Goal: Task Accomplishment & Management: Complete application form

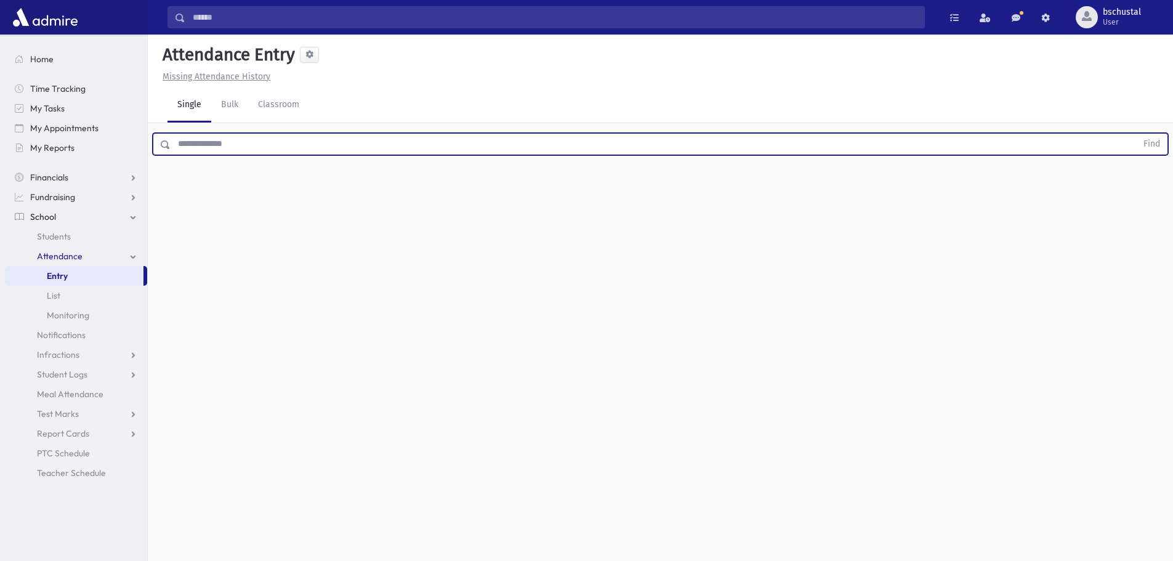
click at [314, 137] on input "text" at bounding box center [654, 144] width 966 height 22
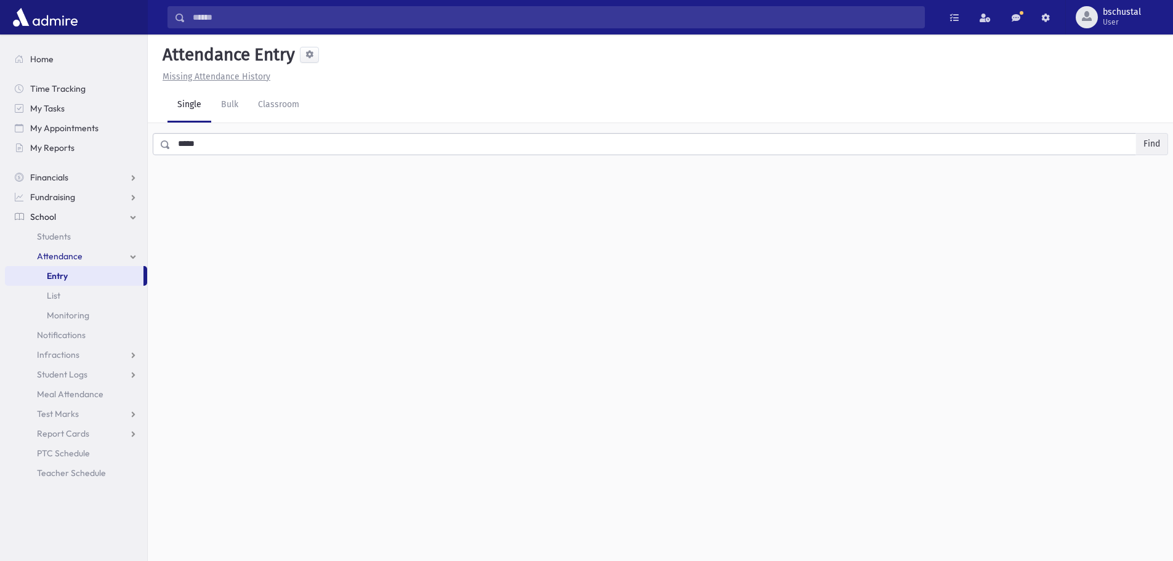
click at [1144, 149] on button "Find" at bounding box center [1151, 144] width 31 height 21
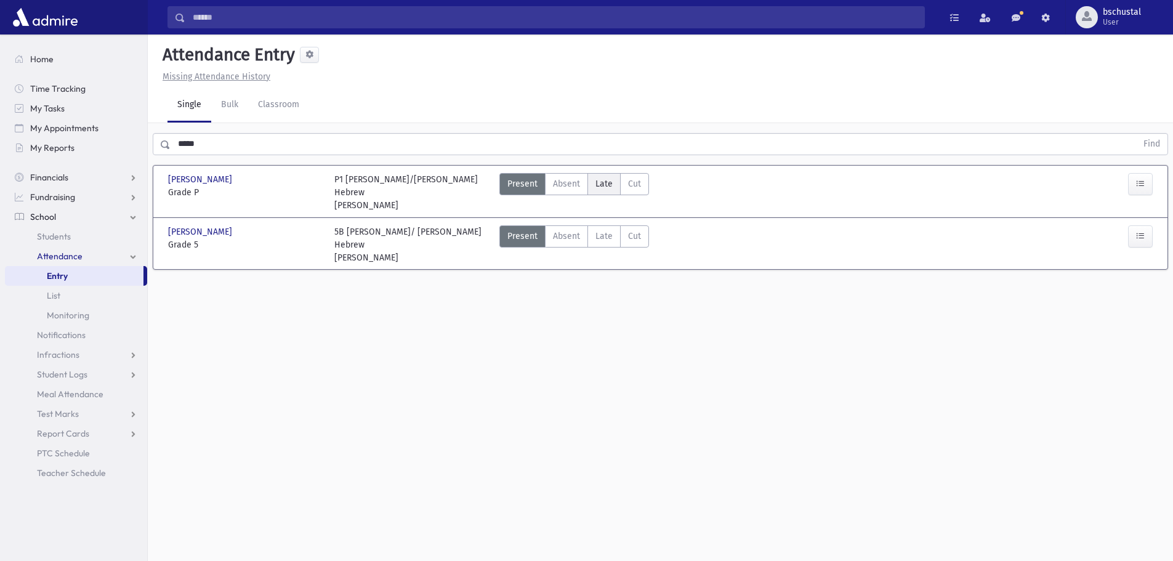
click at [600, 186] on span "Late" at bounding box center [603, 183] width 17 height 13
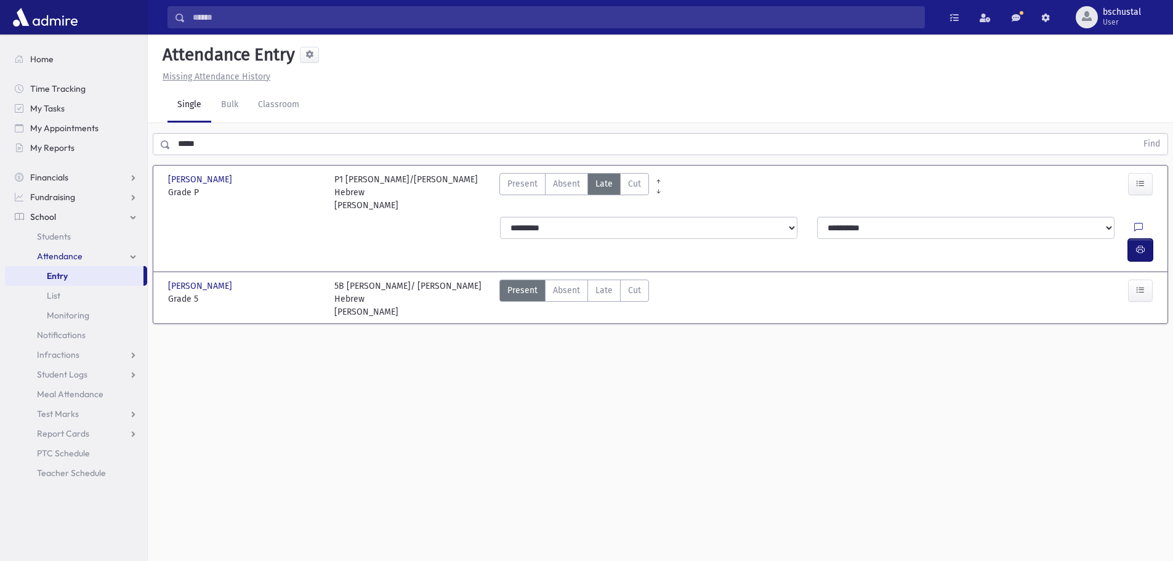
click at [1141, 244] on icon "button" at bounding box center [1140, 249] width 9 height 10
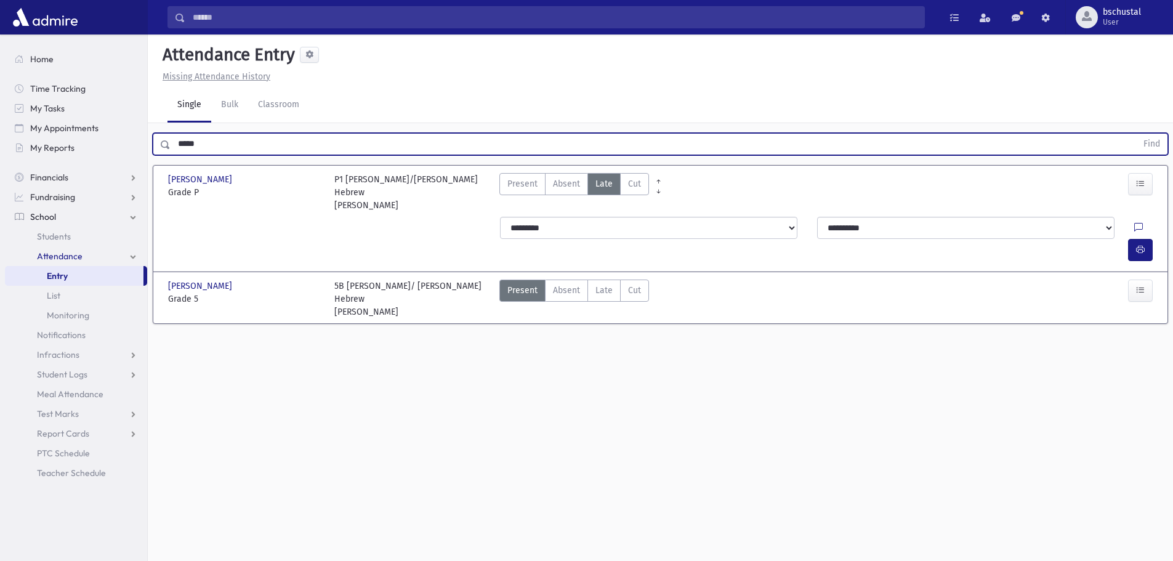
click at [261, 145] on input "*****" at bounding box center [654, 144] width 966 height 22
type input "*"
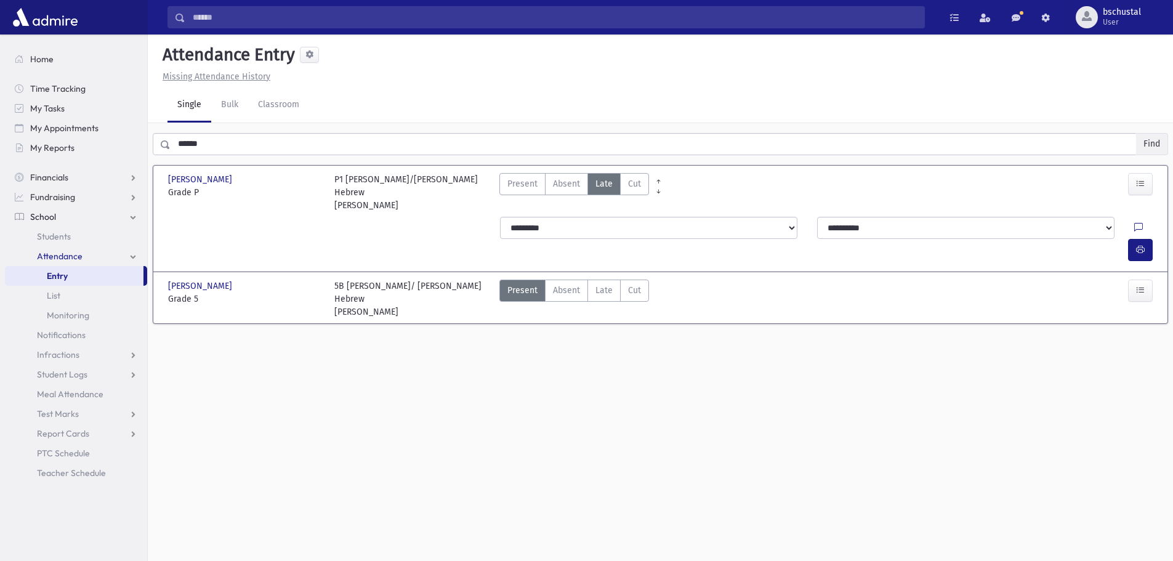
click at [1145, 147] on button "Find" at bounding box center [1151, 144] width 31 height 21
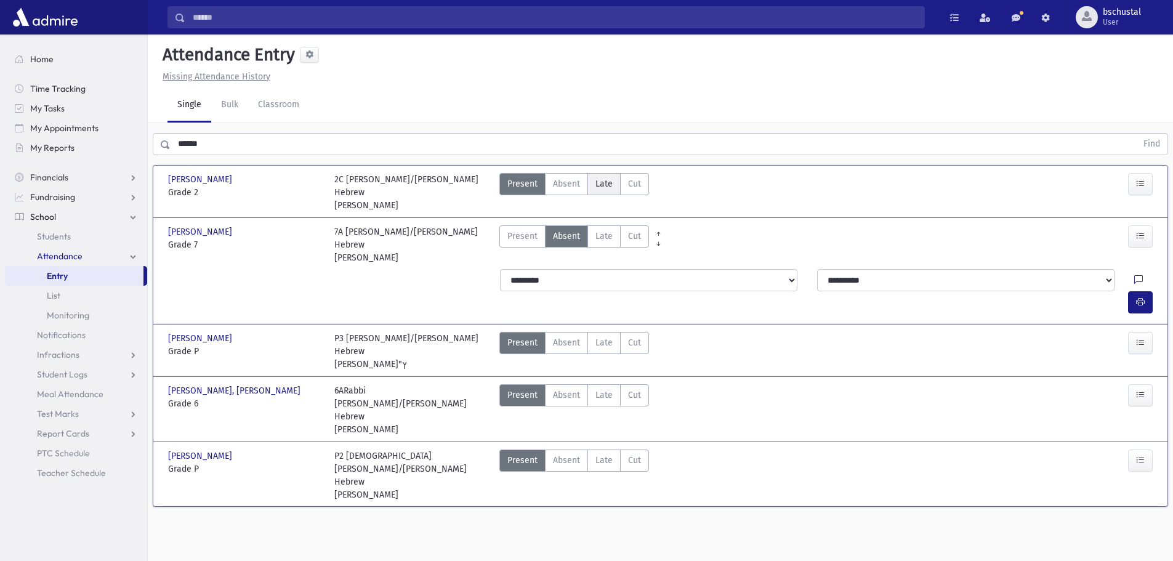
click at [598, 188] on span "Late" at bounding box center [603, 183] width 17 height 13
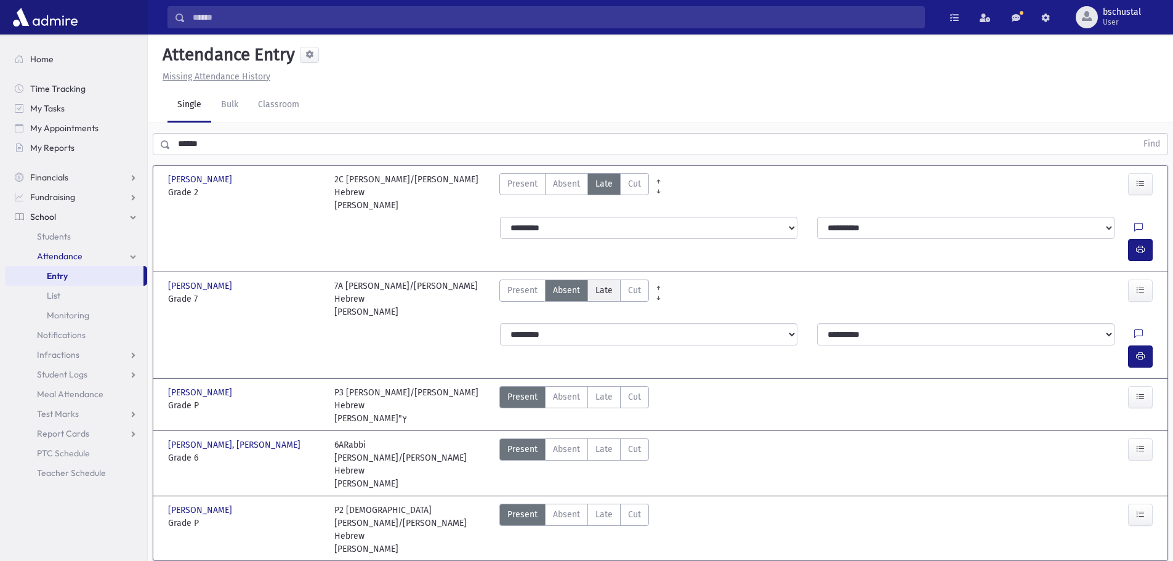
click at [615, 280] on label "Late Late" at bounding box center [603, 291] width 33 height 22
click at [1134, 345] on button "button" at bounding box center [1140, 356] width 25 height 22
click at [258, 153] on input "******" at bounding box center [654, 144] width 966 height 22
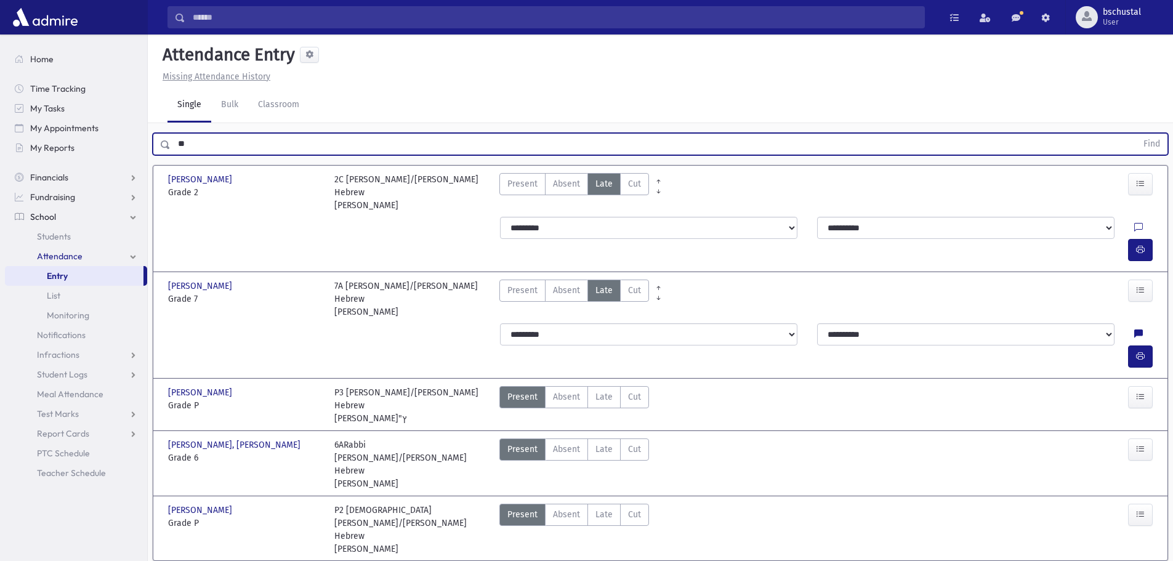
type input "*"
click at [598, 443] on span "Late" at bounding box center [603, 449] width 17 height 13
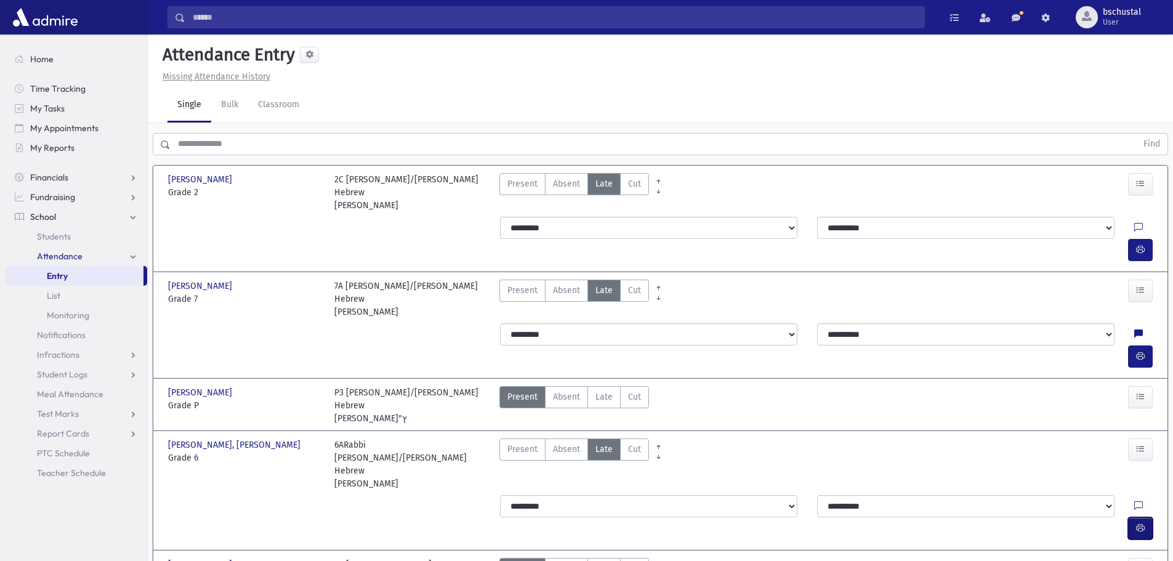
click at [1141, 523] on icon "button" at bounding box center [1140, 528] width 9 height 10
click at [248, 151] on input "text" at bounding box center [654, 144] width 966 height 22
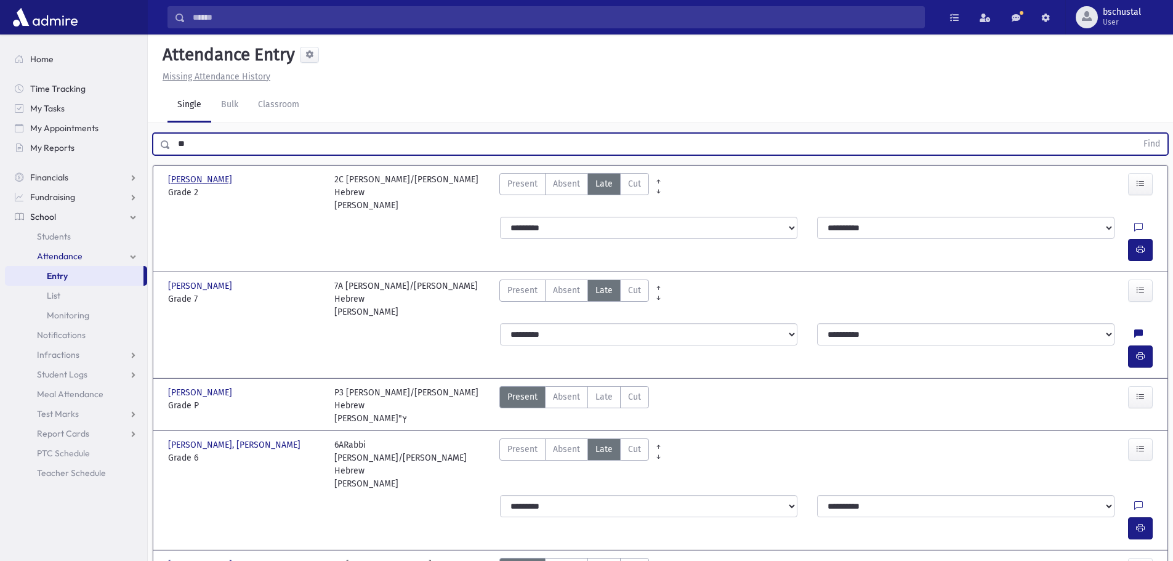
type input "*"
click at [205, 142] on input "text" at bounding box center [654, 144] width 966 height 22
click at [1151, 145] on button "Find" at bounding box center [1151, 144] width 31 height 21
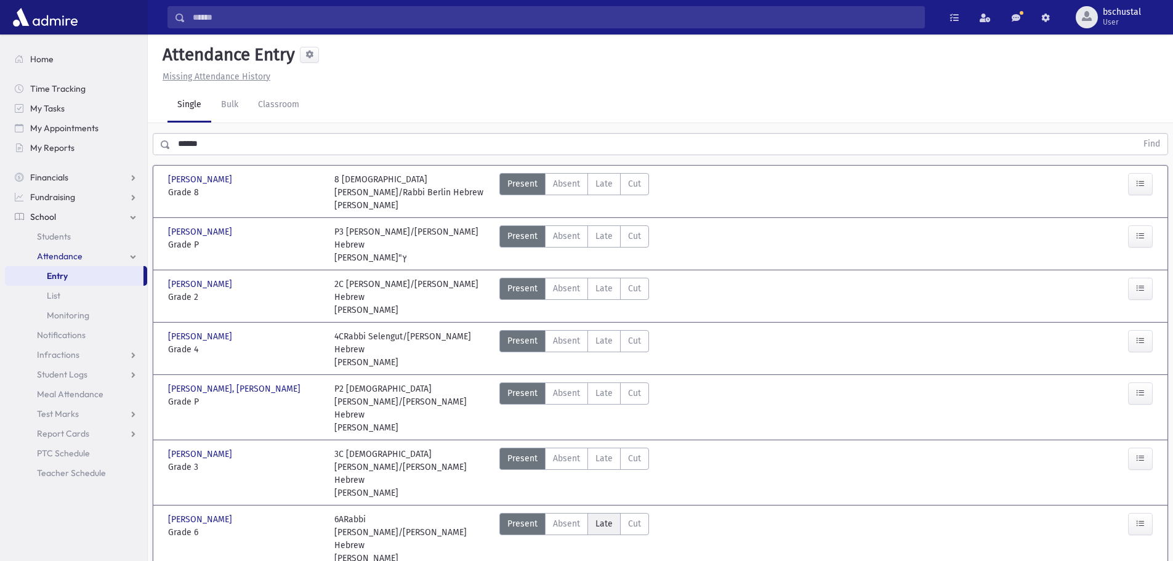
click at [611, 513] on label "Late Late" at bounding box center [603, 524] width 33 height 22
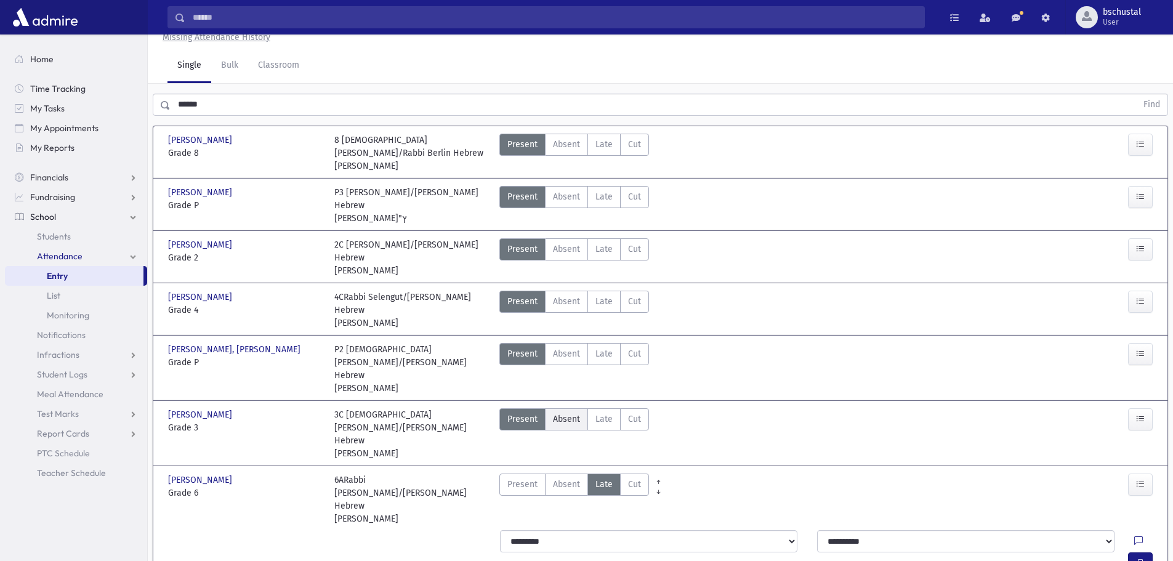
scroll to position [61, 0]
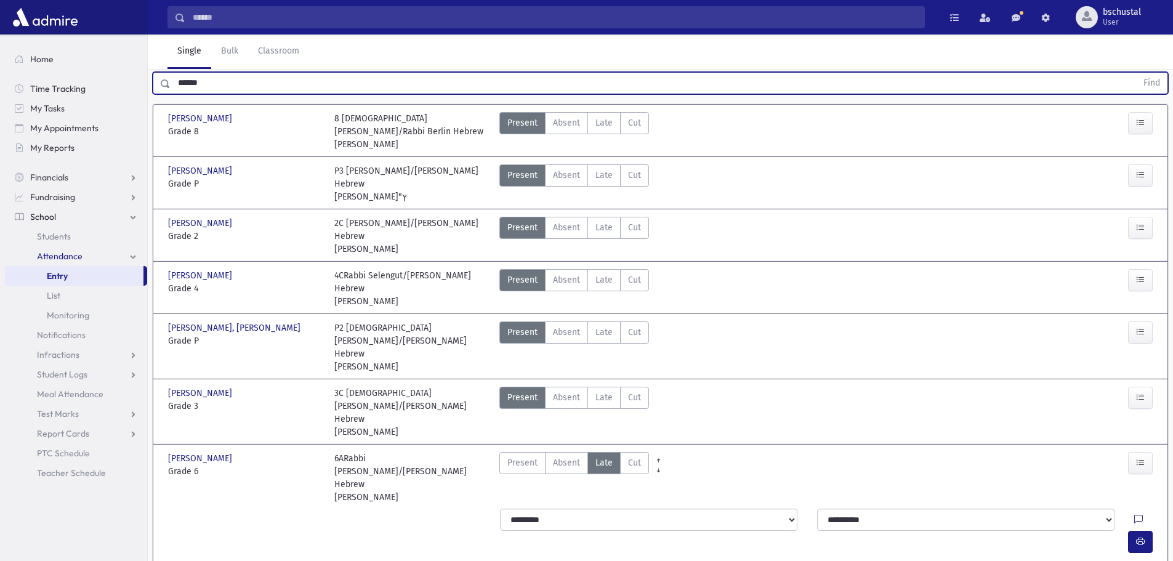
click at [212, 84] on input "******" at bounding box center [654, 83] width 966 height 22
type input "*"
click at [1158, 80] on button "Find" at bounding box center [1151, 83] width 31 height 21
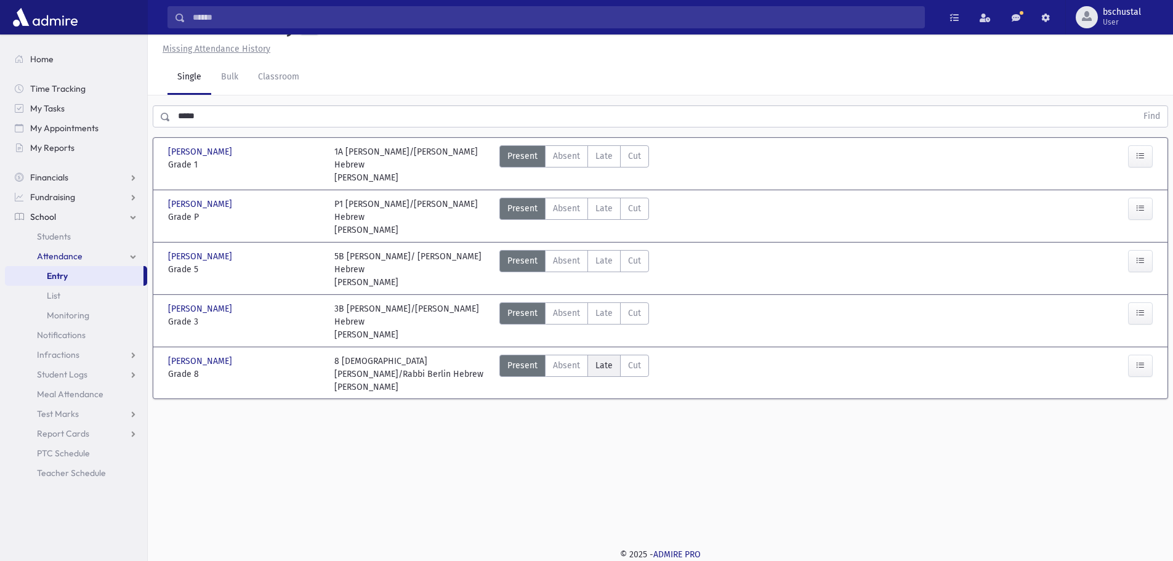
click at [611, 357] on label "Late Late" at bounding box center [603, 366] width 33 height 22
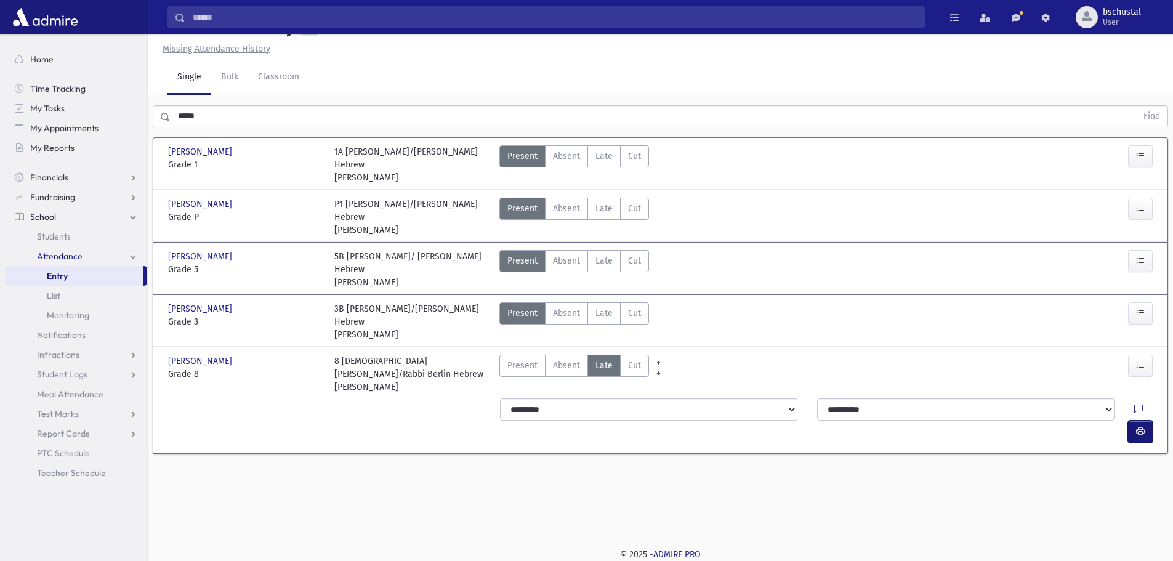
click at [1140, 426] on icon "button" at bounding box center [1140, 431] width 9 height 10
click at [214, 117] on input "*****" at bounding box center [654, 116] width 966 height 22
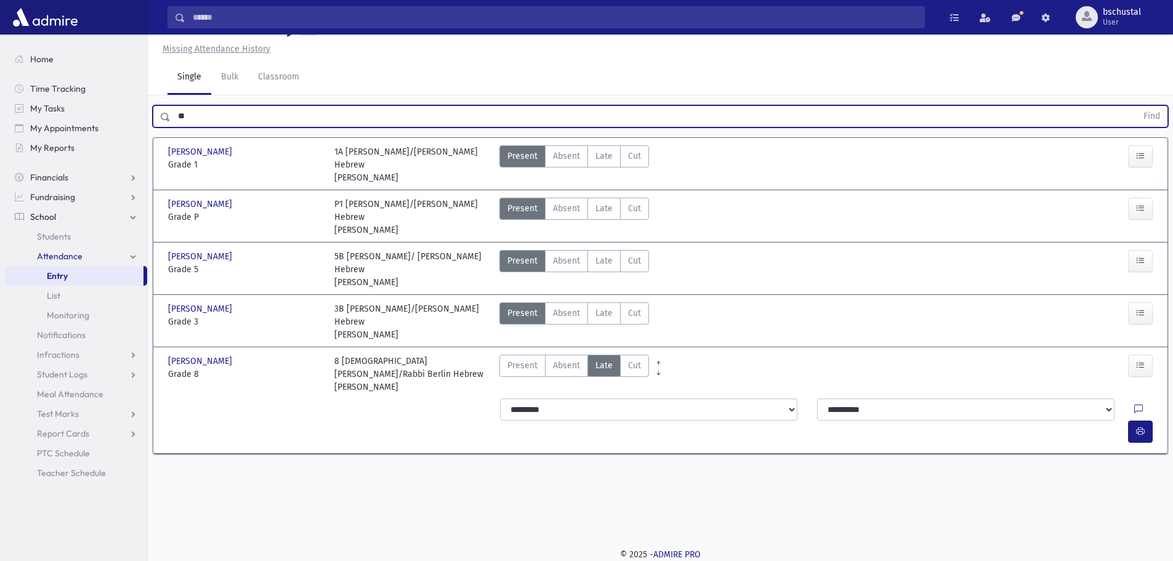
type input "*"
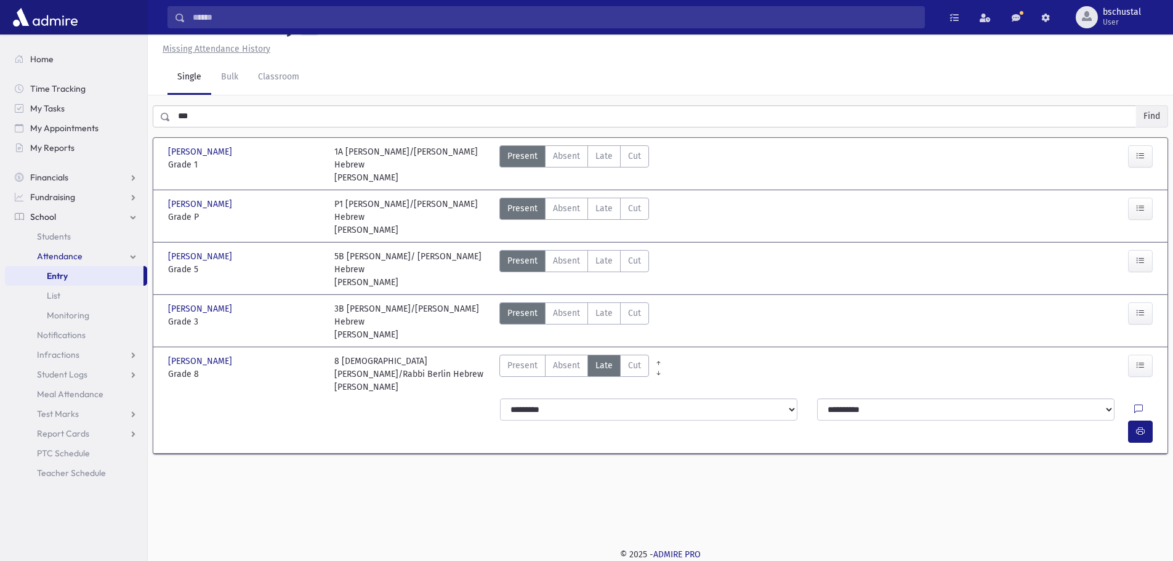
click at [1153, 116] on button "Find" at bounding box center [1151, 116] width 31 height 21
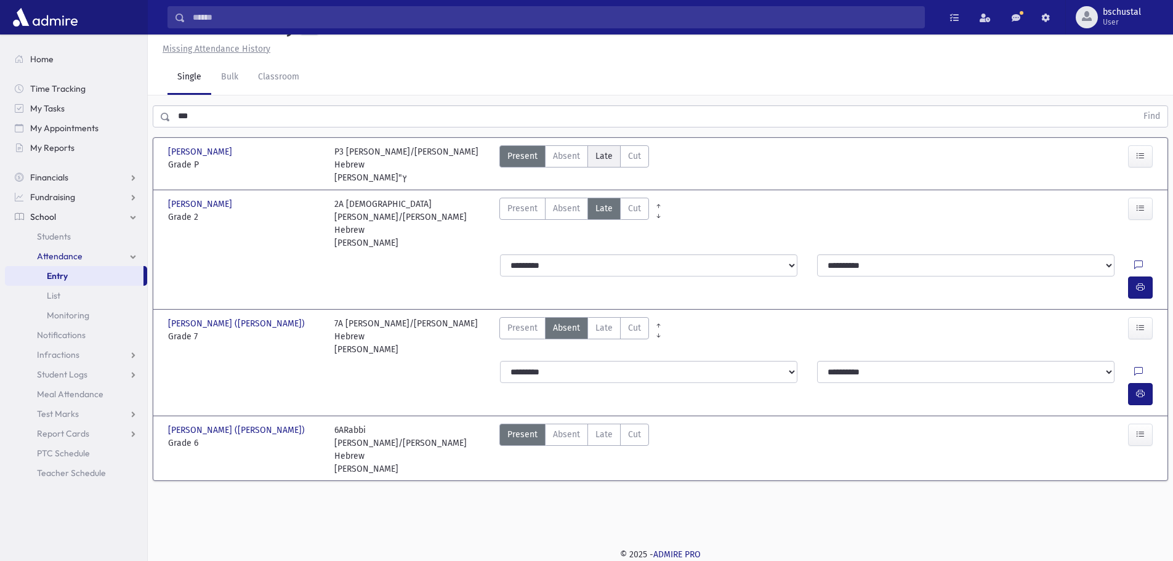
click at [608, 159] on span "Late" at bounding box center [603, 156] width 17 height 13
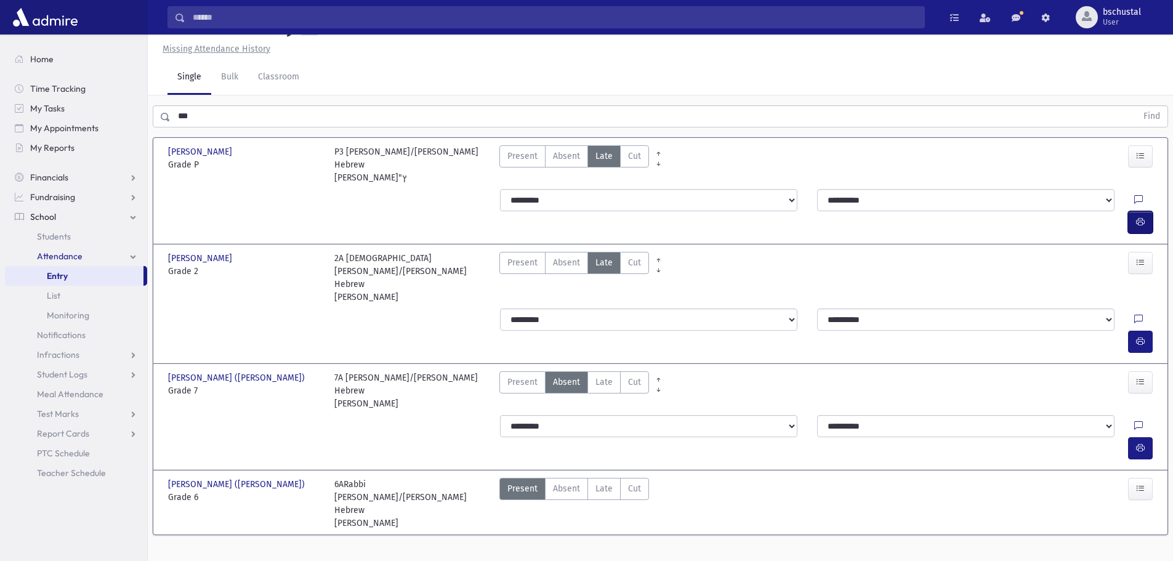
click at [1132, 211] on button "button" at bounding box center [1140, 222] width 25 height 22
click at [252, 108] on input "***" at bounding box center [654, 116] width 966 height 22
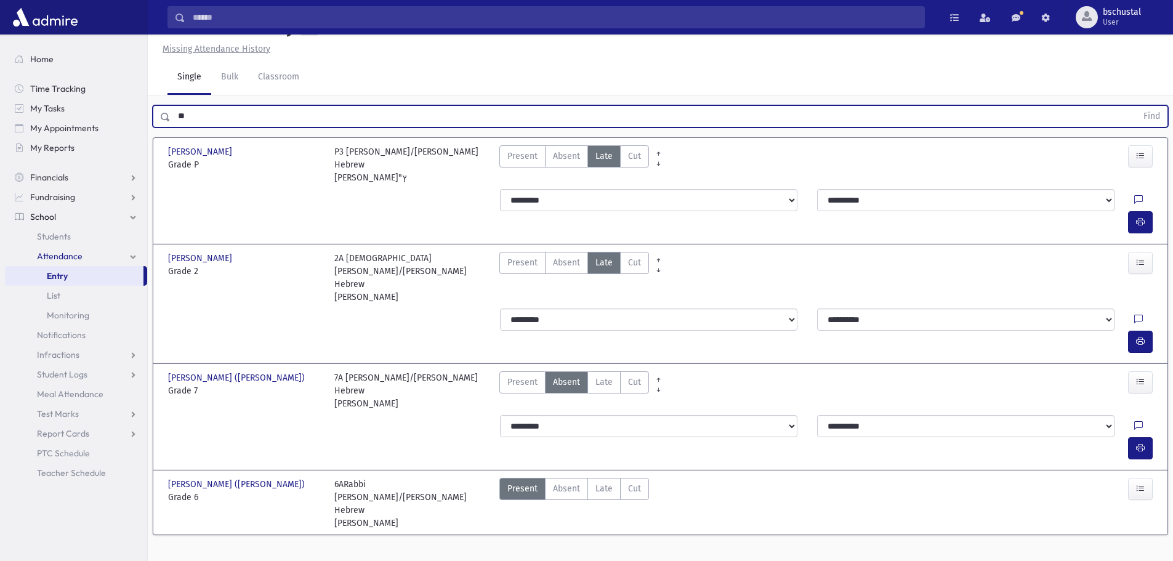
type input "*"
click at [1149, 118] on button "Find" at bounding box center [1151, 116] width 31 height 21
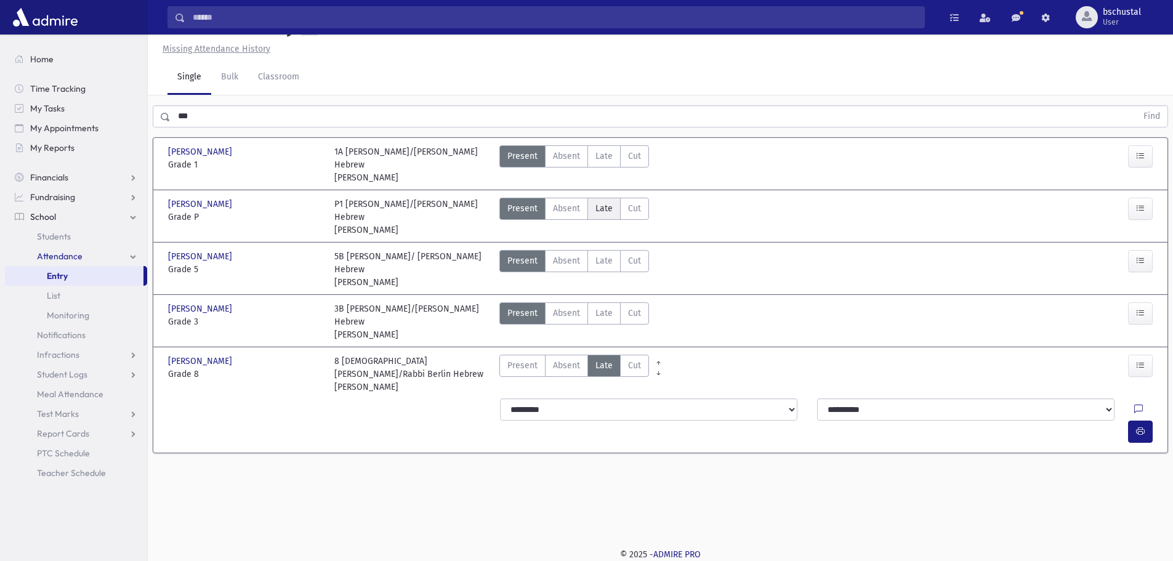
click at [615, 202] on label "Late Late" at bounding box center [603, 209] width 33 height 22
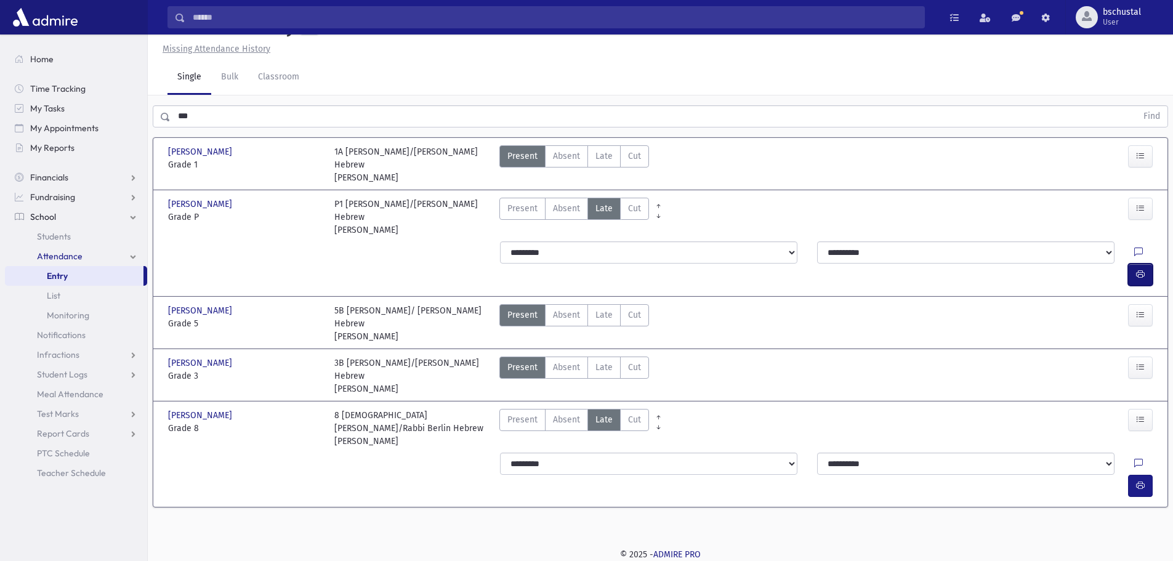
click at [1146, 264] on button "button" at bounding box center [1140, 275] width 25 height 22
drag, startPoint x: 601, startPoint y: 281, endPoint x: 877, endPoint y: 304, distance: 276.8
click at [600, 308] on span "Late" at bounding box center [603, 314] width 17 height 13
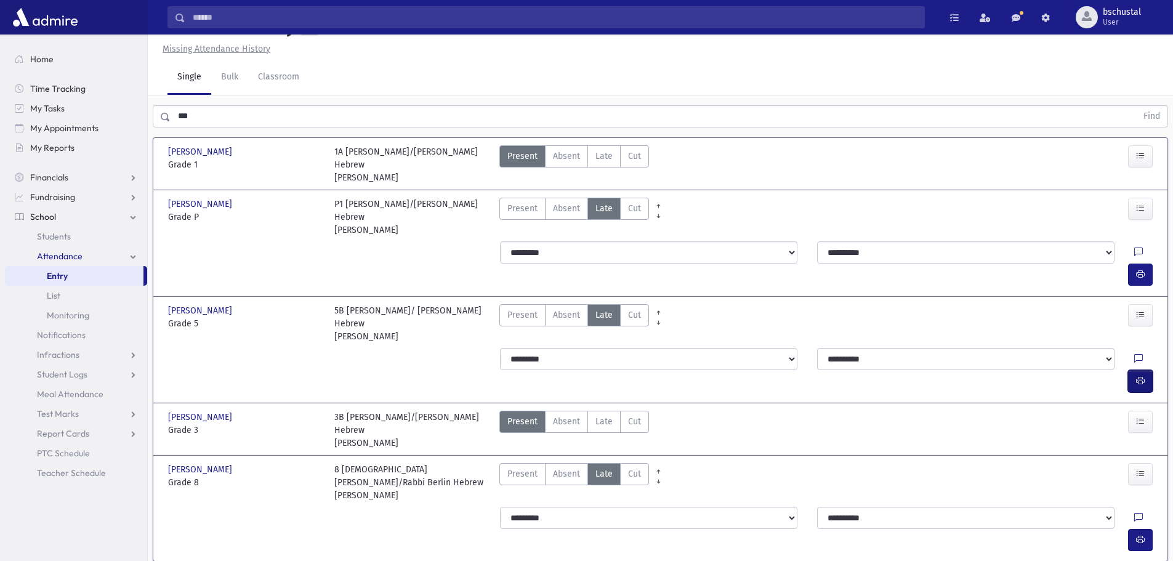
click at [1137, 376] on icon "button" at bounding box center [1140, 381] width 9 height 10
click at [284, 116] on input "***" at bounding box center [654, 116] width 966 height 22
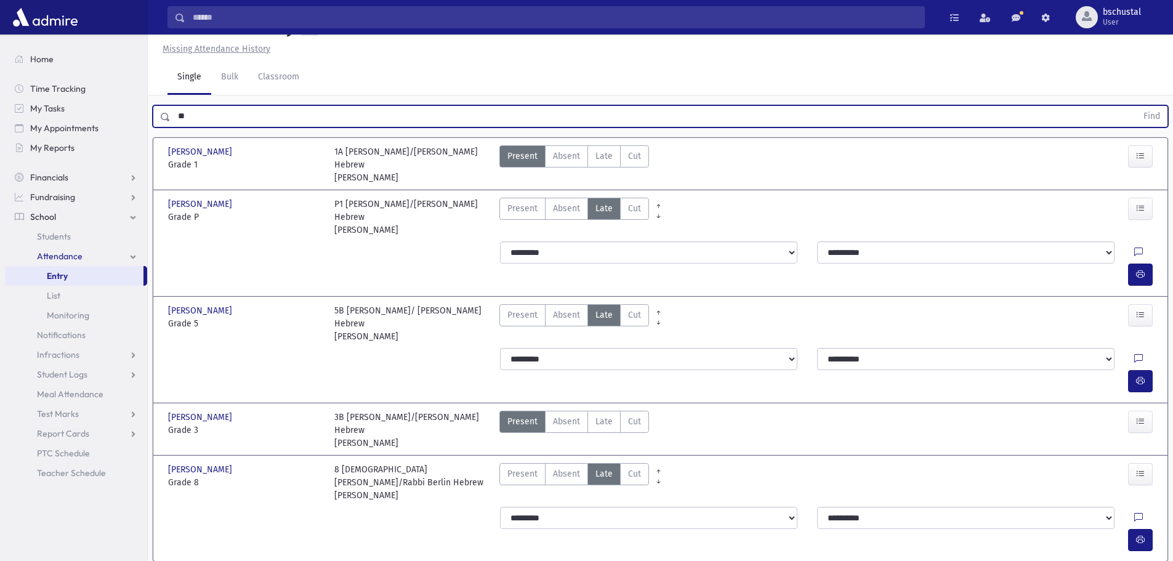
type input "*"
click at [1146, 114] on button "Find" at bounding box center [1151, 116] width 31 height 21
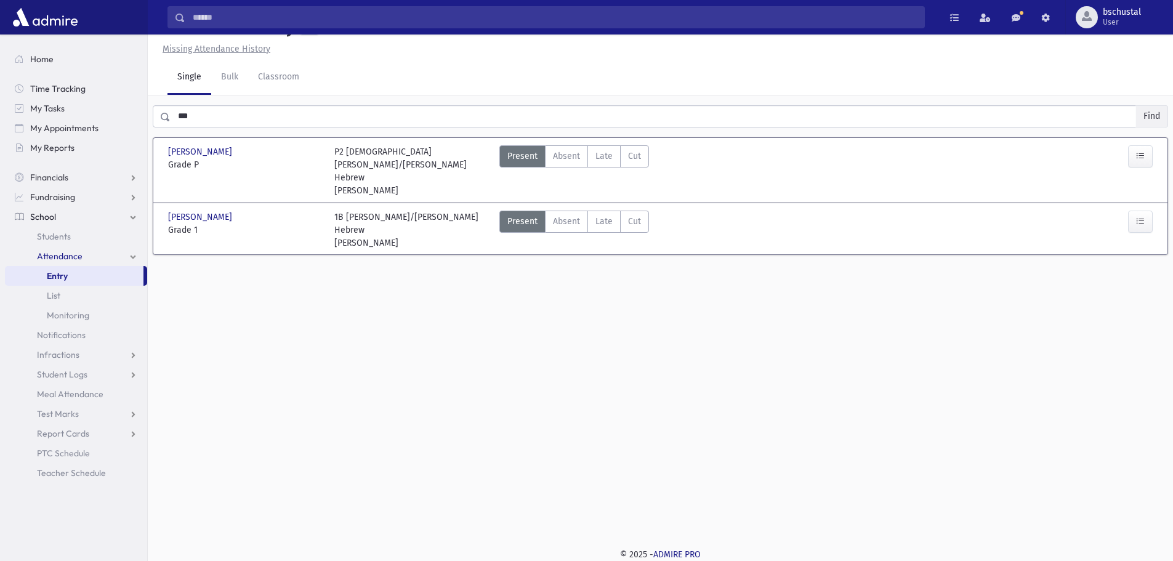
click at [1158, 116] on button "Find" at bounding box center [1151, 116] width 31 height 21
click at [610, 160] on span "Late" at bounding box center [603, 156] width 17 height 13
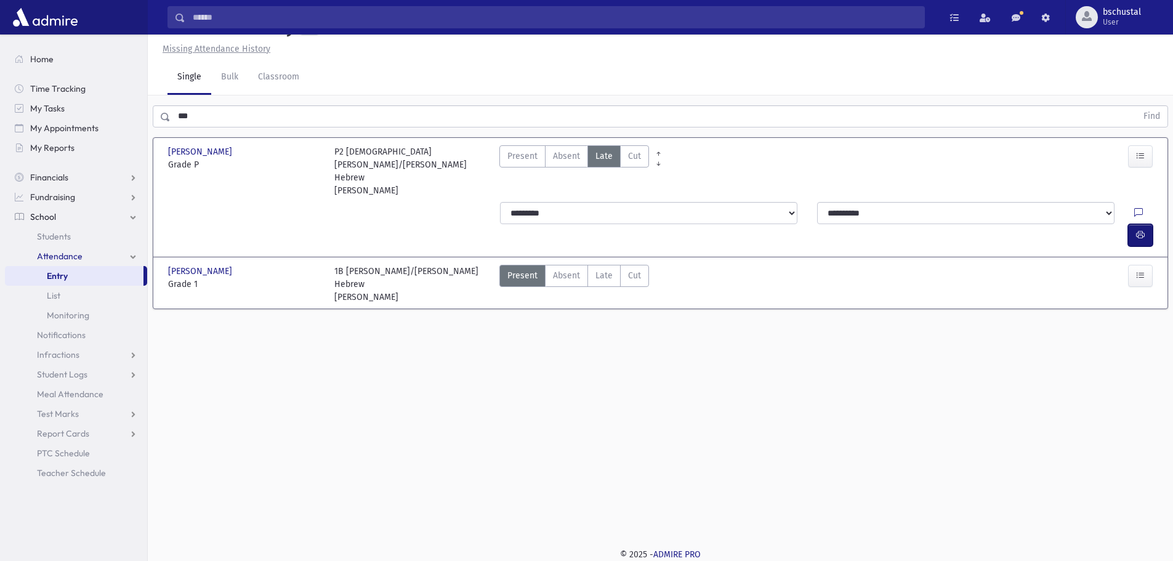
click at [1136, 230] on icon "button" at bounding box center [1140, 235] width 9 height 10
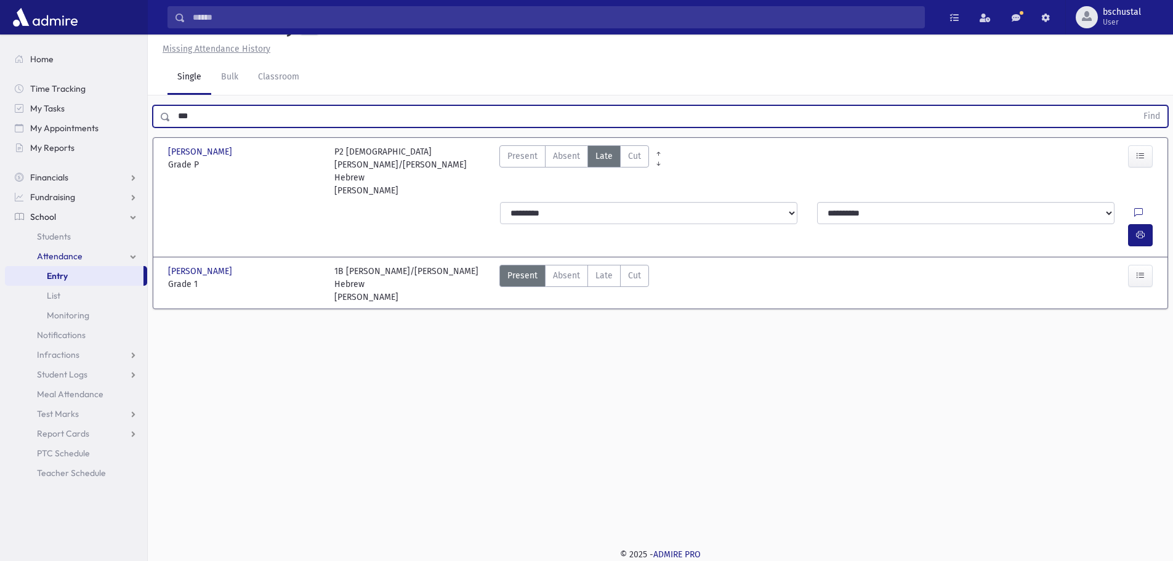
click at [204, 123] on input "***" at bounding box center [654, 116] width 966 height 22
type input "*"
click at [1148, 117] on button "Find" at bounding box center [1151, 116] width 31 height 21
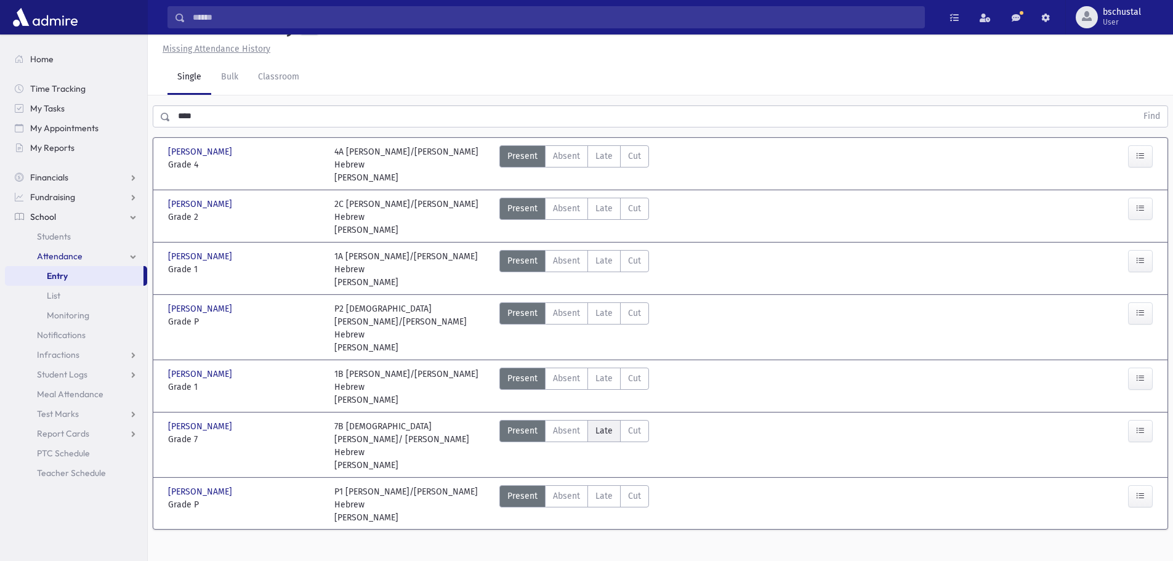
click at [600, 424] on span "Late" at bounding box center [603, 430] width 17 height 13
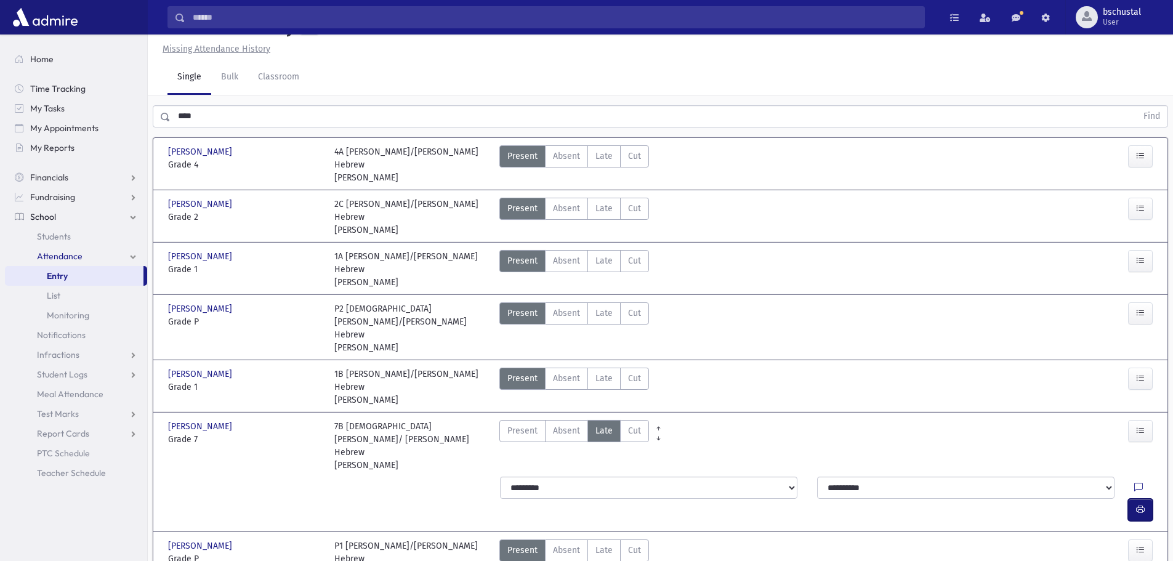
click at [1140, 504] on icon "button" at bounding box center [1140, 509] width 9 height 10
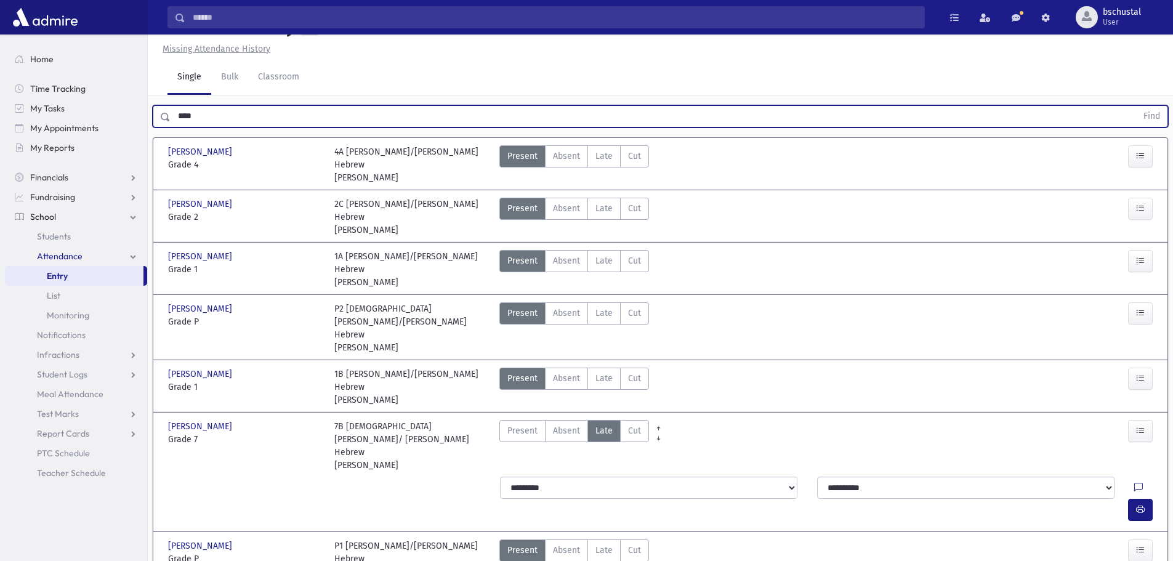
click at [260, 116] on input "****" at bounding box center [654, 116] width 966 height 22
type input "*"
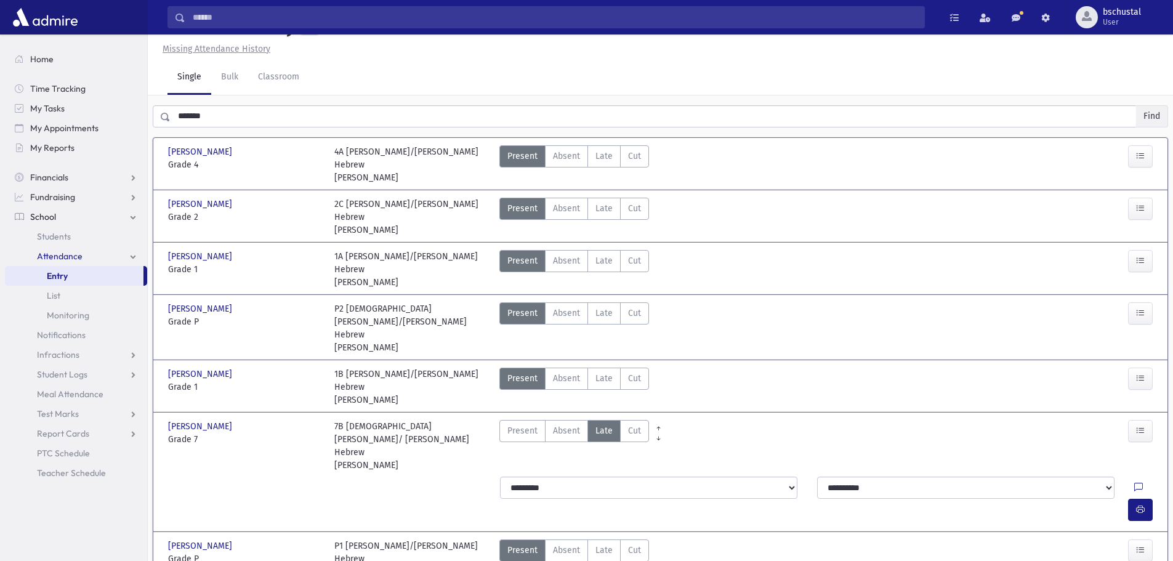
click at [1164, 114] on button "Find" at bounding box center [1151, 116] width 31 height 21
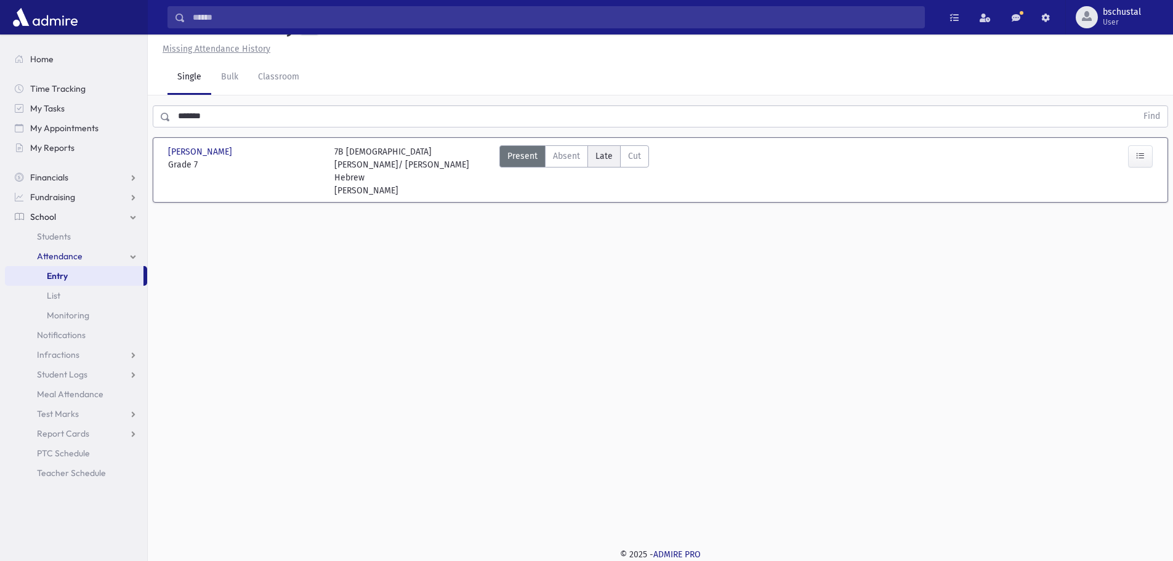
click at [608, 159] on span "Late" at bounding box center [603, 156] width 17 height 13
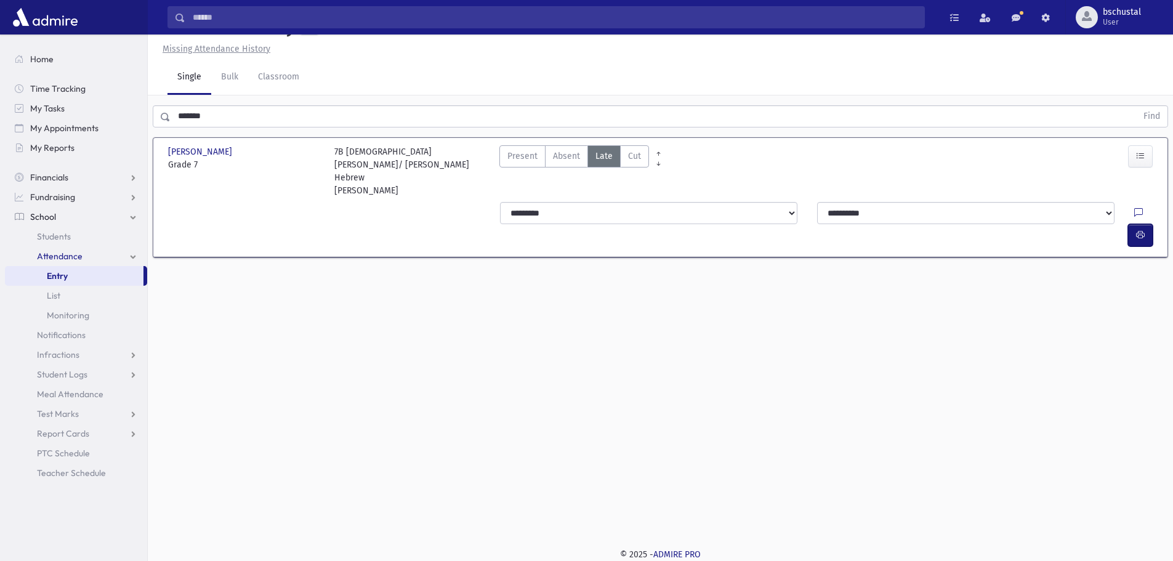
click at [1142, 230] on icon "button" at bounding box center [1140, 235] width 9 height 10
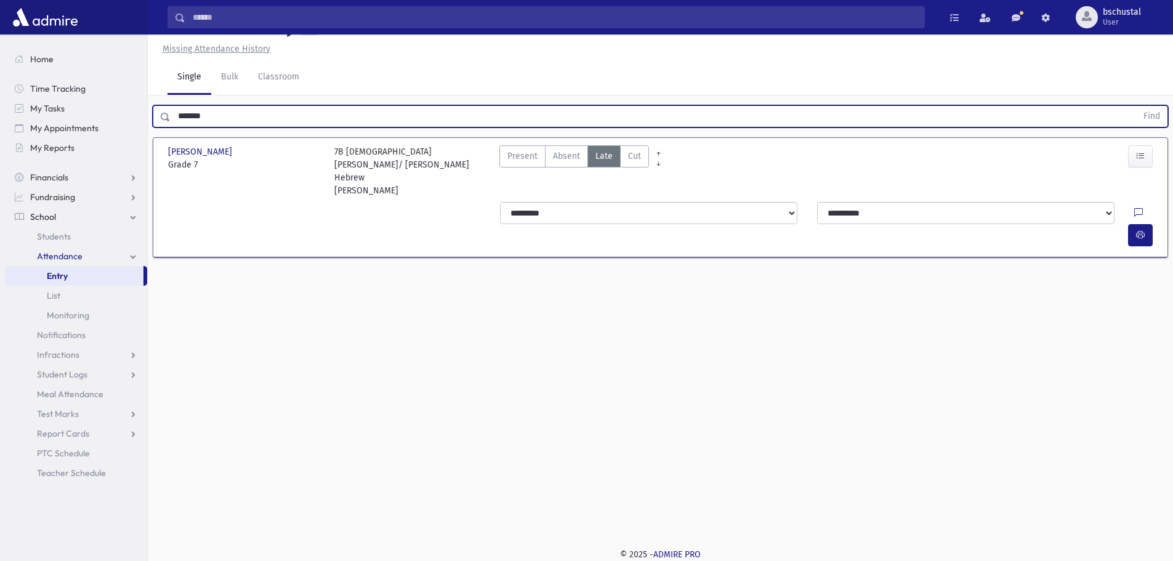
click at [261, 118] on input "*******" at bounding box center [654, 116] width 966 height 22
type input "*"
click at [268, 124] on input "text" at bounding box center [654, 116] width 966 height 22
click at [1151, 118] on button "Find" at bounding box center [1151, 116] width 31 height 21
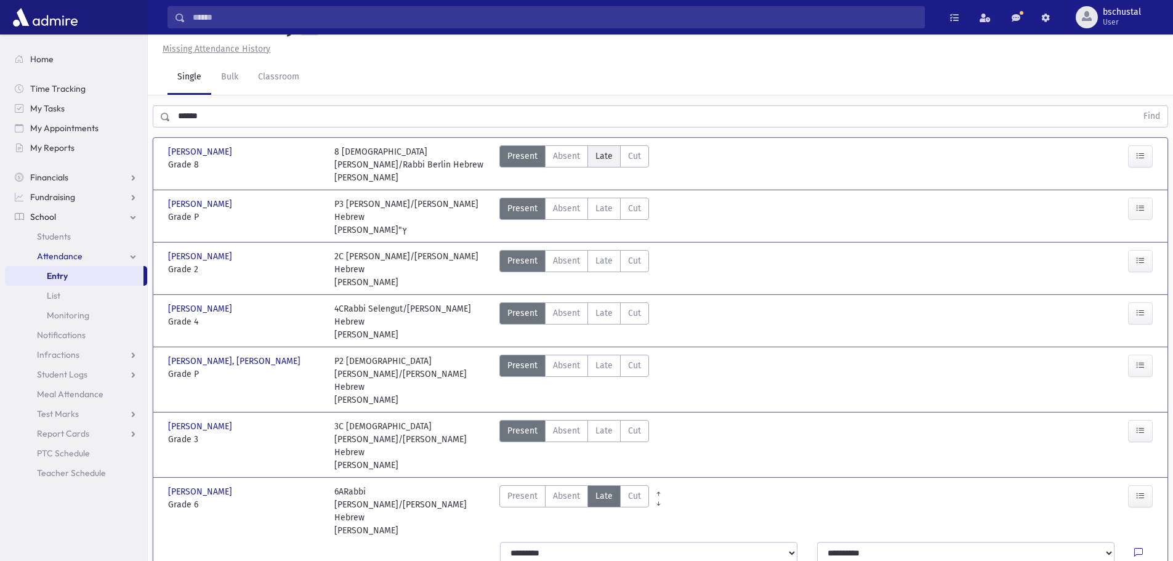
click at [609, 162] on span "Late" at bounding box center [603, 156] width 17 height 13
click at [607, 154] on span "Late" at bounding box center [603, 156] width 17 height 13
click at [605, 156] on span "Late" at bounding box center [603, 156] width 17 height 13
click at [675, 181] on div "Present P Absent Absent Late Late Cut Cut" at bounding box center [784, 164] width 581 height 39
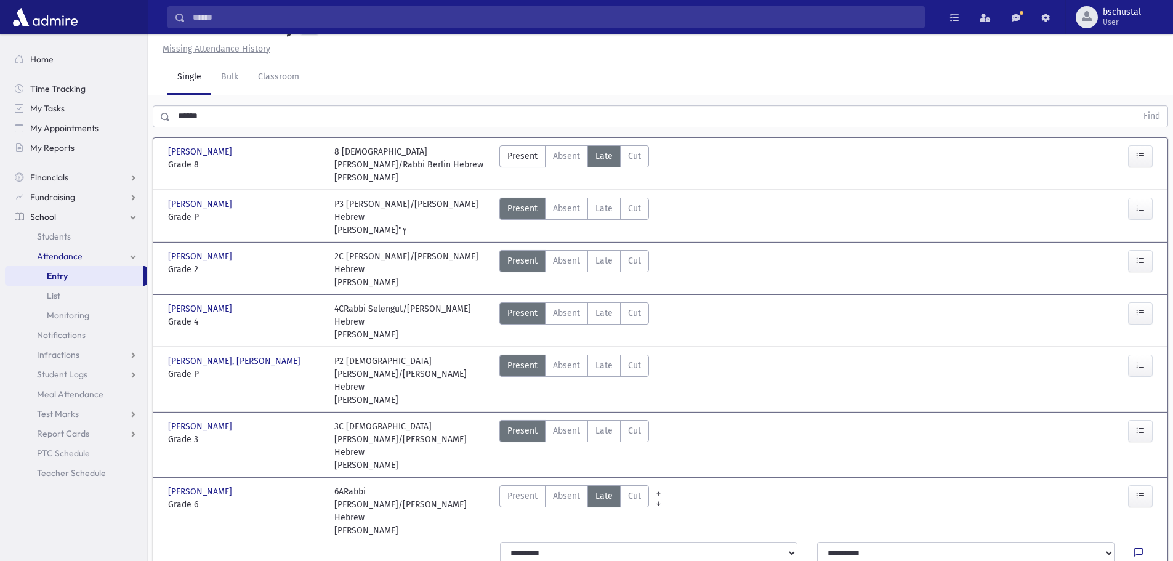
click at [675, 186] on div "Zucker, Elimelech Zucker, Elimelech Grade 8 Grade 8 8 Rabbi Greenberger/Rabbi B…" at bounding box center [660, 163] width 994 height 51
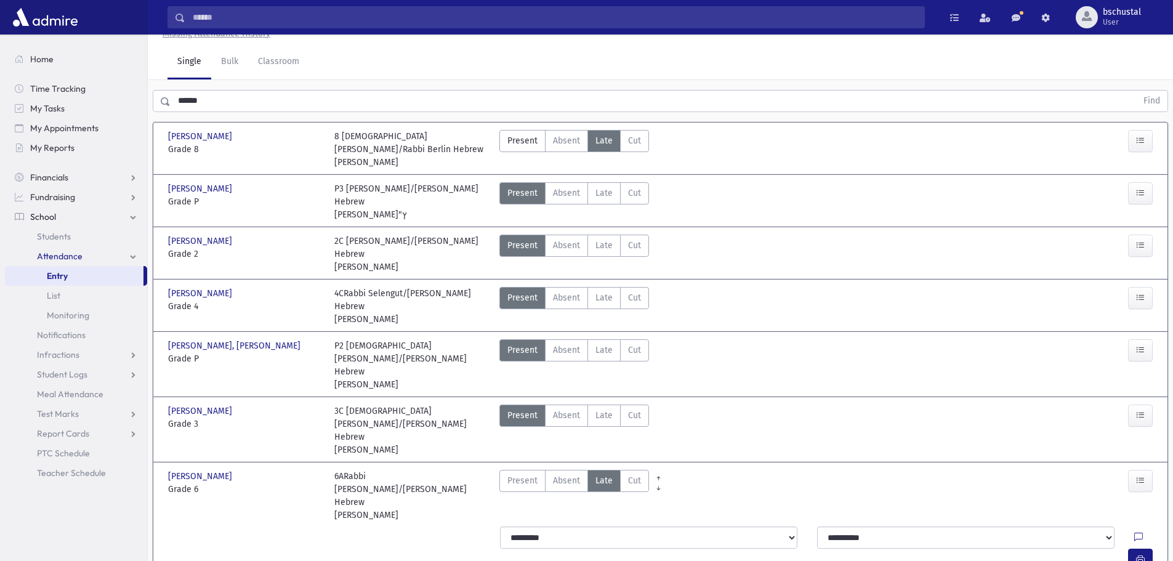
scroll to position [0, 0]
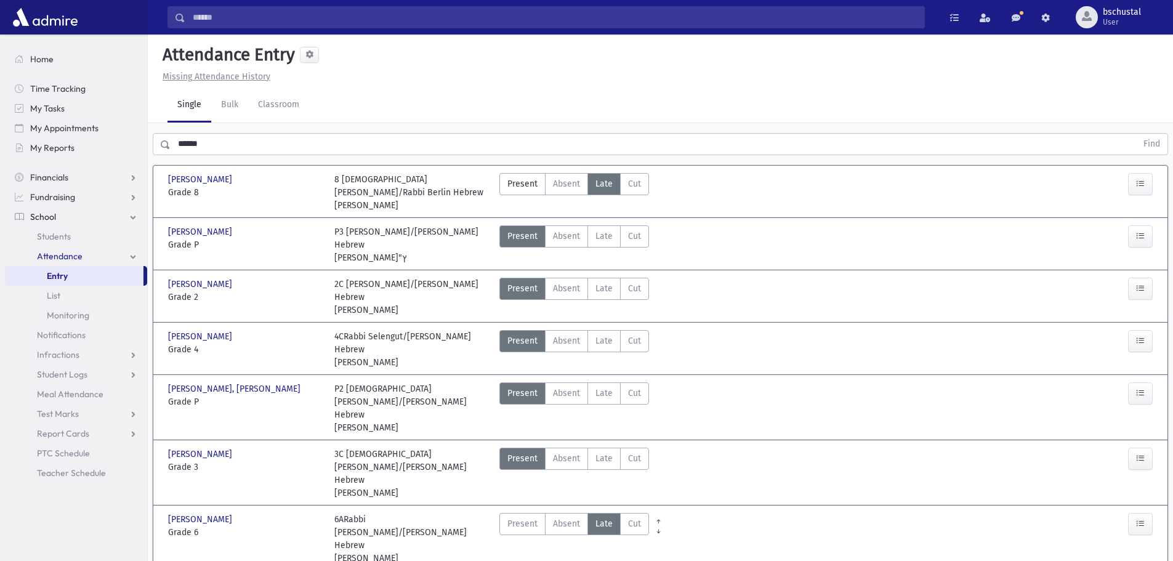
click at [600, 183] on span "Late" at bounding box center [603, 183] width 17 height 13
click at [247, 190] on span "Grade 8" at bounding box center [245, 192] width 154 height 13
click at [599, 240] on span "Late" at bounding box center [603, 236] width 17 height 13
click at [609, 180] on span "Late" at bounding box center [603, 183] width 17 height 13
click at [531, 238] on span "Present" at bounding box center [522, 236] width 30 height 13
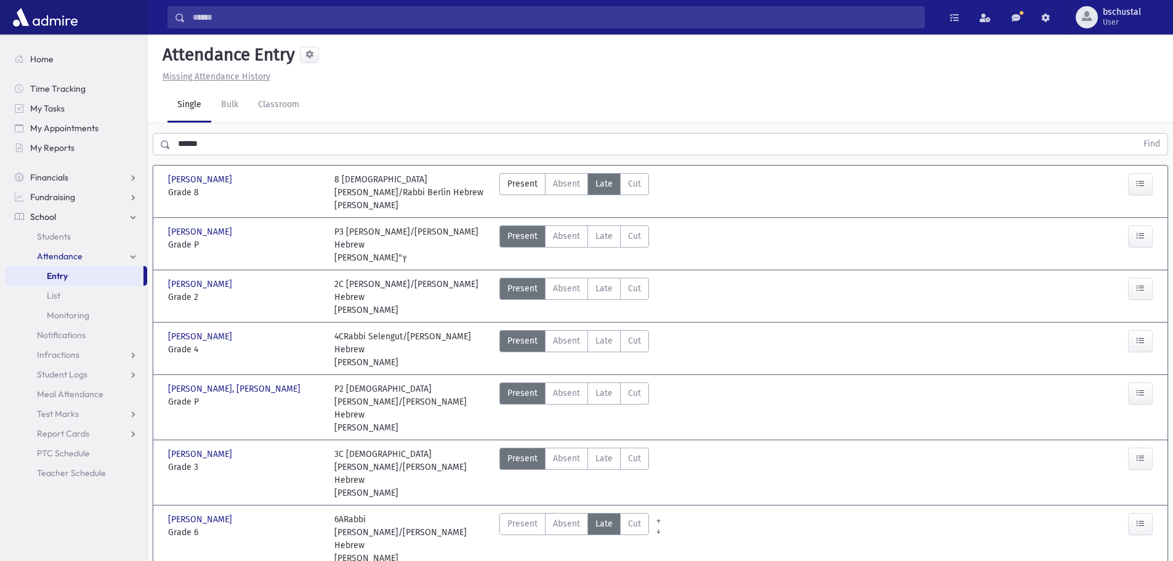
click at [607, 179] on span "Late" at bounding box center [603, 183] width 17 height 13
click at [606, 182] on span "Late" at bounding box center [603, 183] width 17 height 13
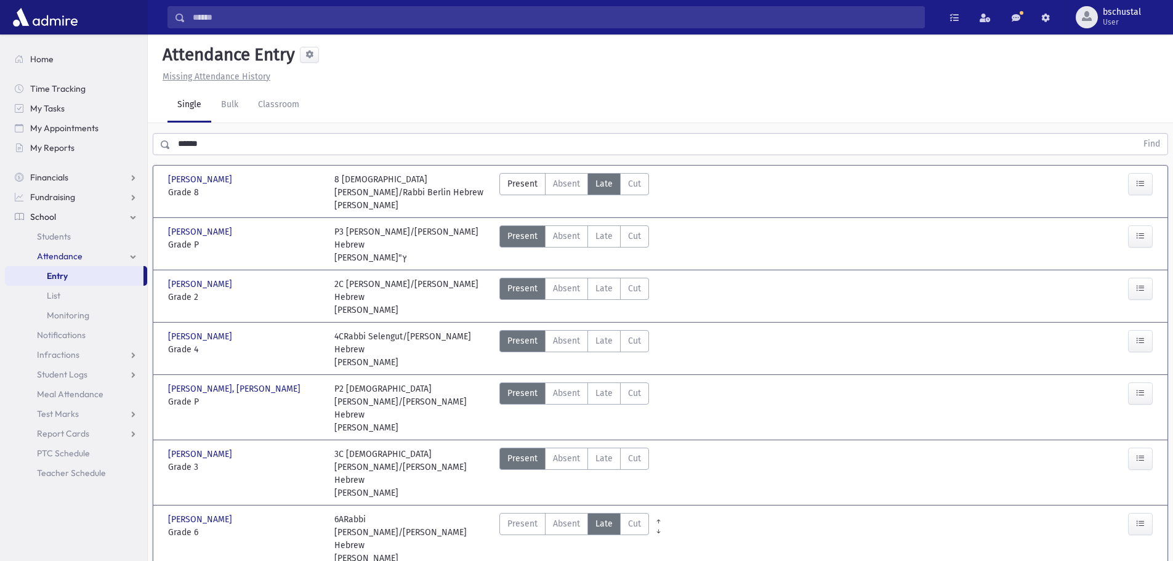
click at [605, 182] on span "Late" at bounding box center [603, 183] width 17 height 13
click at [597, 186] on span "Late" at bounding box center [603, 183] width 17 height 13
click at [573, 182] on span "Absent" at bounding box center [566, 183] width 27 height 13
click at [595, 179] on span "Late" at bounding box center [603, 183] width 17 height 13
drag, startPoint x: 220, startPoint y: 144, endPoint x: 221, endPoint y: 155, distance: 10.5
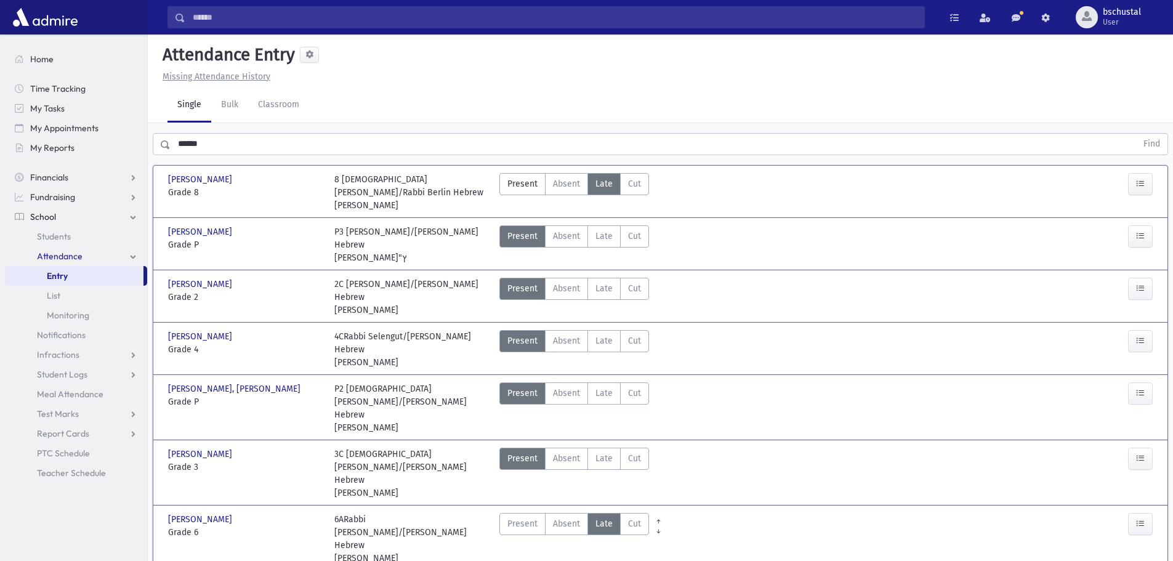
click at [220, 144] on input "******" at bounding box center [654, 144] width 966 height 22
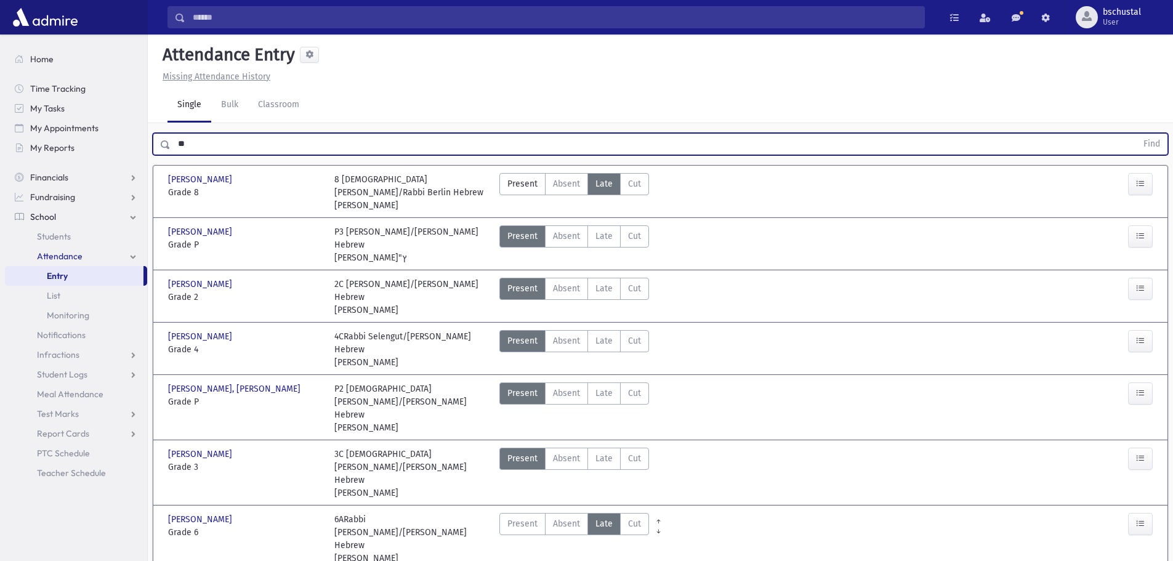
type input "*"
click at [1153, 143] on button "Find" at bounding box center [1151, 144] width 31 height 21
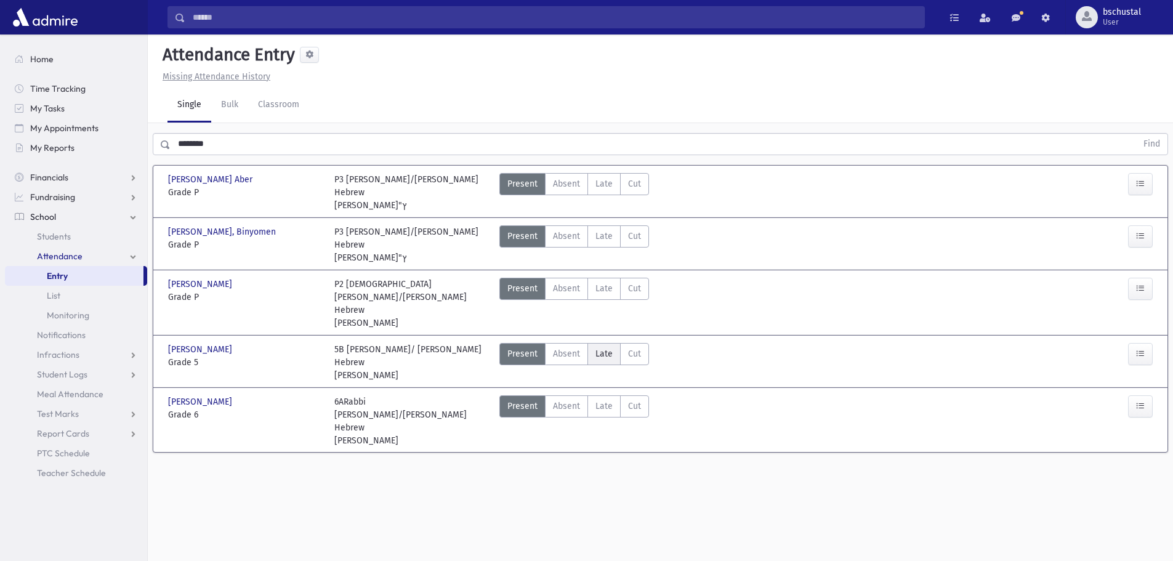
click at [608, 347] on span "Late" at bounding box center [603, 353] width 17 height 13
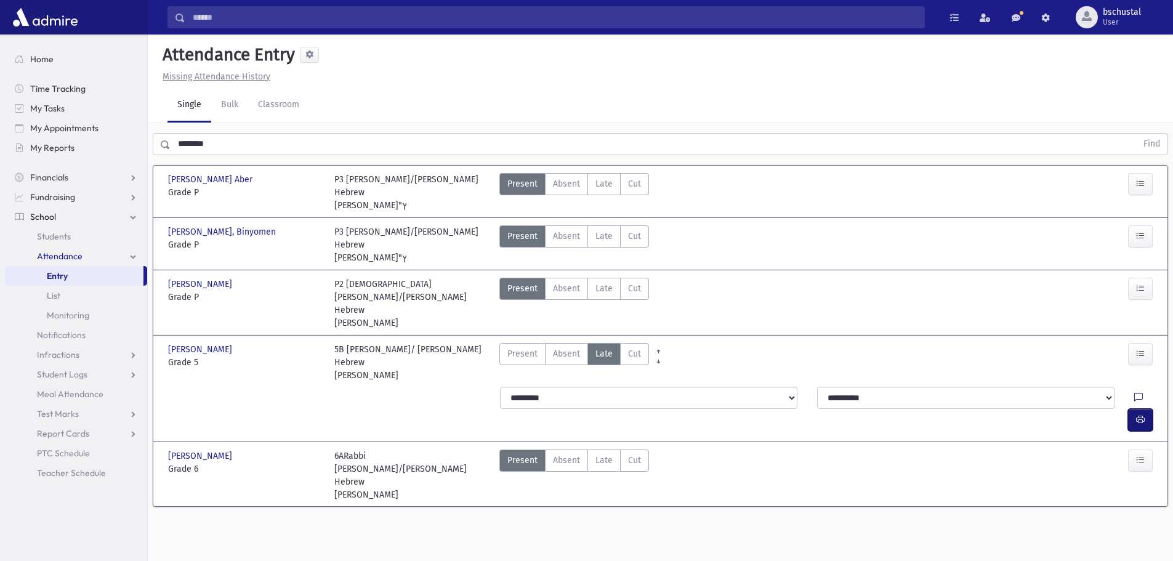
drag, startPoint x: 604, startPoint y: 317, endPoint x: 1137, endPoint y: 361, distance: 535.0
click at [1142, 414] on icon "button" at bounding box center [1140, 419] width 9 height 10
click at [603, 282] on span "Late" at bounding box center [603, 288] width 17 height 13
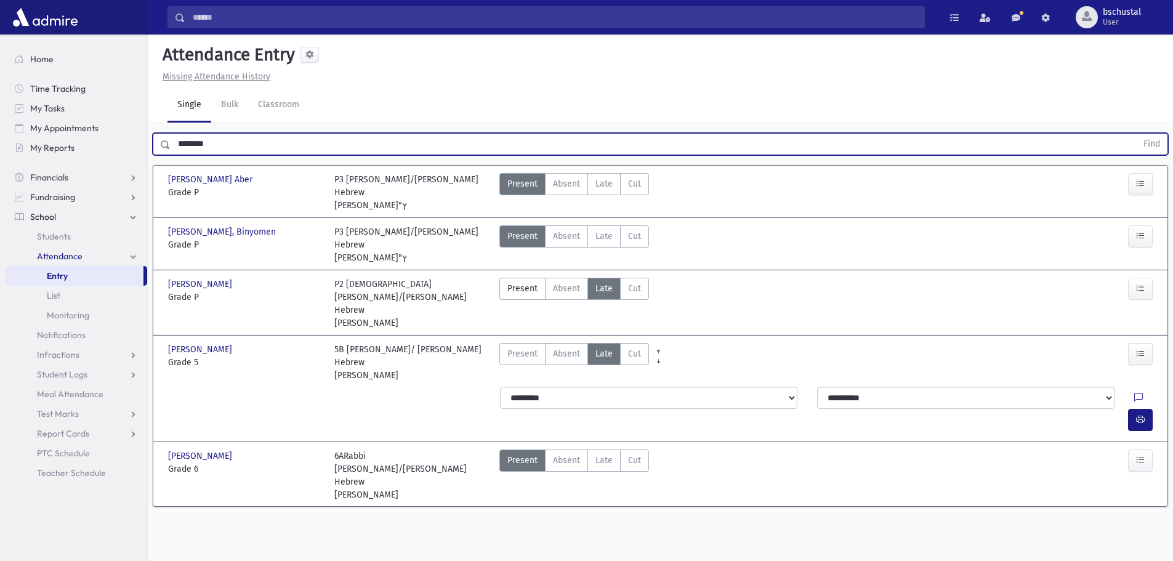
click at [246, 141] on input "********" at bounding box center [654, 144] width 966 height 22
type input "*"
click at [1160, 139] on button "Find" at bounding box center [1151, 144] width 31 height 21
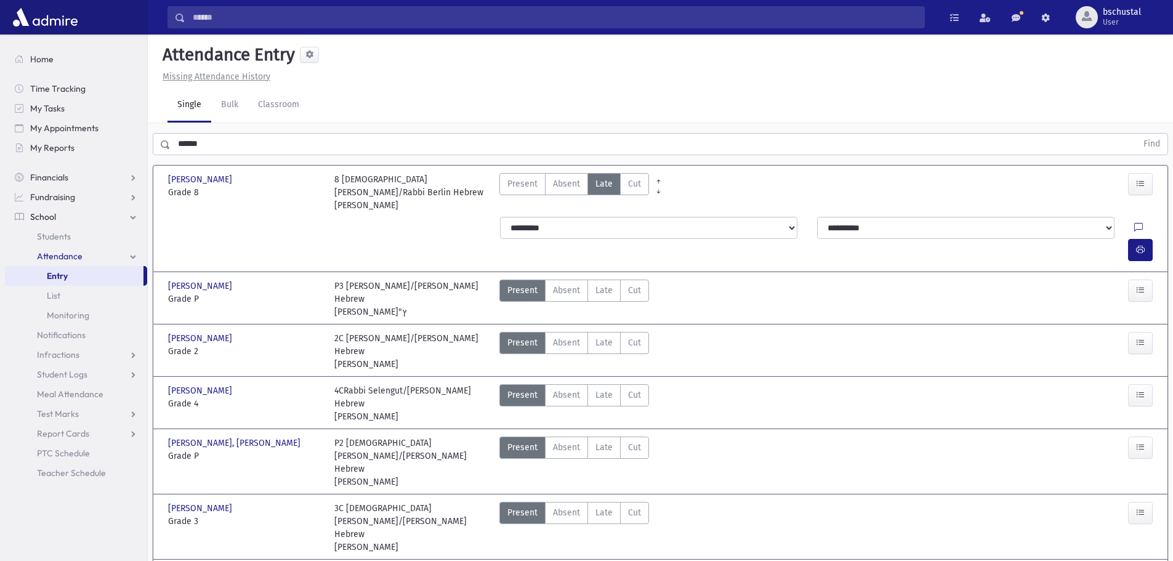
click at [604, 187] on span "Late" at bounding box center [603, 183] width 17 height 13
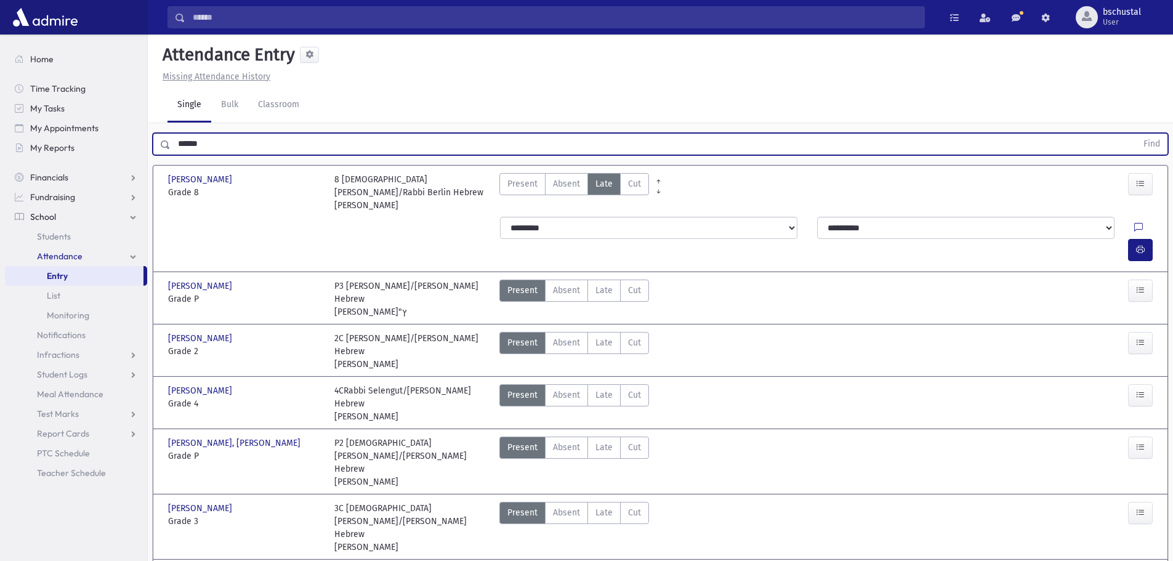
drag, startPoint x: 256, startPoint y: 142, endPoint x: 262, endPoint y: 178, distance: 36.8
click at [257, 146] on input "******" at bounding box center [654, 144] width 966 height 22
type input "*"
click at [1136, 134] on button "Find" at bounding box center [1151, 144] width 31 height 21
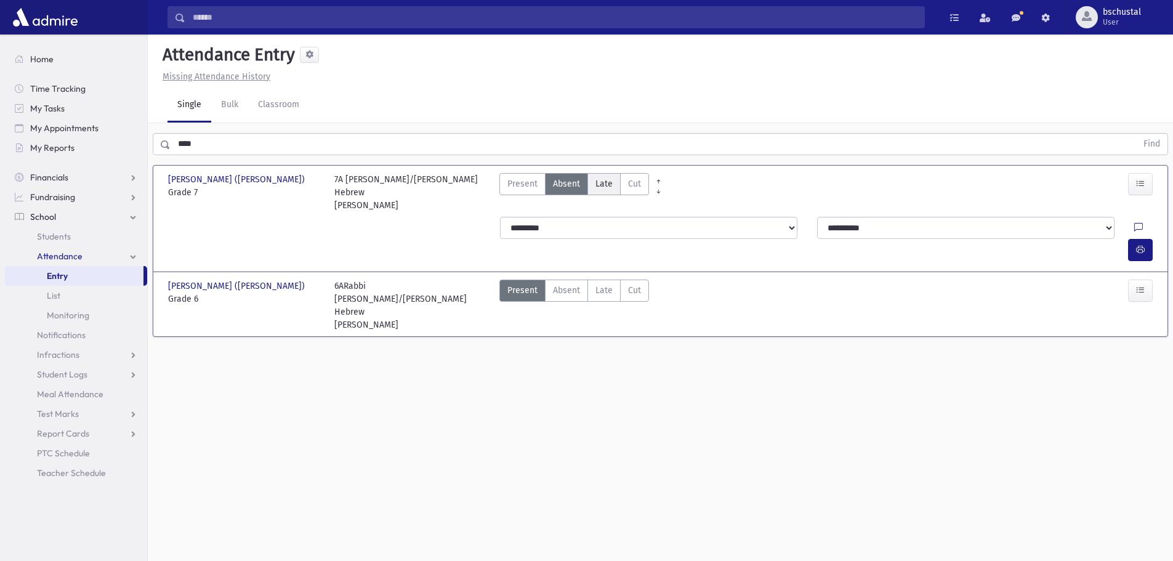
click at [611, 191] on label "Late Late" at bounding box center [603, 184] width 33 height 22
click at [609, 284] on span "Late" at bounding box center [603, 290] width 17 height 13
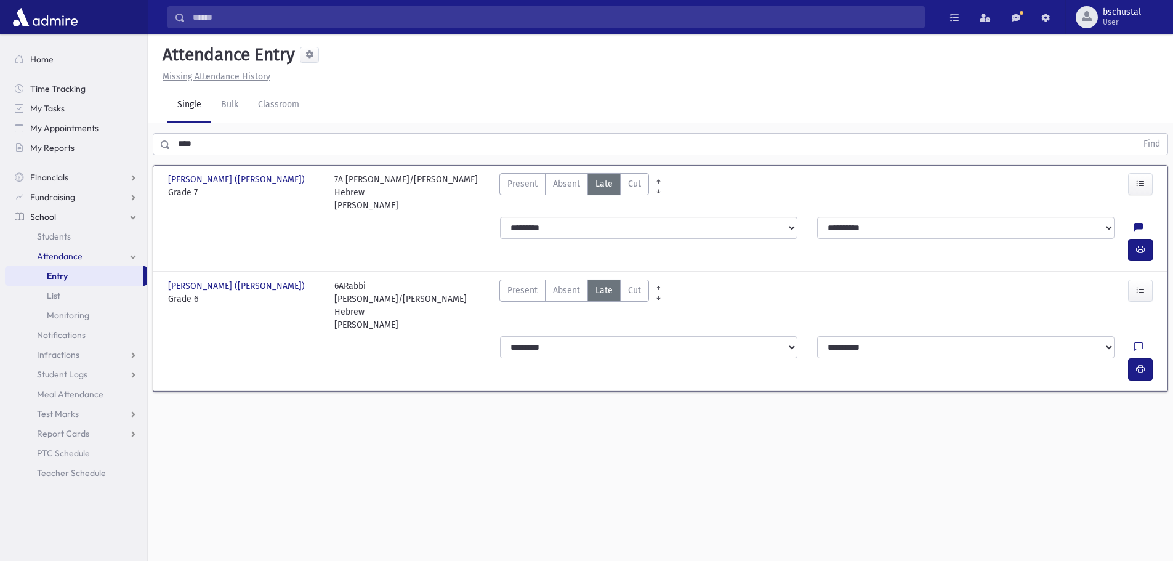
click at [227, 147] on input "****" at bounding box center [654, 144] width 966 height 22
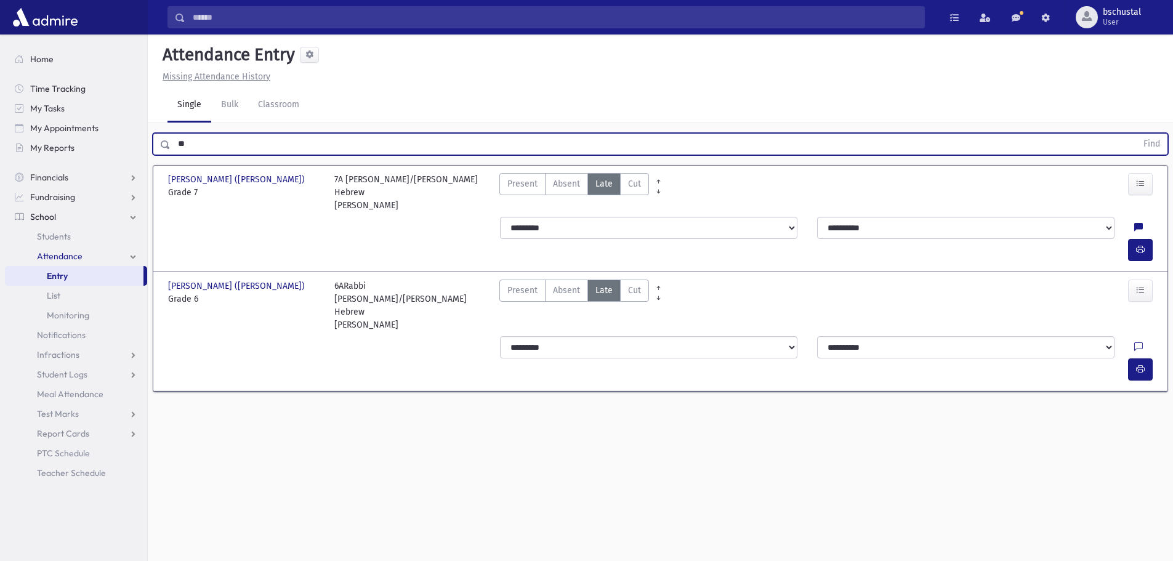
type input "*"
click at [1148, 147] on button "Find" at bounding box center [1151, 144] width 31 height 21
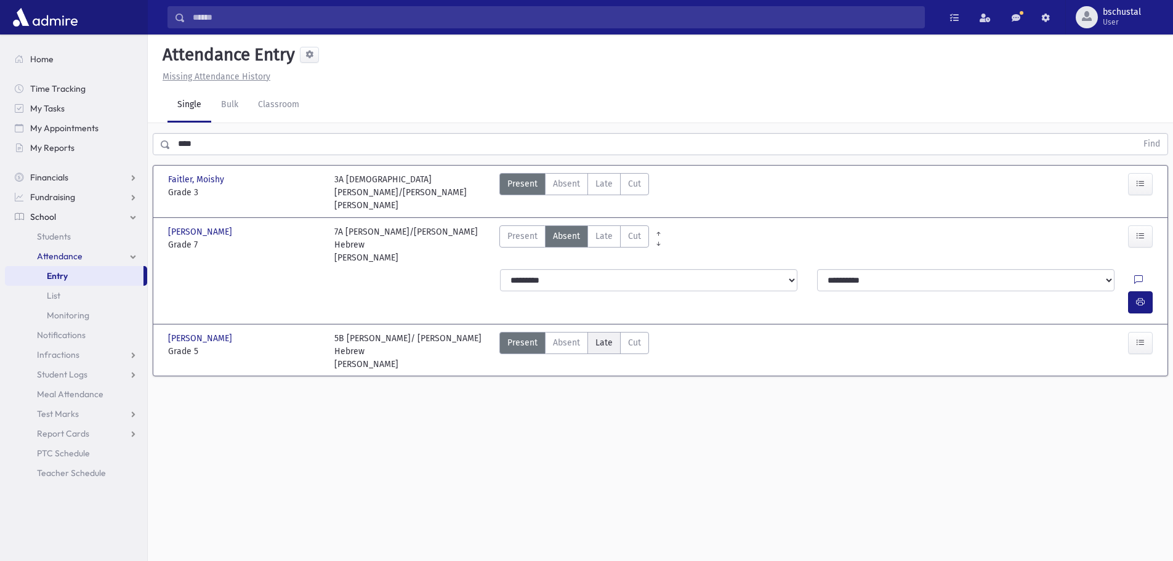
drag, startPoint x: 612, startPoint y: 294, endPoint x: 660, endPoint y: 297, distance: 48.2
click at [614, 332] on label "Late Late" at bounding box center [603, 343] width 33 height 22
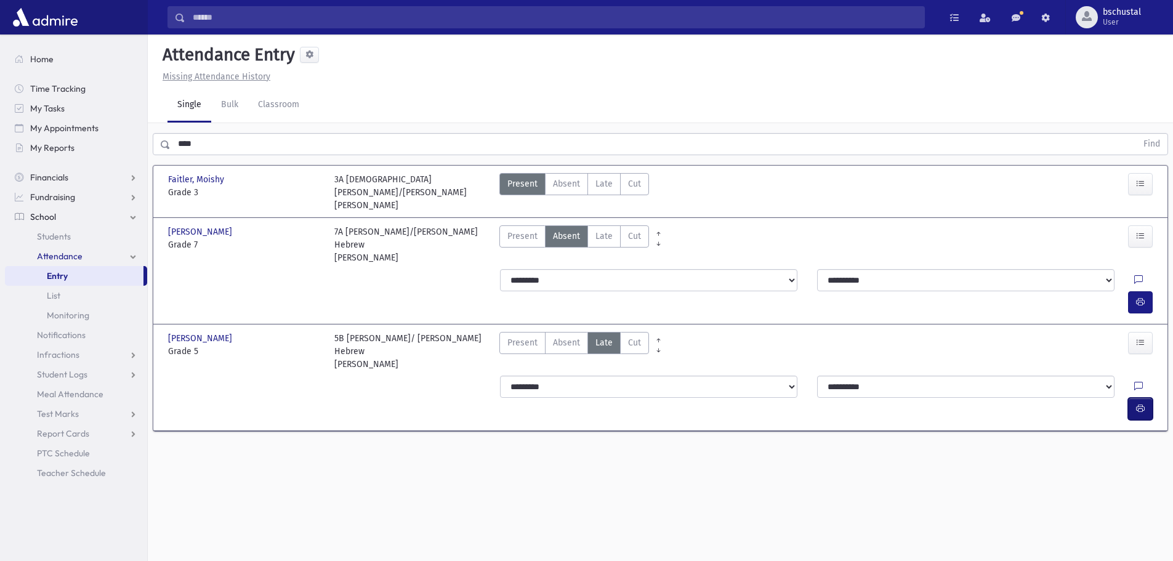
click at [1146, 398] on button "button" at bounding box center [1140, 409] width 25 height 22
click at [221, 150] on input "****" at bounding box center [654, 144] width 966 height 22
click at [602, 230] on span "Late" at bounding box center [603, 236] width 17 height 13
click at [1135, 291] on button "button" at bounding box center [1140, 302] width 25 height 22
drag, startPoint x: 260, startPoint y: 142, endPoint x: 253, endPoint y: 140, distance: 7.5
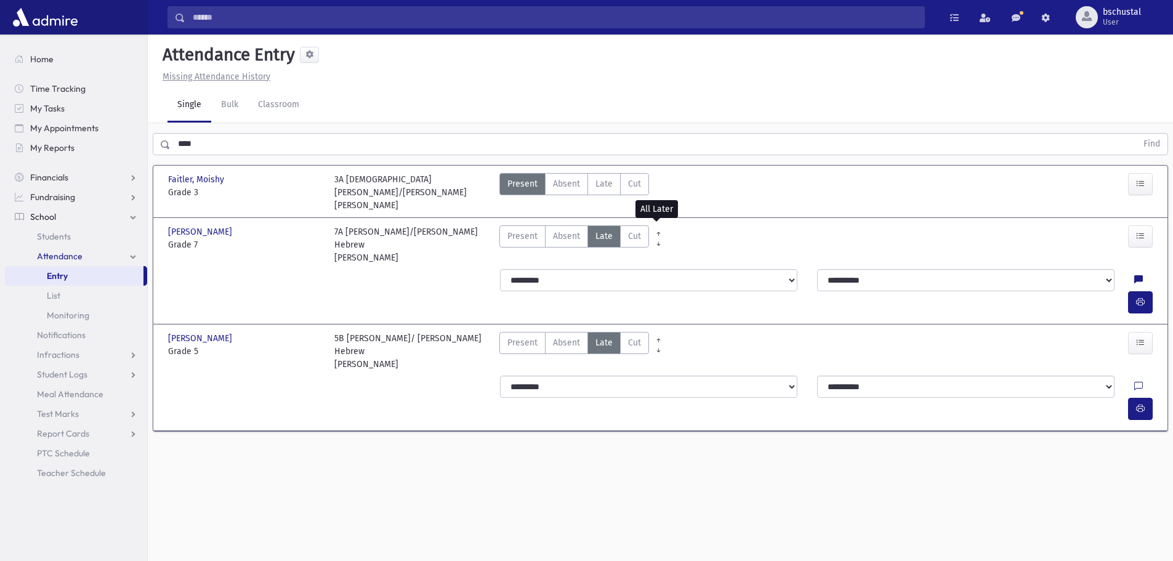
click at [254, 140] on input "****" at bounding box center [654, 144] width 966 height 22
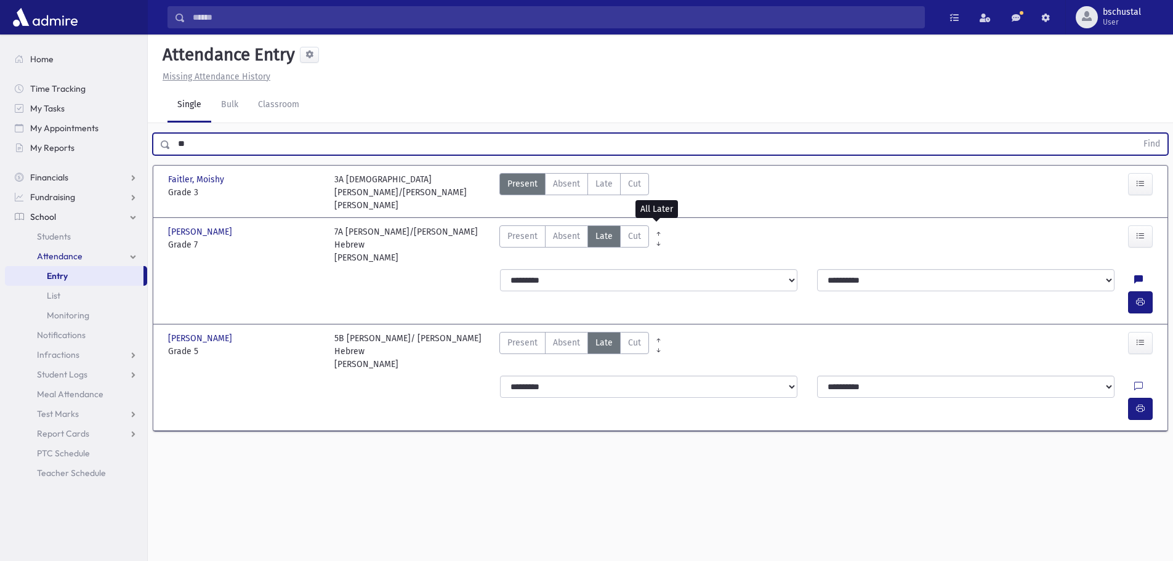
type input "*"
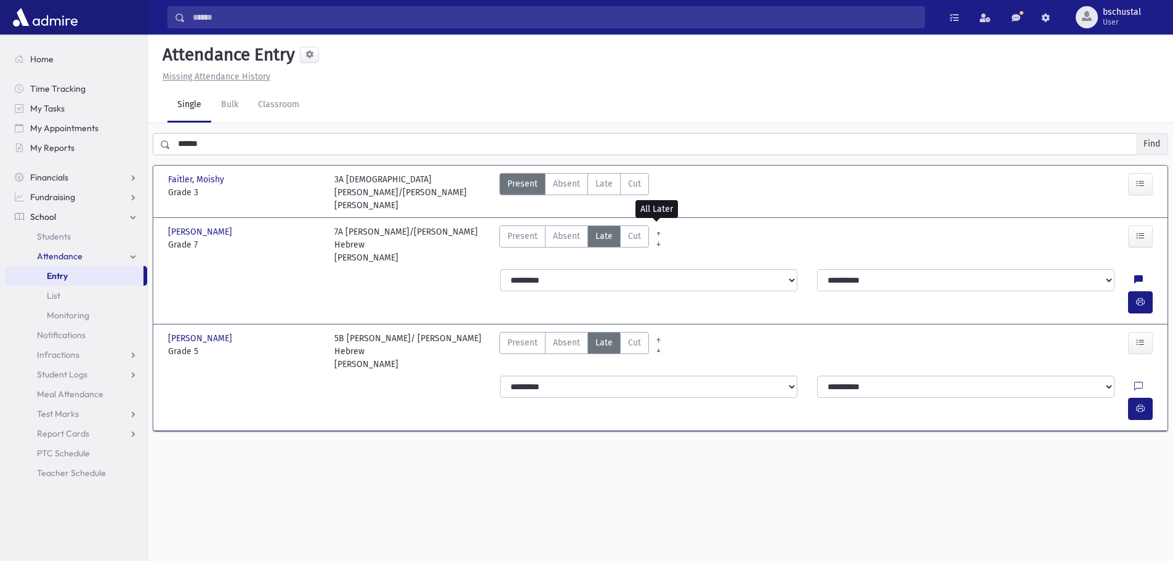
click at [1152, 146] on button "Find" at bounding box center [1151, 144] width 31 height 21
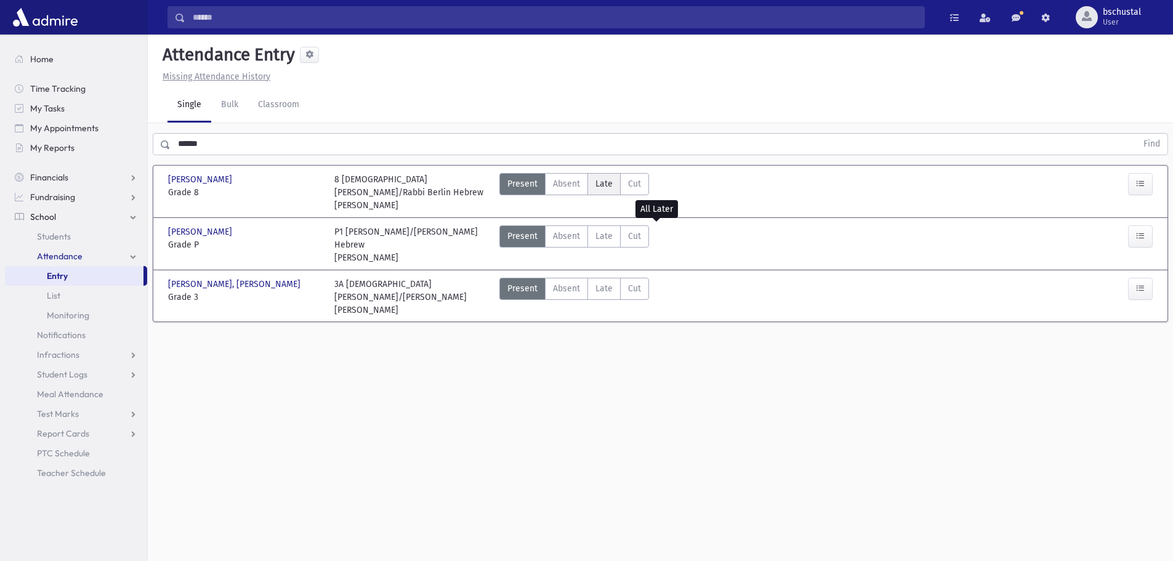
click at [610, 185] on span "Late" at bounding box center [603, 183] width 17 height 13
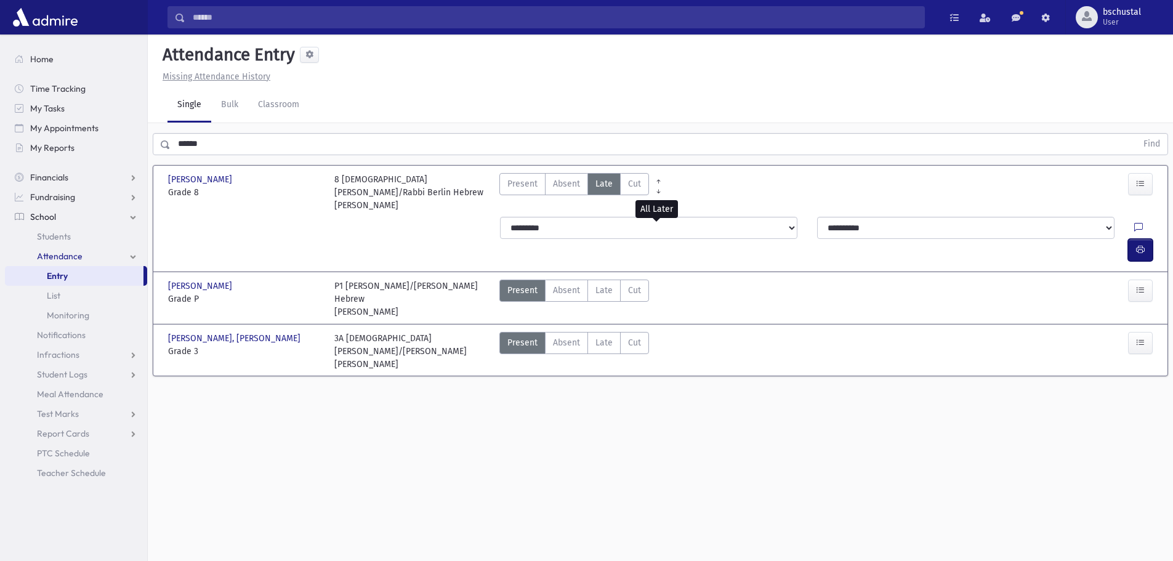
click at [1141, 244] on icon "button" at bounding box center [1140, 249] width 9 height 10
drag, startPoint x: 225, startPoint y: 142, endPoint x: 206, endPoint y: 129, distance: 23.1
click at [225, 142] on input "******" at bounding box center [654, 144] width 966 height 22
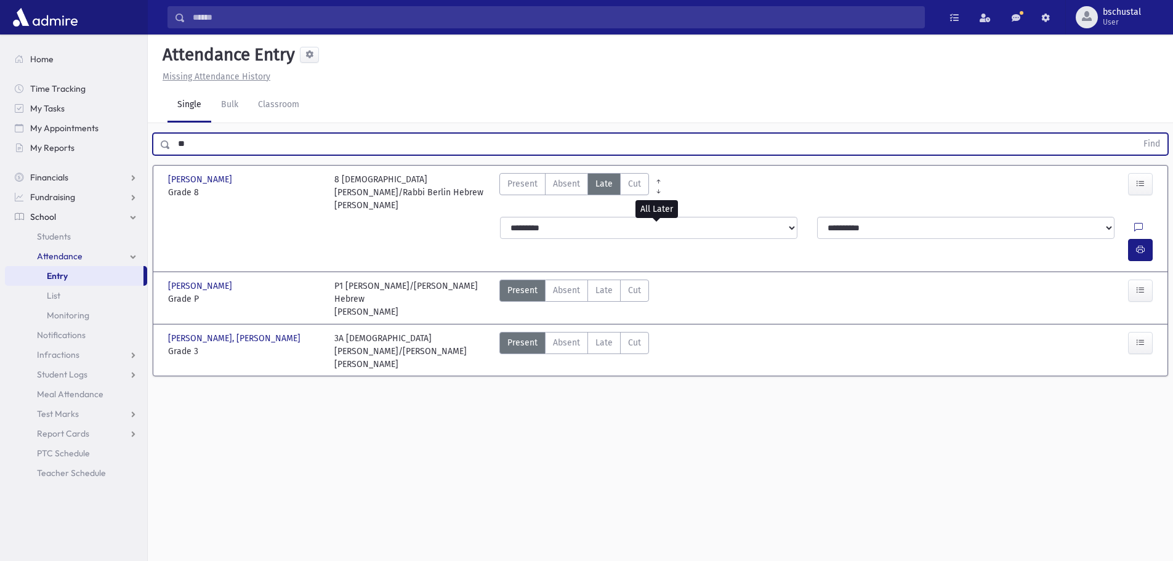
type input "*"
click at [1152, 147] on button "Find" at bounding box center [1151, 144] width 31 height 21
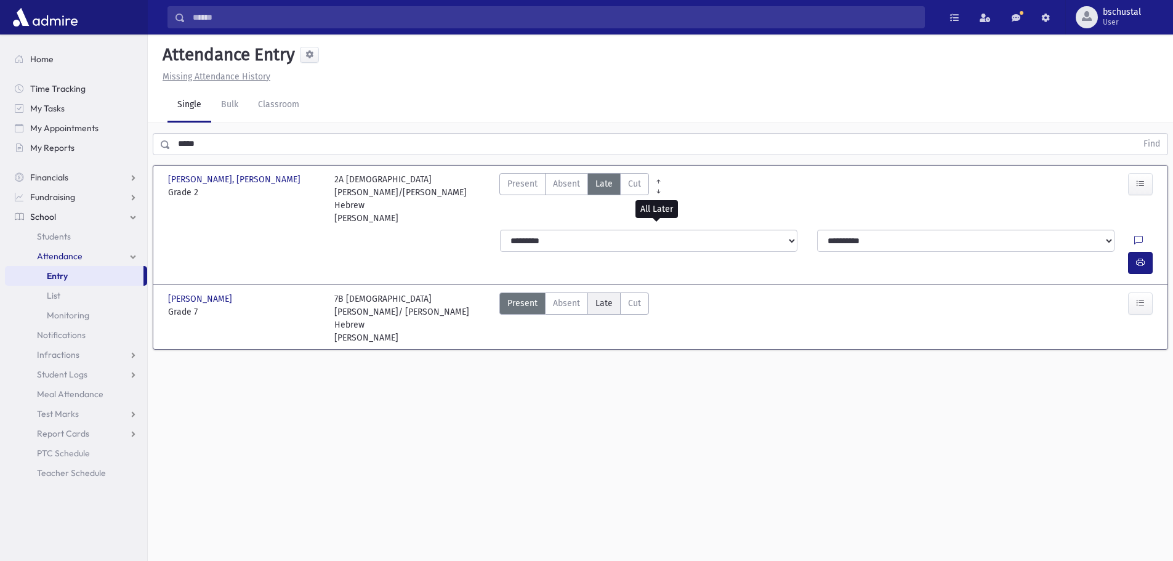
click at [609, 297] on span "Late" at bounding box center [603, 303] width 17 height 13
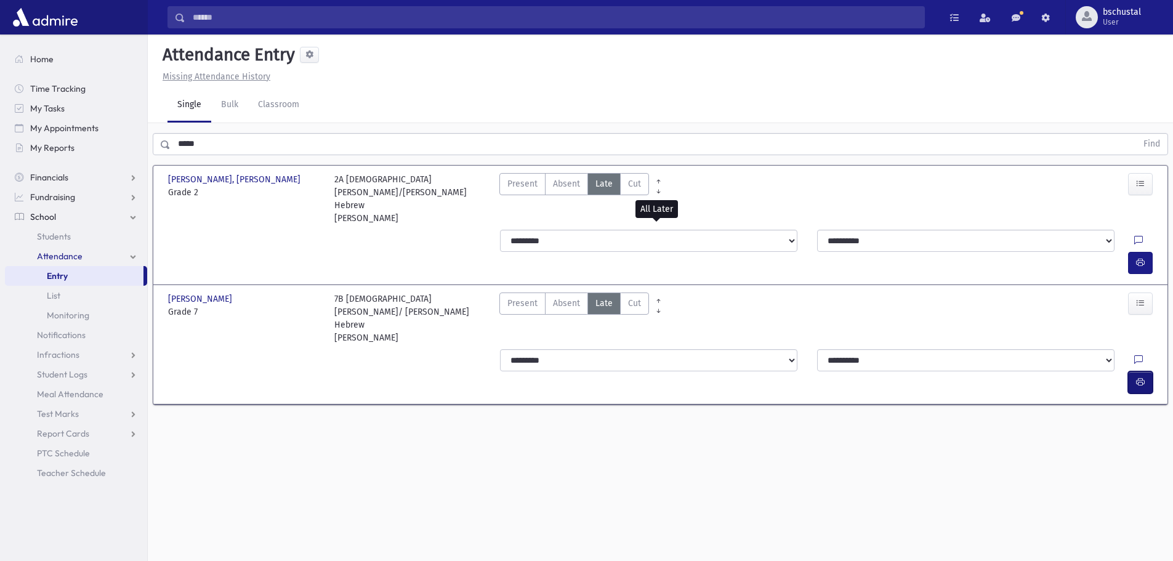
click at [1135, 371] on button "button" at bounding box center [1140, 382] width 25 height 22
click at [288, 152] on input "*****" at bounding box center [654, 144] width 966 height 22
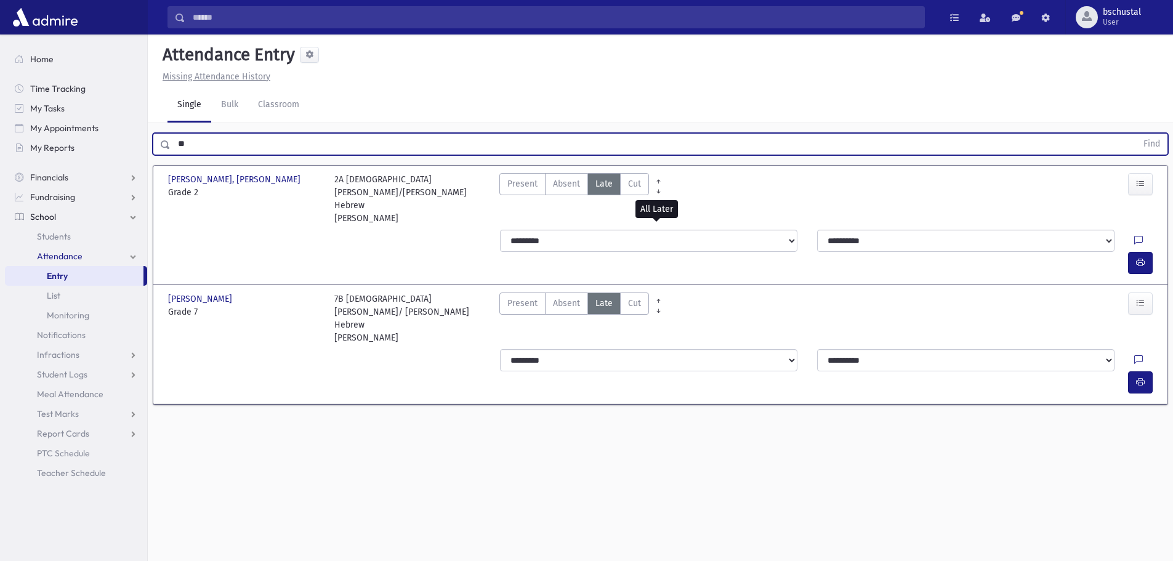
type input "*"
click at [347, 132] on div "Find" at bounding box center [660, 141] width 1025 height 37
type input "******"
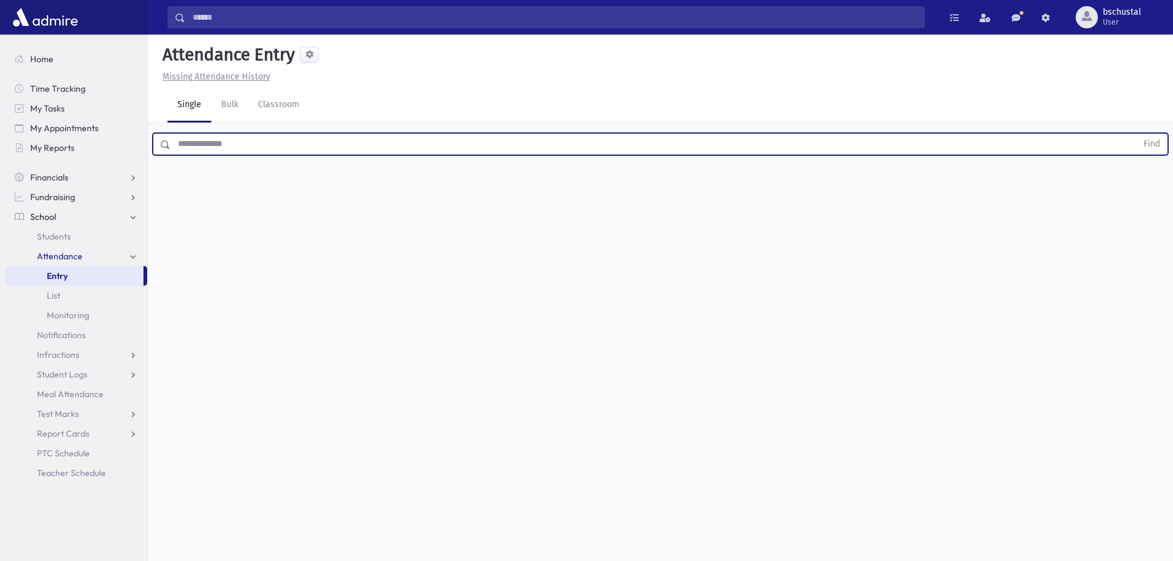
click at [257, 135] on input "text" at bounding box center [654, 144] width 966 height 22
click at [1140, 147] on button "Find" at bounding box center [1151, 144] width 31 height 21
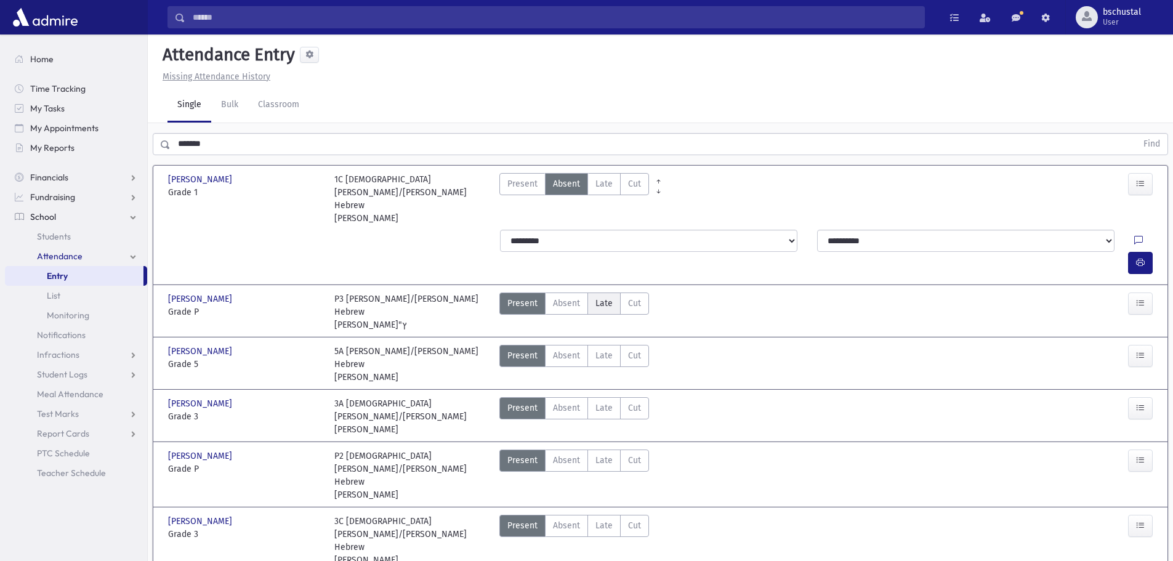
click at [602, 292] on label "Late Late" at bounding box center [603, 303] width 33 height 22
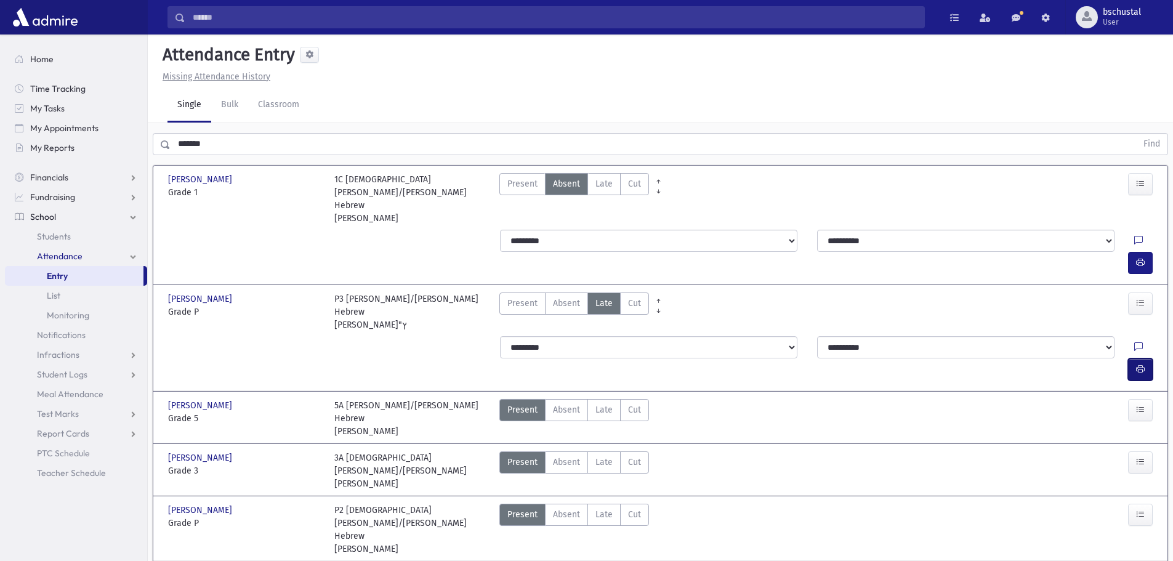
click at [1142, 358] on button "button" at bounding box center [1140, 369] width 25 height 22
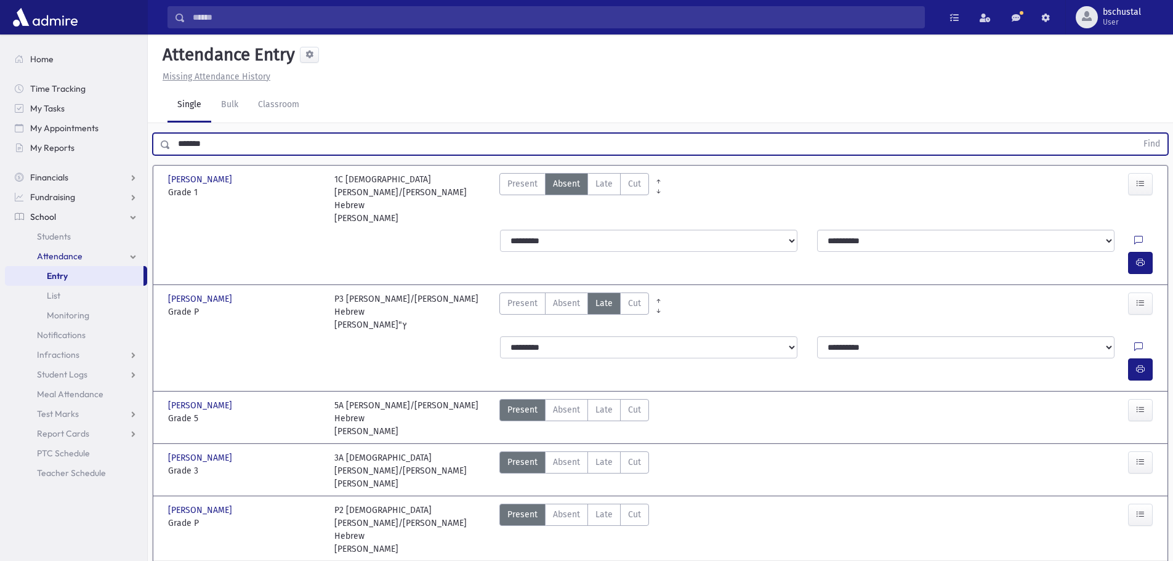
click at [344, 148] on input "*******" at bounding box center [654, 144] width 966 height 22
type input "*"
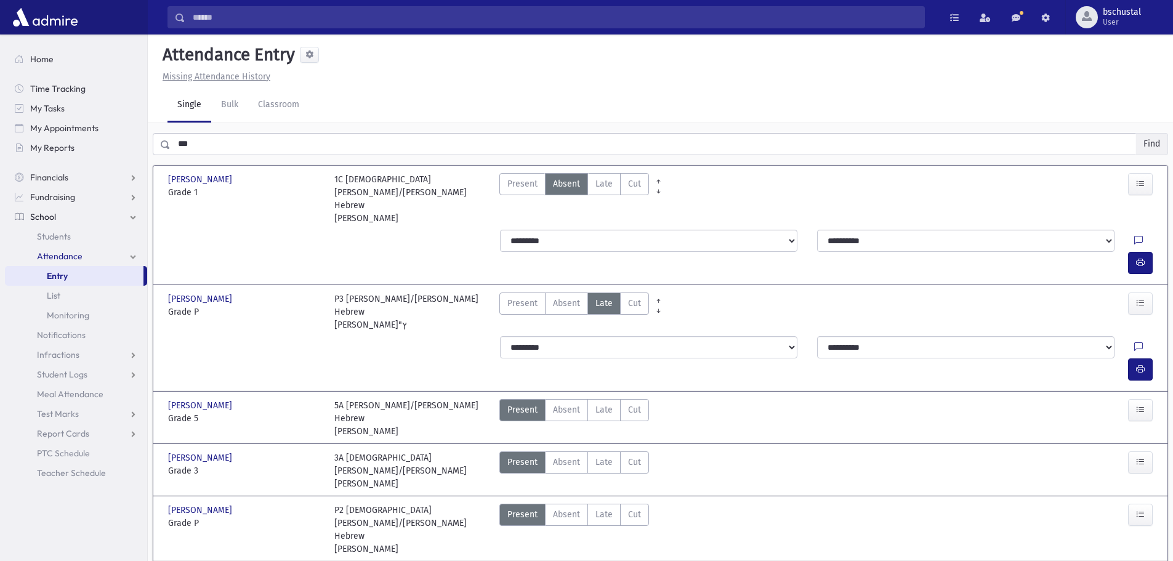
click at [1142, 142] on button "Find" at bounding box center [1151, 144] width 31 height 21
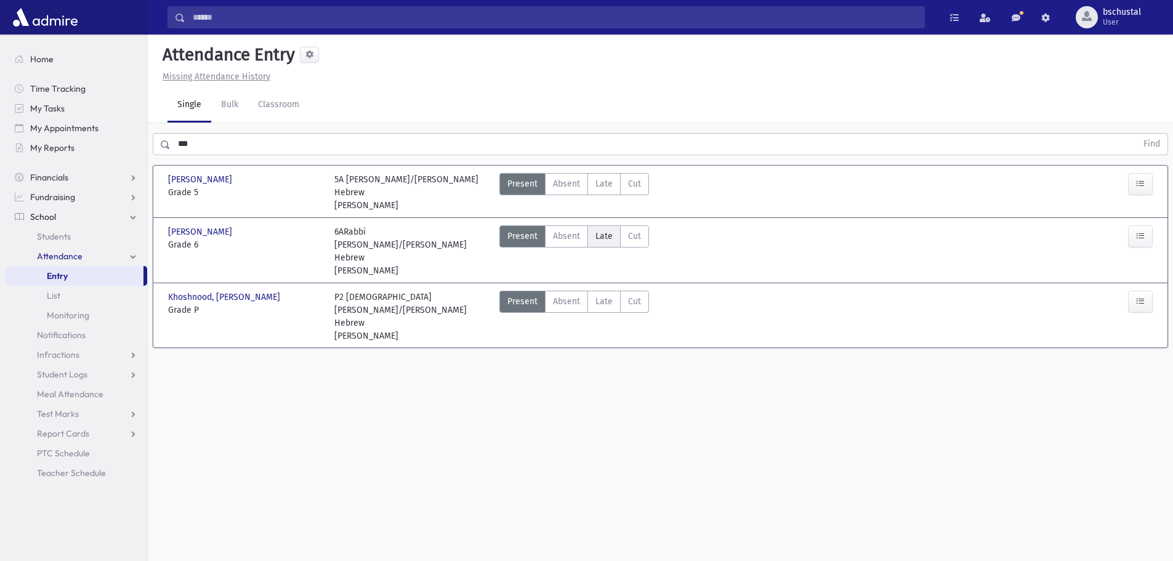
click at [609, 230] on span "Late" at bounding box center [603, 236] width 17 height 13
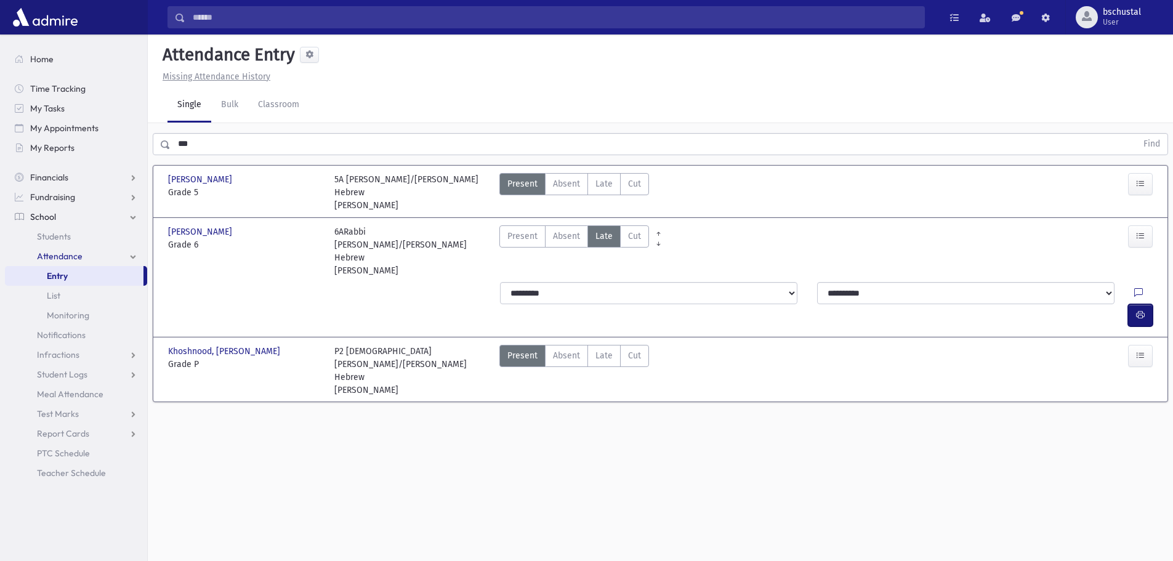
click at [1138, 310] on icon "button" at bounding box center [1140, 315] width 9 height 10
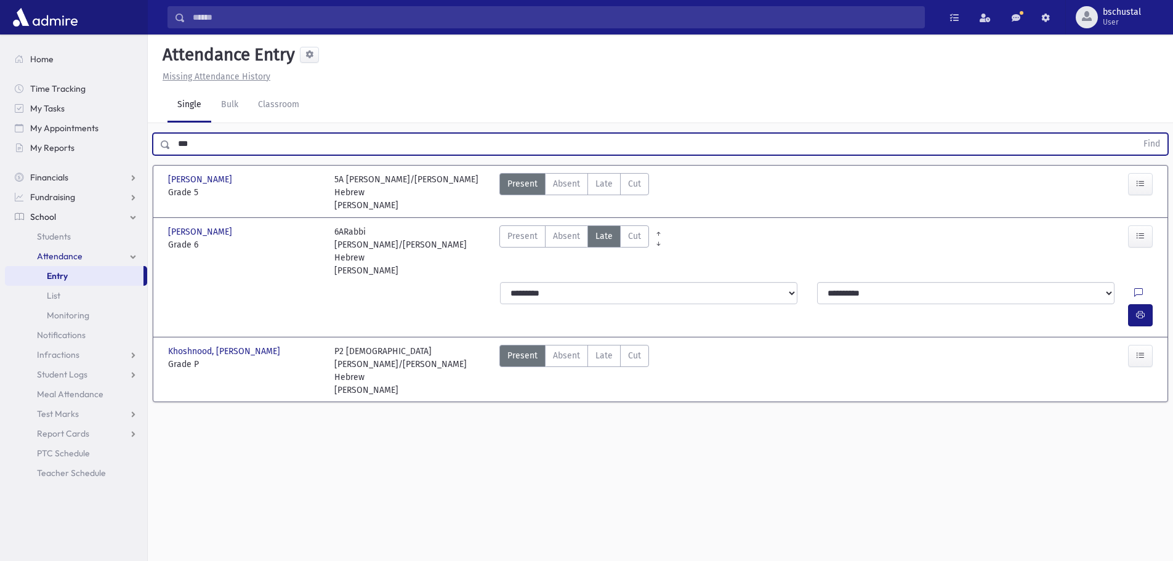
drag, startPoint x: 257, startPoint y: 138, endPoint x: 254, endPoint y: 147, distance: 9.2
click at [256, 144] on input "***" at bounding box center [654, 144] width 966 height 22
type input "*"
click at [1144, 144] on button "Find" at bounding box center [1151, 144] width 31 height 21
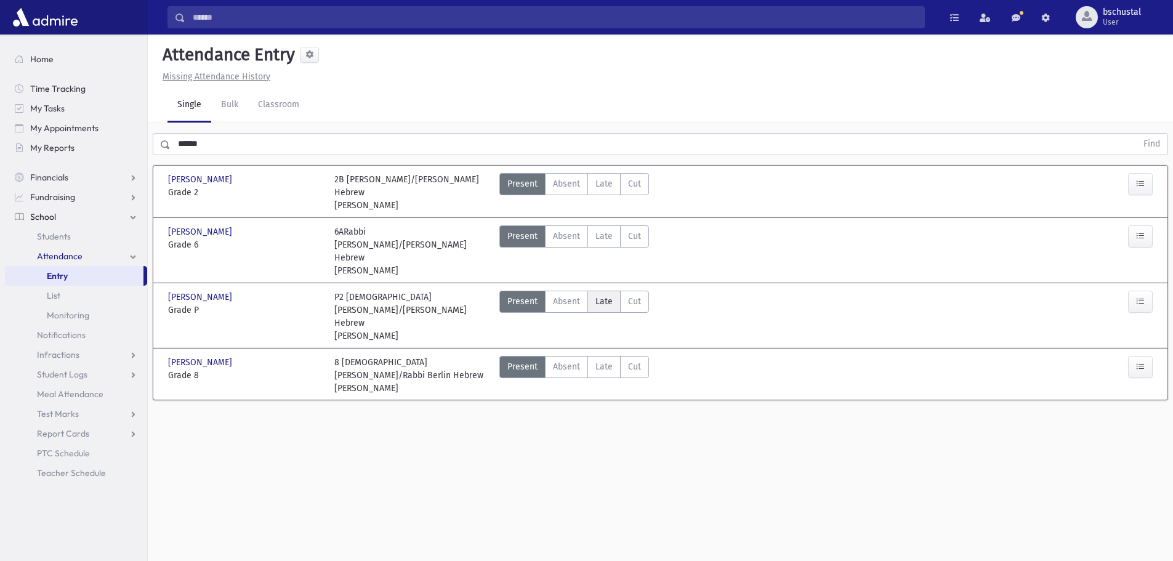
click at [602, 295] on span "Late" at bounding box center [603, 301] width 17 height 13
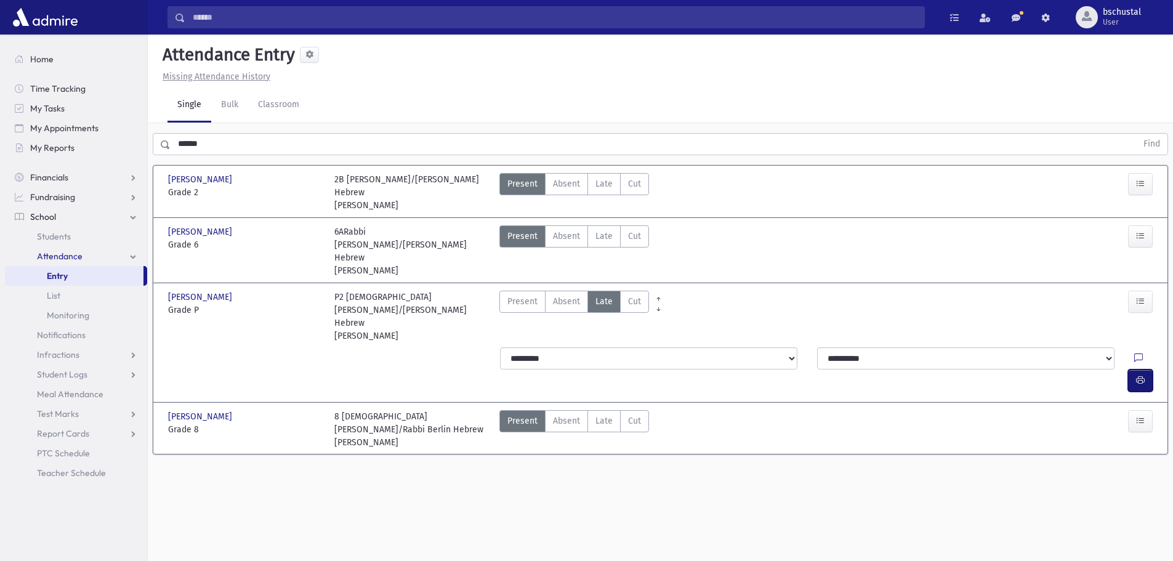
click at [1140, 375] on icon "button" at bounding box center [1140, 380] width 9 height 10
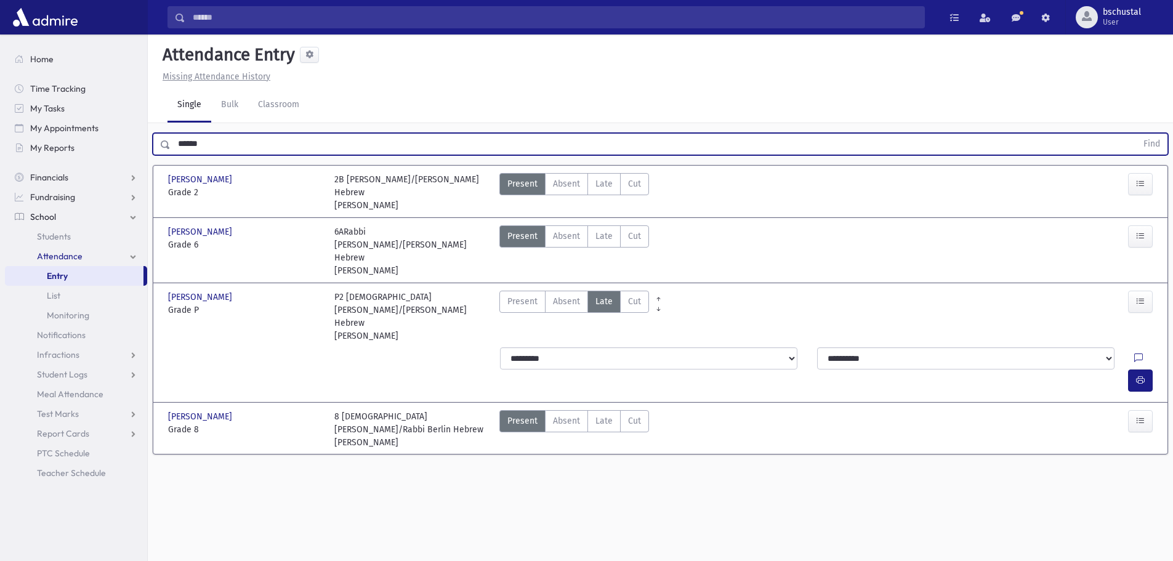
drag, startPoint x: 224, startPoint y: 137, endPoint x: 209, endPoint y: 138, distance: 14.8
click at [224, 141] on input "******" at bounding box center [654, 144] width 966 height 22
type input "*"
click at [276, 154] on input "text" at bounding box center [654, 144] width 966 height 22
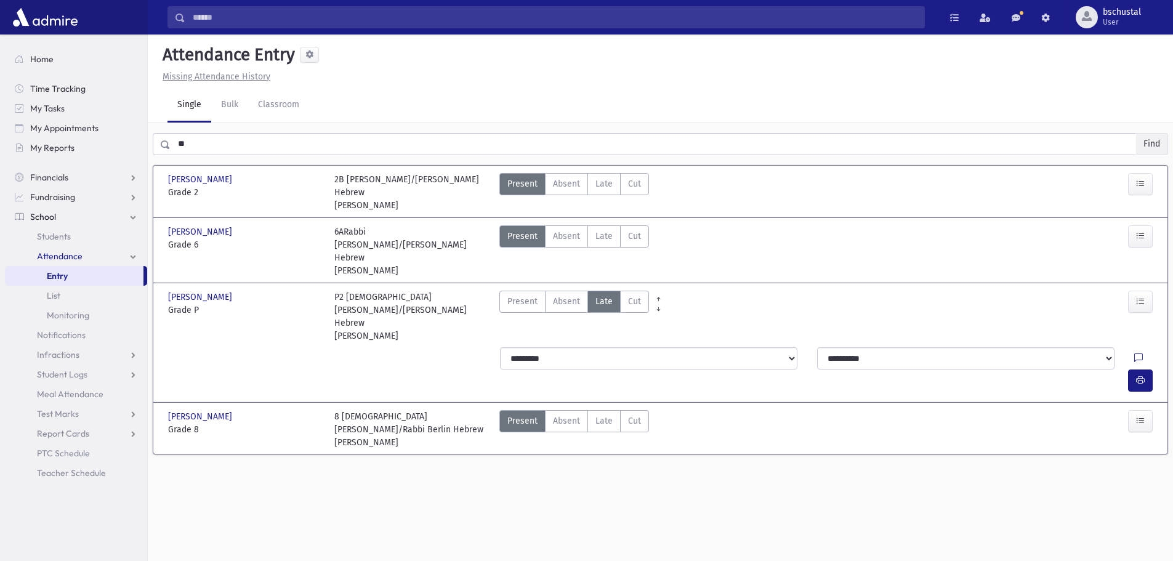
click at [1148, 139] on button "Find" at bounding box center [1151, 144] width 31 height 21
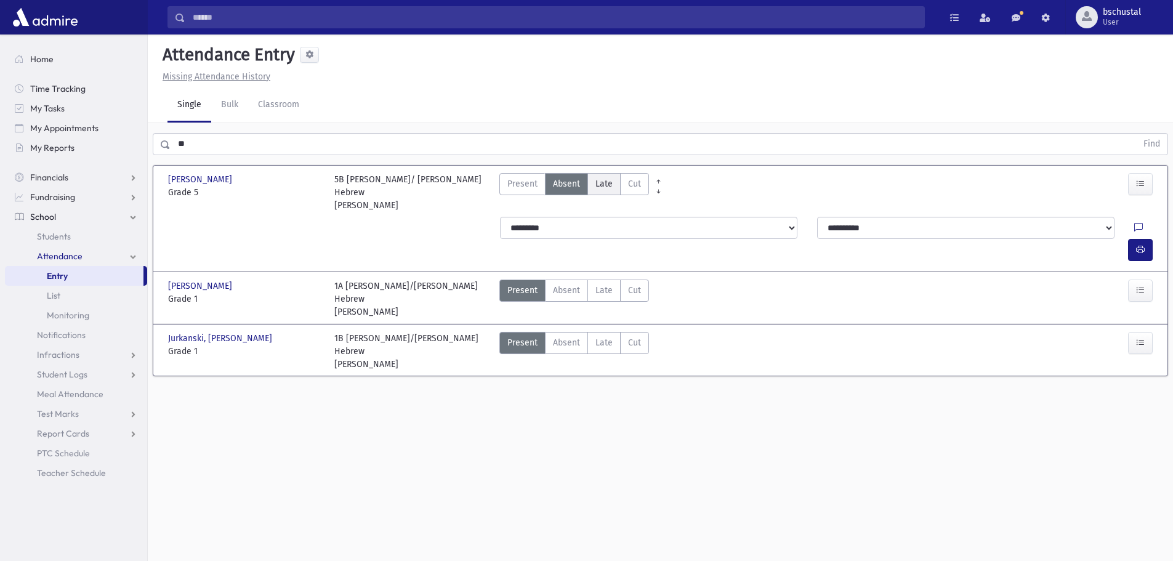
drag, startPoint x: 596, startPoint y: 182, endPoint x: 693, endPoint y: 191, distance: 97.7
click at [597, 183] on span "Late" at bounding box center [603, 183] width 17 height 13
click at [1137, 244] on icon "button" at bounding box center [1140, 249] width 9 height 10
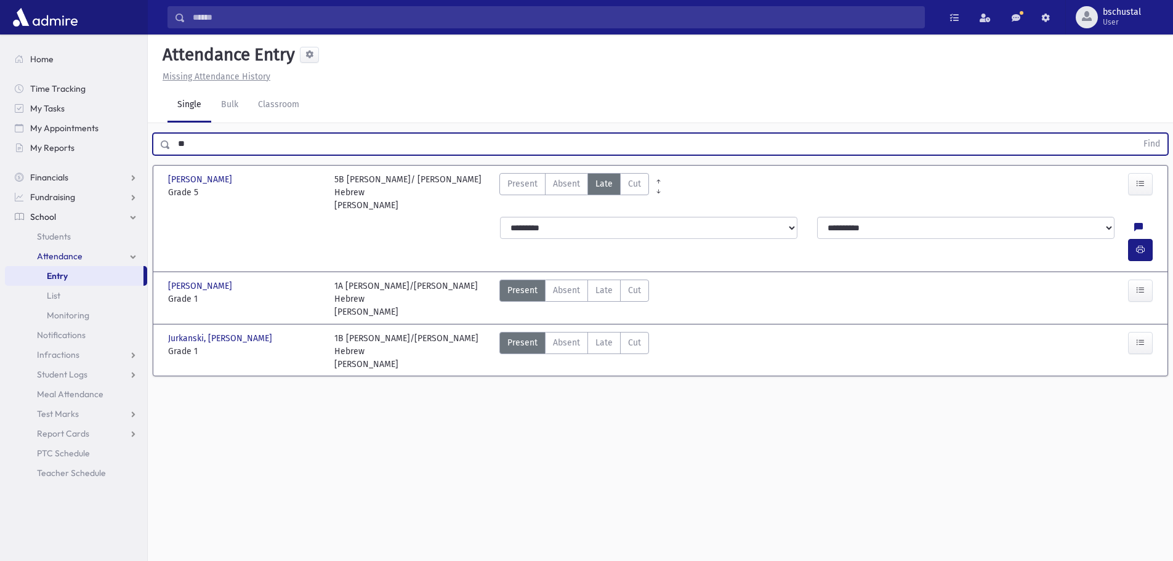
drag, startPoint x: 234, startPoint y: 143, endPoint x: 221, endPoint y: 143, distance: 12.9
click at [233, 143] on input "**" at bounding box center [654, 144] width 966 height 22
type input "*"
click at [1151, 143] on button "Find" at bounding box center [1151, 144] width 31 height 21
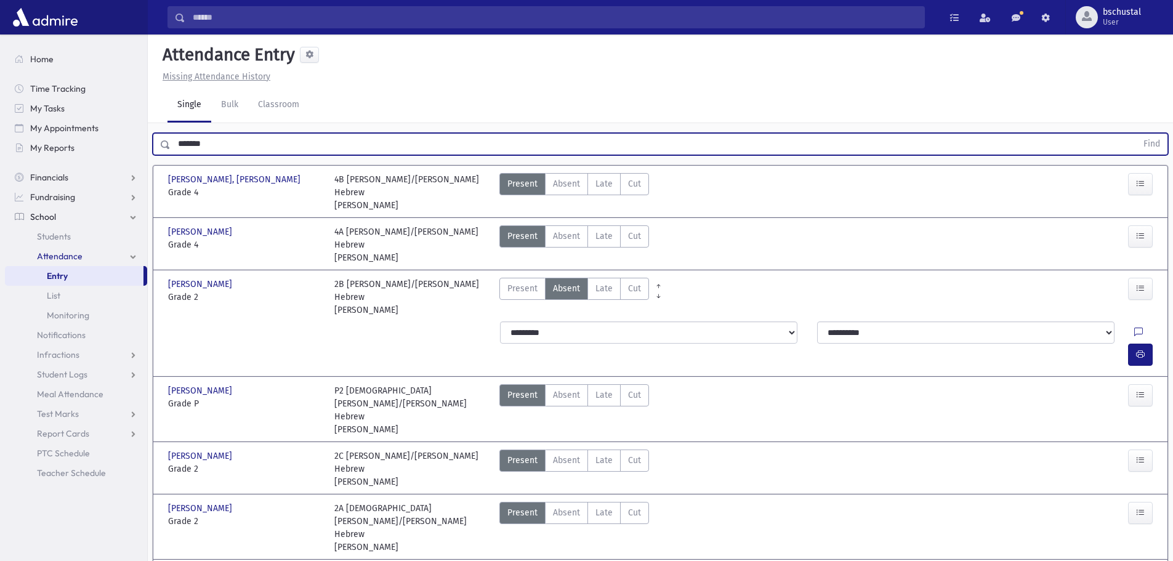
click at [262, 144] on input "*******" at bounding box center [654, 144] width 966 height 22
type input "*"
click at [1155, 140] on button "Find" at bounding box center [1151, 144] width 31 height 21
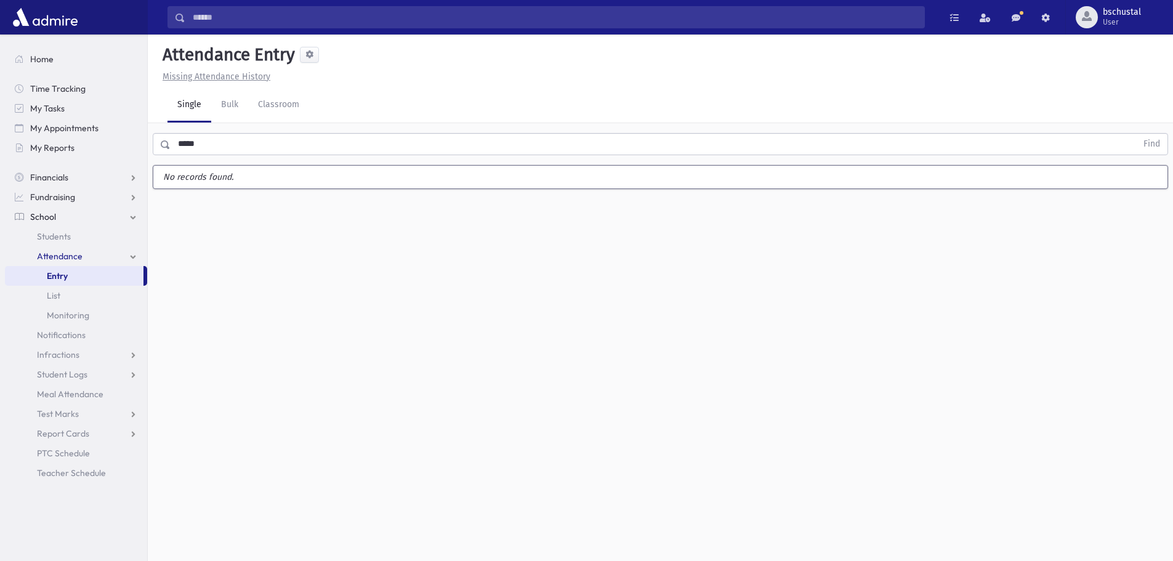
click at [215, 140] on input "*****" at bounding box center [654, 144] width 966 height 22
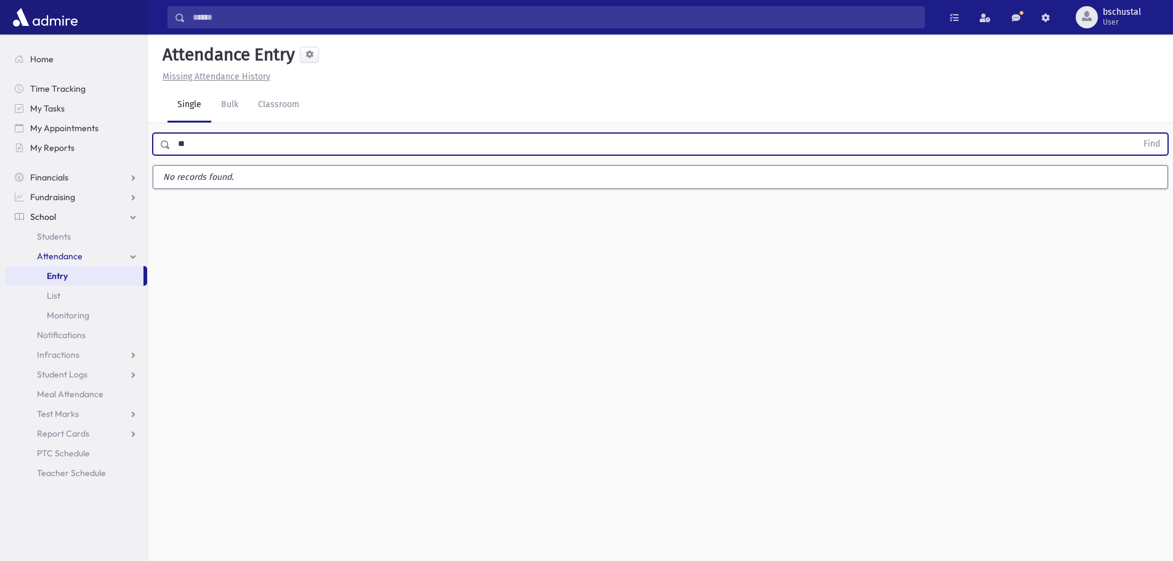
type input "*"
click at [1149, 150] on button "Find" at bounding box center [1151, 144] width 31 height 21
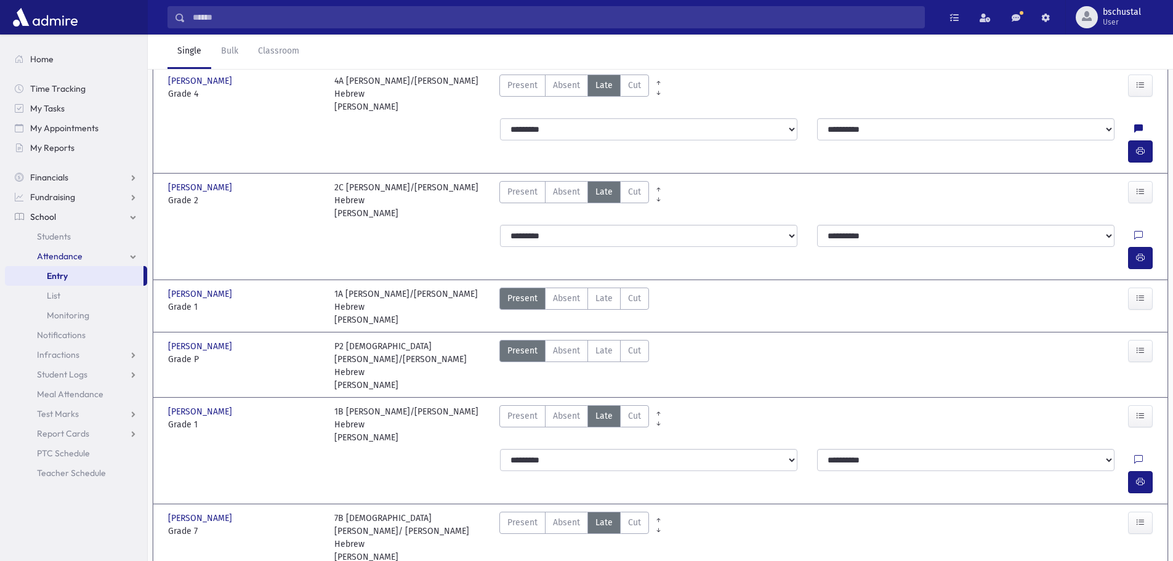
scroll to position [105, 0]
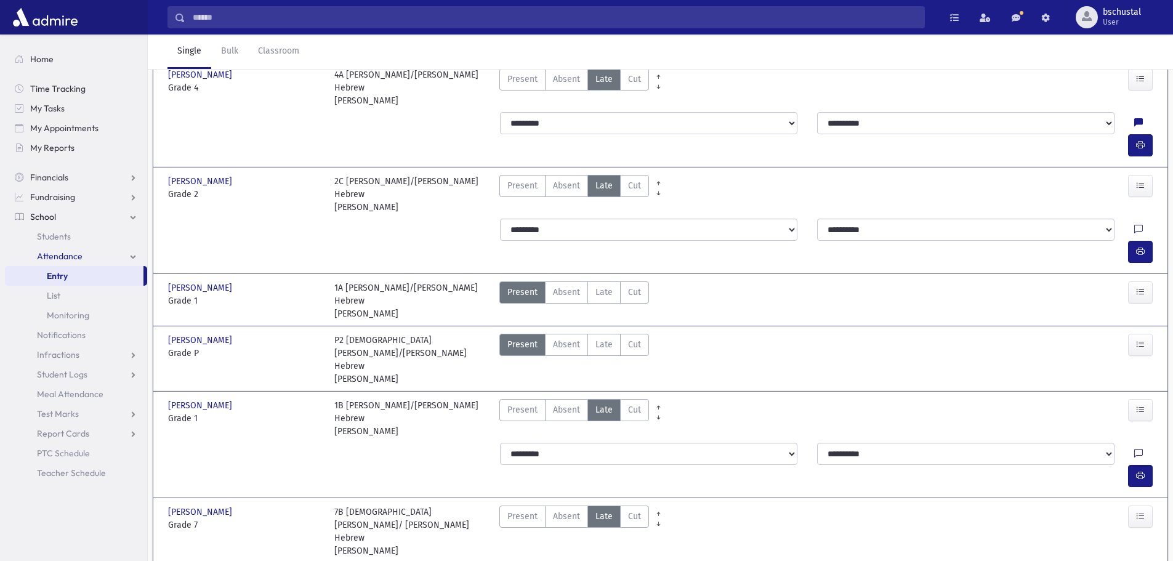
click at [603, 510] on span "Late" at bounding box center [603, 516] width 17 height 13
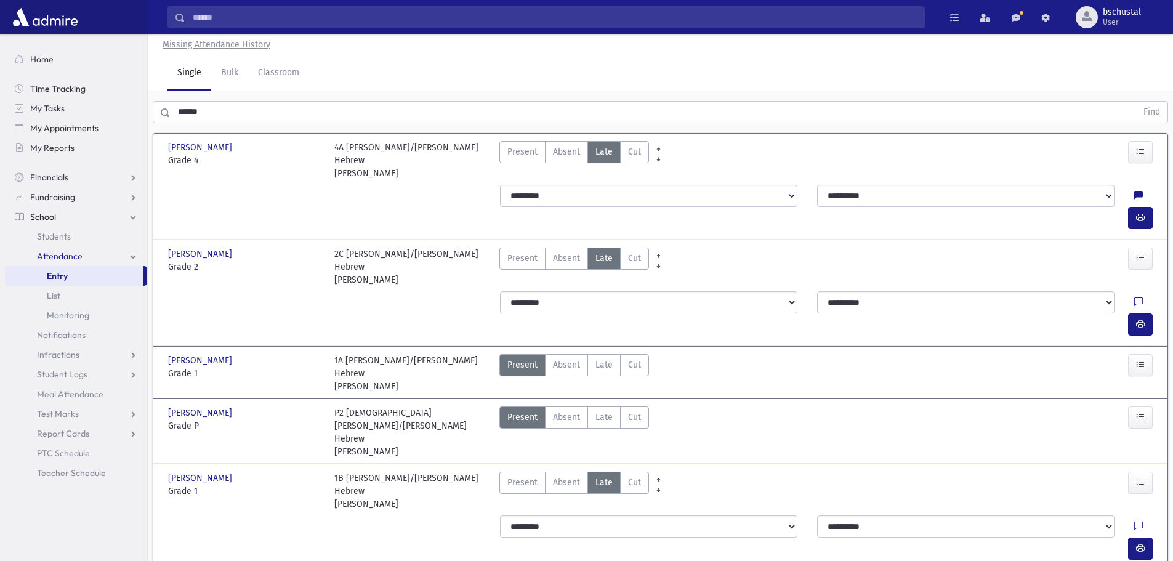
scroll to position [0, 0]
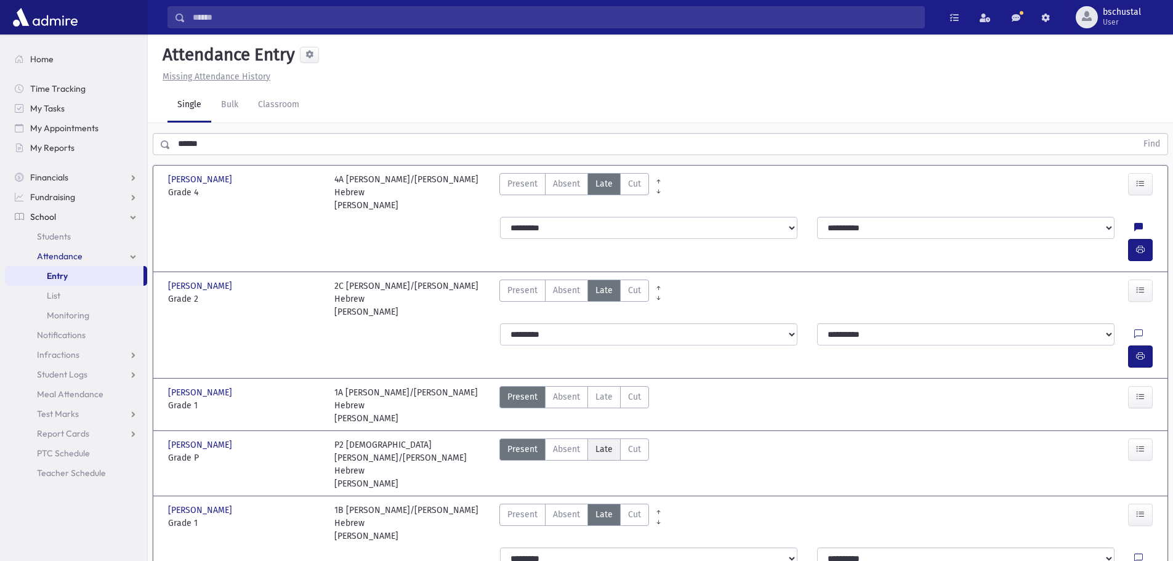
click at [598, 443] on span "Late" at bounding box center [603, 449] width 17 height 13
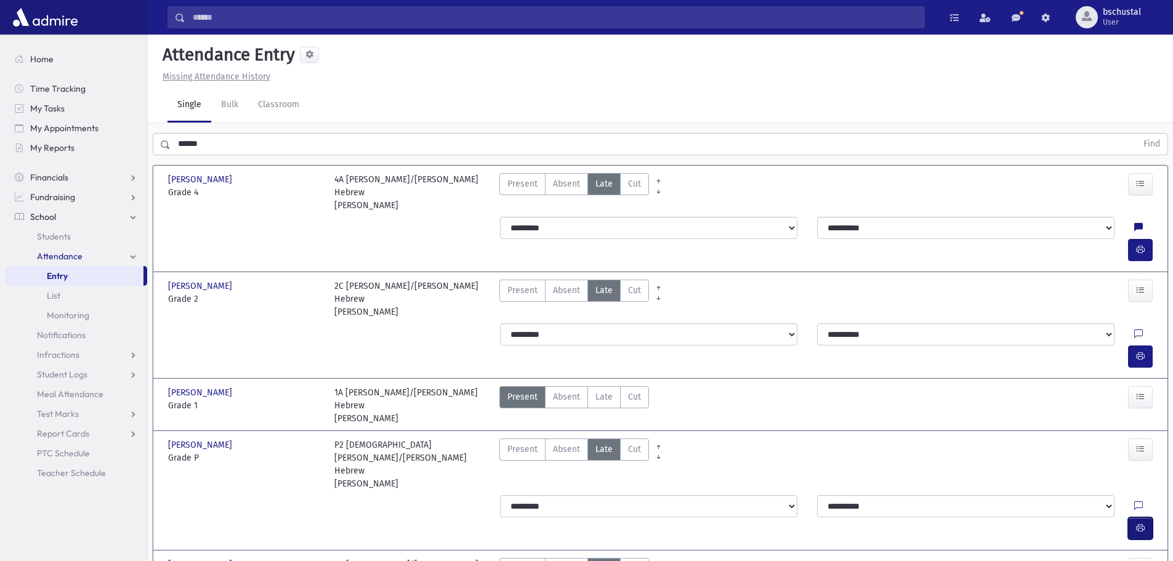
click at [1142, 517] on button "button" at bounding box center [1140, 528] width 25 height 22
click at [256, 135] on input "******" at bounding box center [654, 144] width 966 height 22
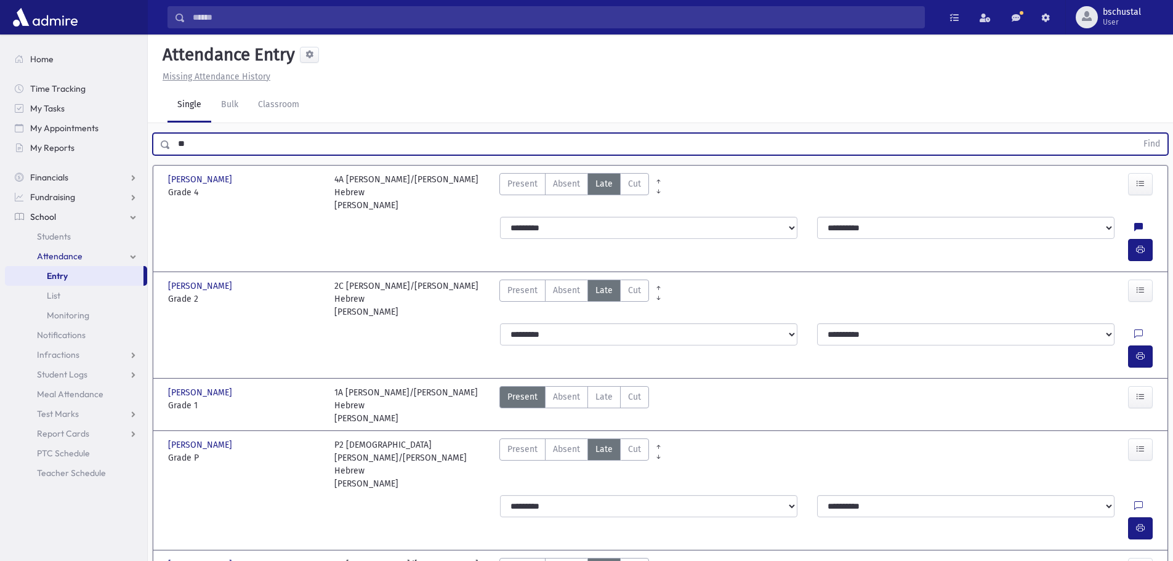
type input "*"
click at [1136, 134] on button "Find" at bounding box center [1151, 144] width 31 height 21
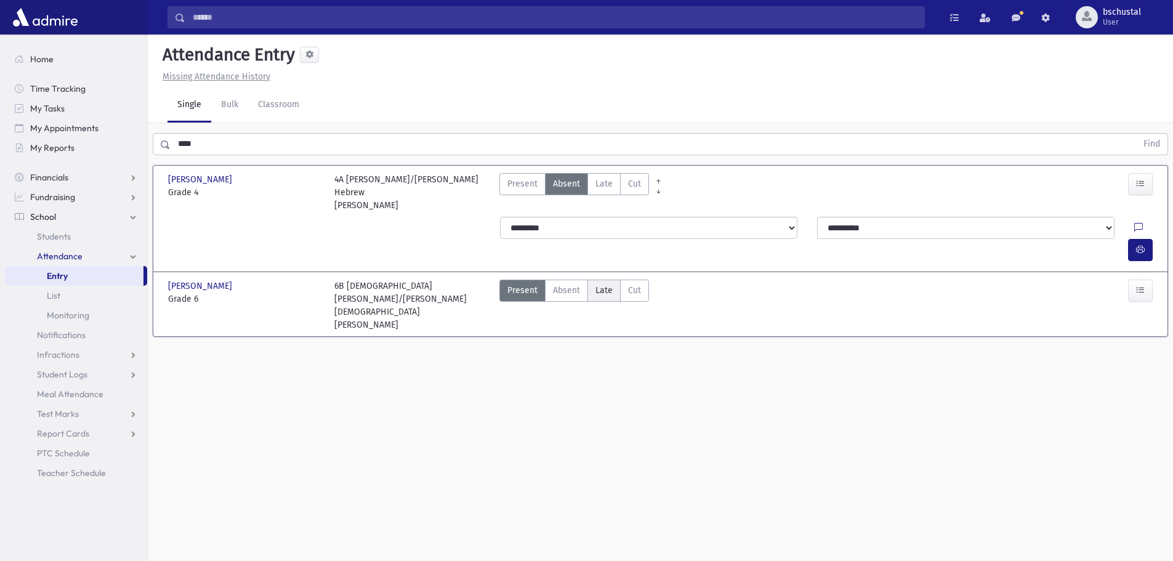
drag, startPoint x: 605, startPoint y: 257, endPoint x: 1041, endPoint y: 235, distance: 436.5
click at [606, 284] on span "Late" at bounding box center [603, 290] width 17 height 13
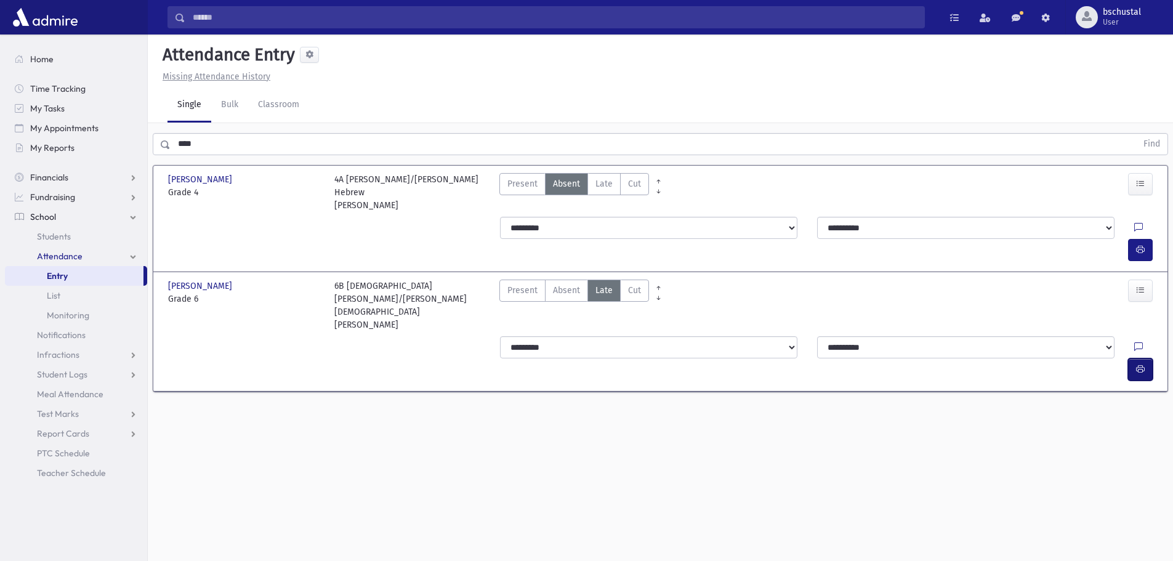
click at [1146, 358] on button "button" at bounding box center [1140, 369] width 25 height 22
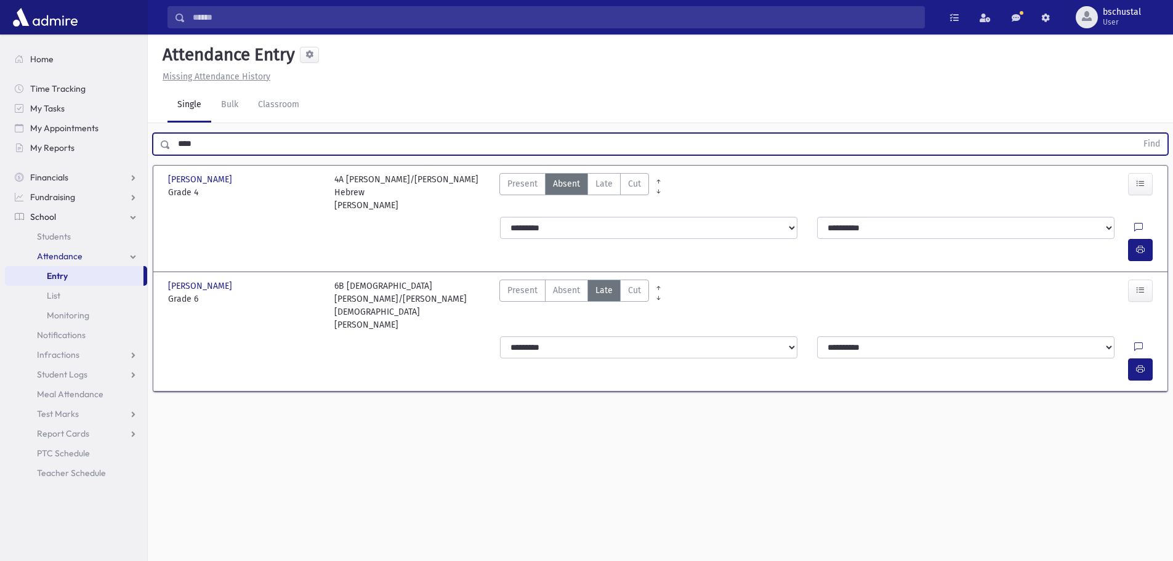
drag, startPoint x: 216, startPoint y: 145, endPoint x: 256, endPoint y: 172, distance: 47.5
click at [212, 145] on input "****" at bounding box center [654, 144] width 966 height 22
type input "*"
click at [1136, 134] on button "Find" at bounding box center [1151, 144] width 31 height 21
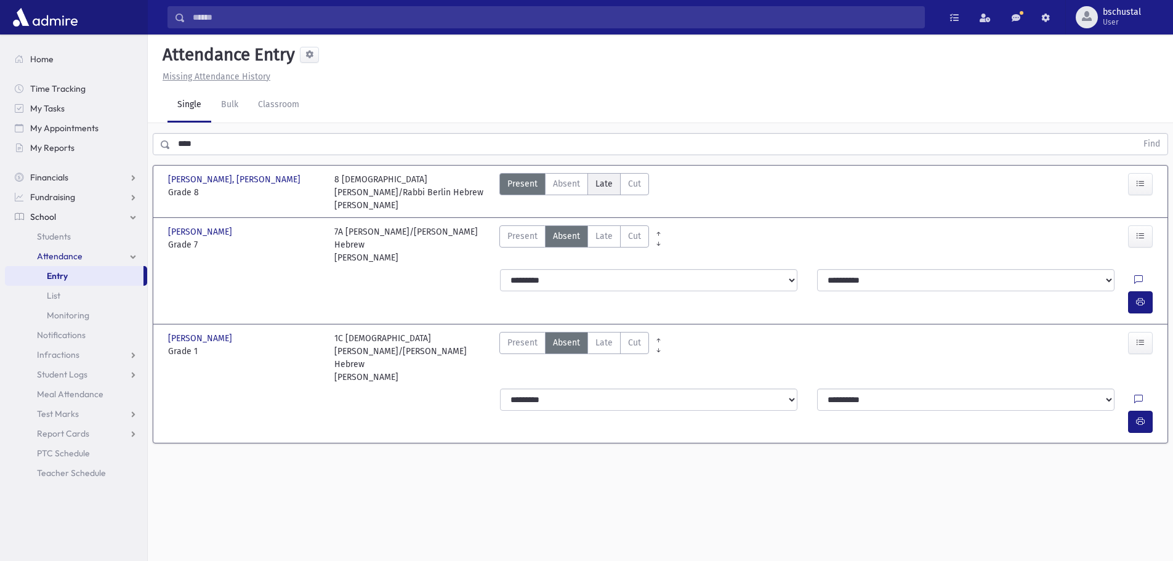
click at [606, 184] on span "Late" at bounding box center [603, 183] width 17 height 13
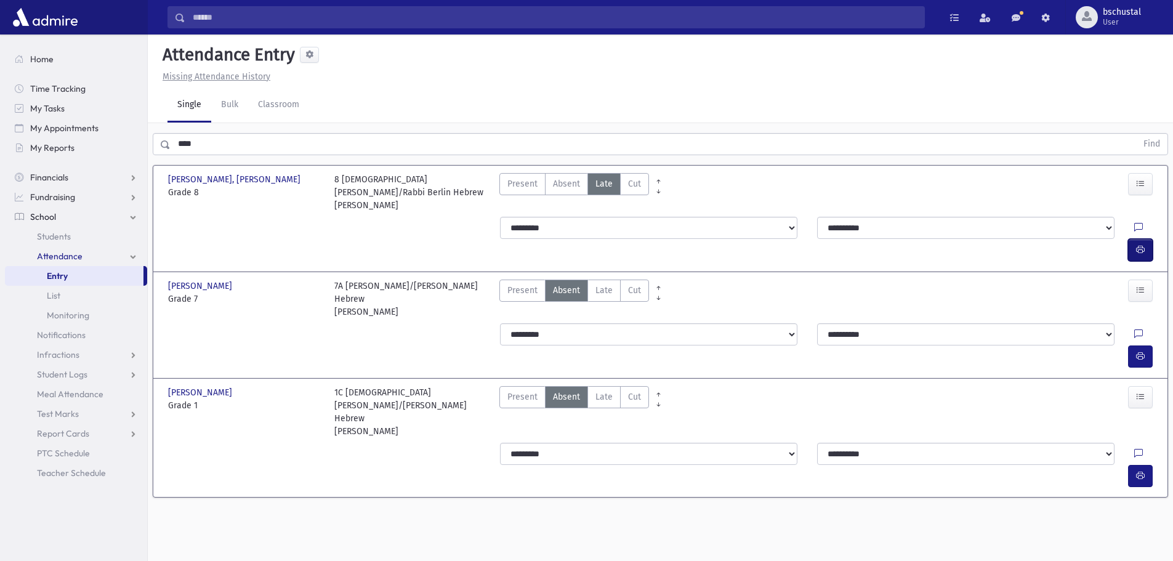
click at [1143, 244] on icon "button" at bounding box center [1140, 249] width 9 height 10
click at [601, 284] on span "Late" at bounding box center [603, 290] width 17 height 13
click at [1150, 345] on button "button" at bounding box center [1140, 356] width 25 height 22
drag, startPoint x: 214, startPoint y: 131, endPoint x: 220, endPoint y: 140, distance: 10.2
click at [216, 134] on div "**** Find" at bounding box center [660, 141] width 1025 height 37
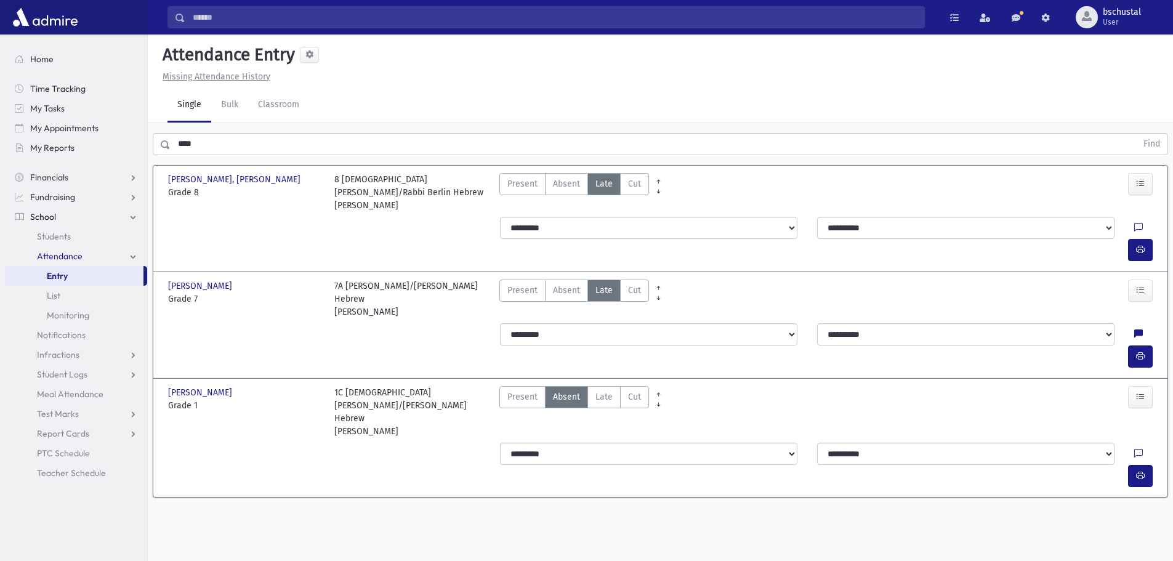
click at [221, 140] on input "****" at bounding box center [654, 144] width 966 height 22
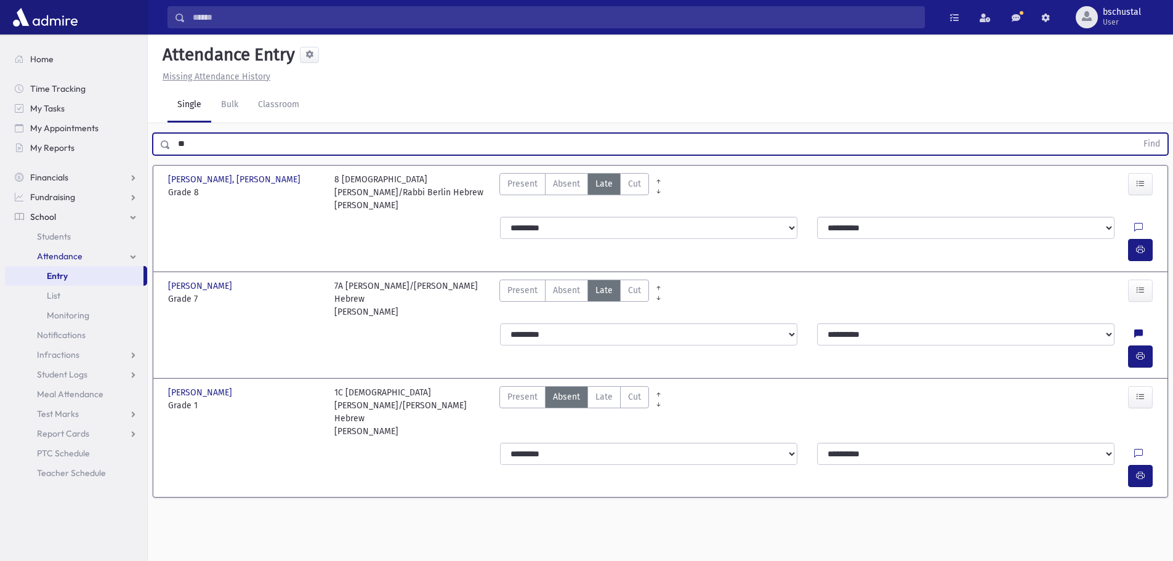
type input "*"
click at [1136, 134] on button "Find" at bounding box center [1151, 144] width 31 height 21
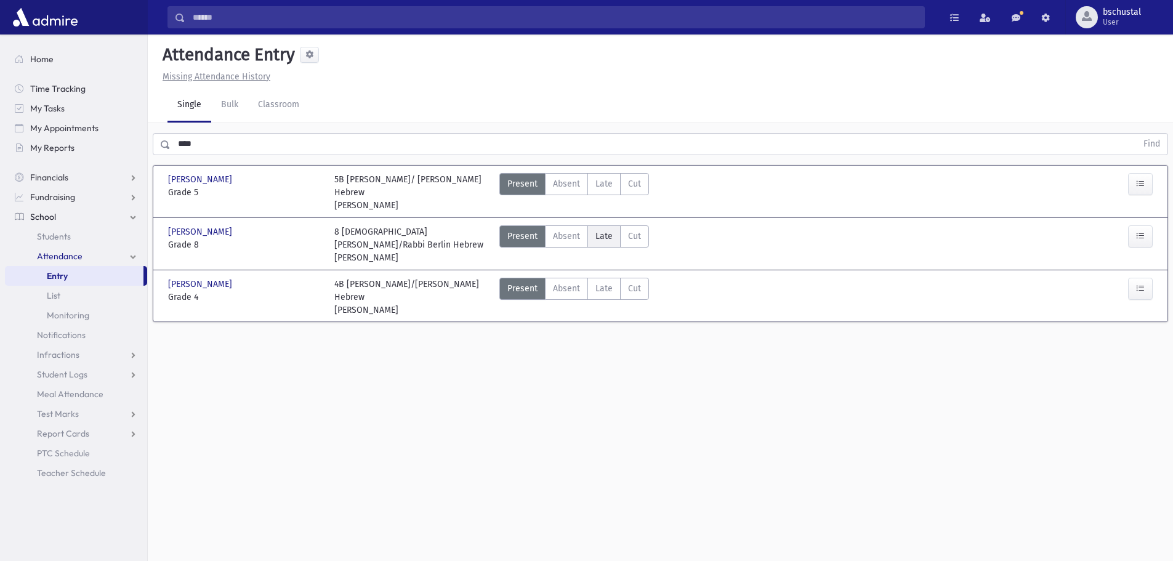
click at [606, 228] on label "Late Late" at bounding box center [603, 236] width 33 height 22
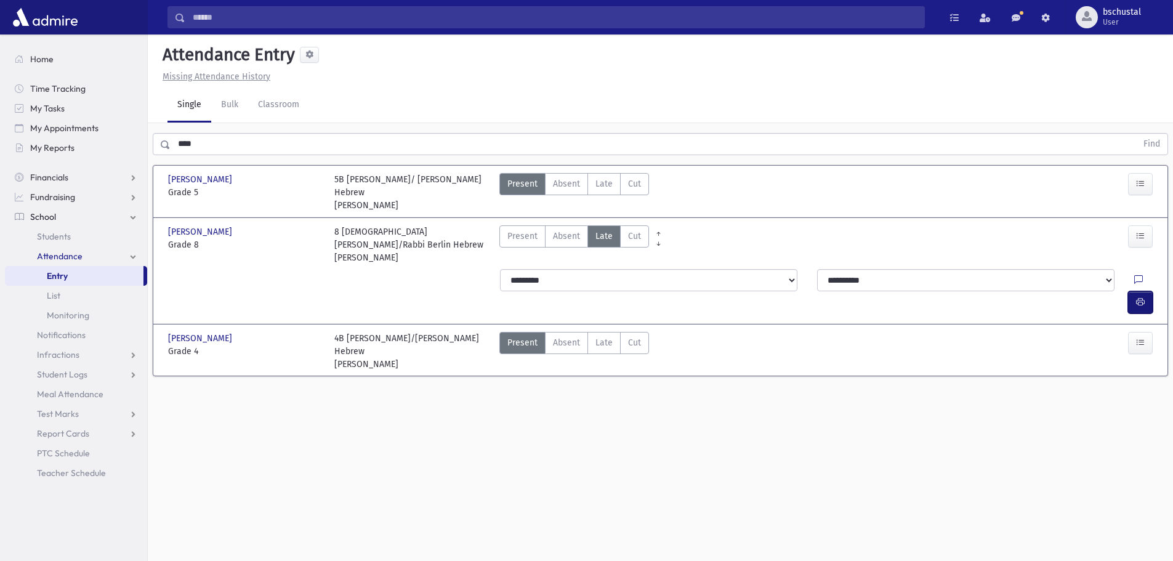
click at [1150, 291] on button "button" at bounding box center [1140, 302] width 25 height 22
click at [283, 141] on input "****" at bounding box center [654, 144] width 966 height 22
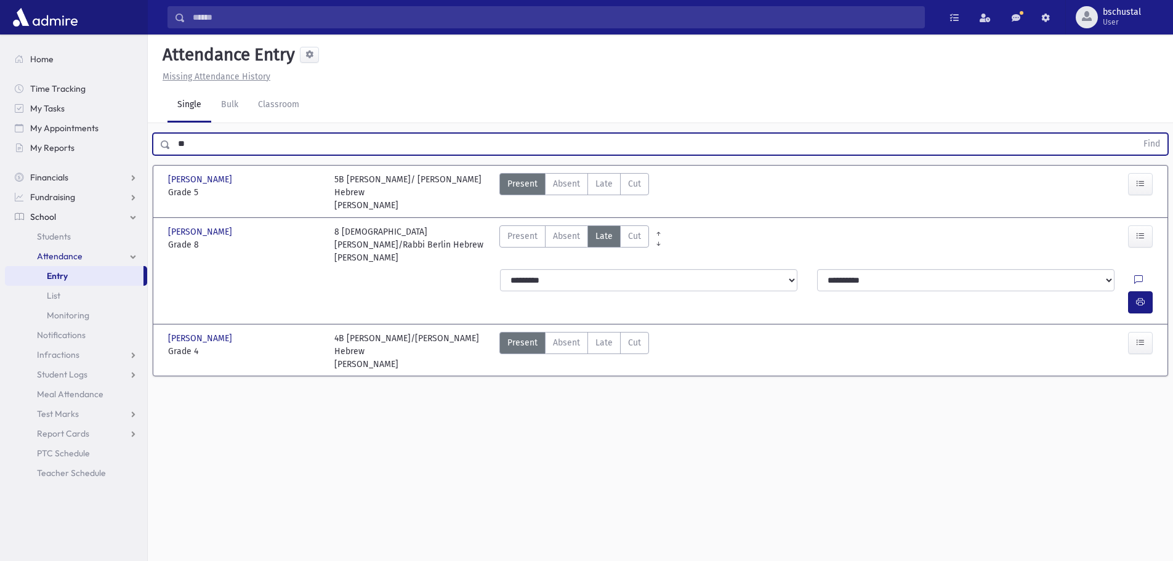
type input "*"
click at [1136, 134] on button "Find" at bounding box center [1151, 144] width 31 height 21
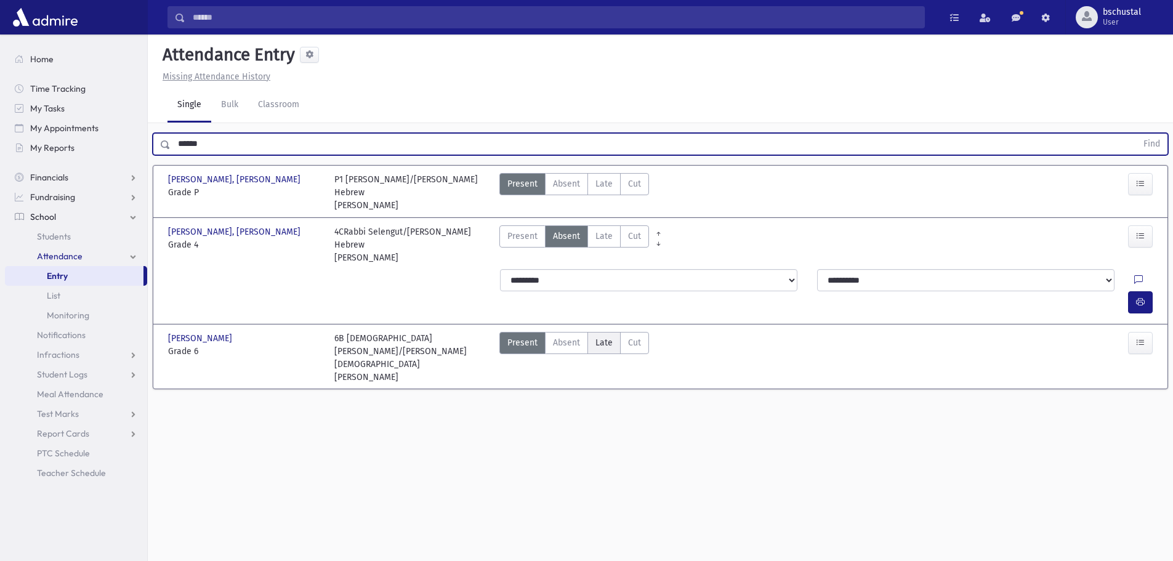
click at [609, 336] on span "Late" at bounding box center [603, 342] width 17 height 13
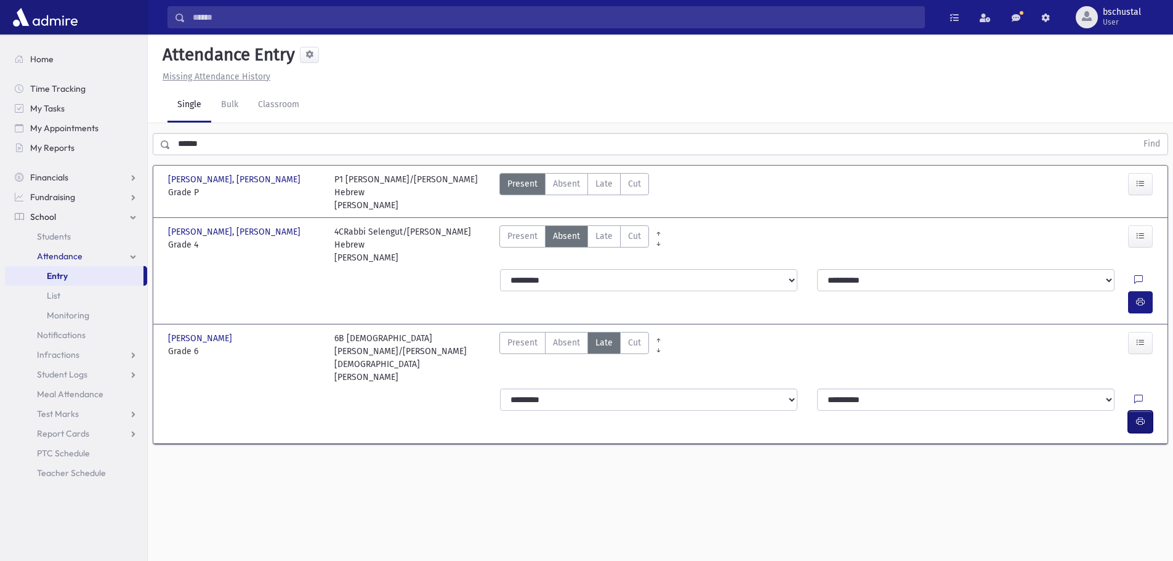
click at [1141, 411] on button "button" at bounding box center [1140, 422] width 25 height 22
click at [267, 140] on input "******" at bounding box center [654, 144] width 966 height 22
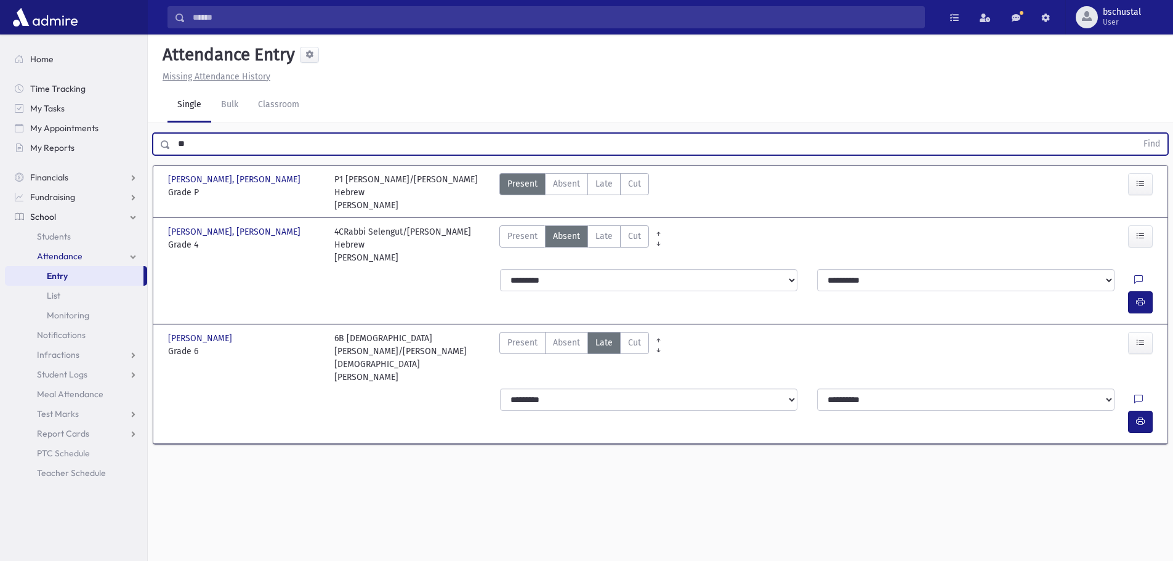
type input "*"
click at [1136, 134] on button "Find" at bounding box center [1151, 144] width 31 height 21
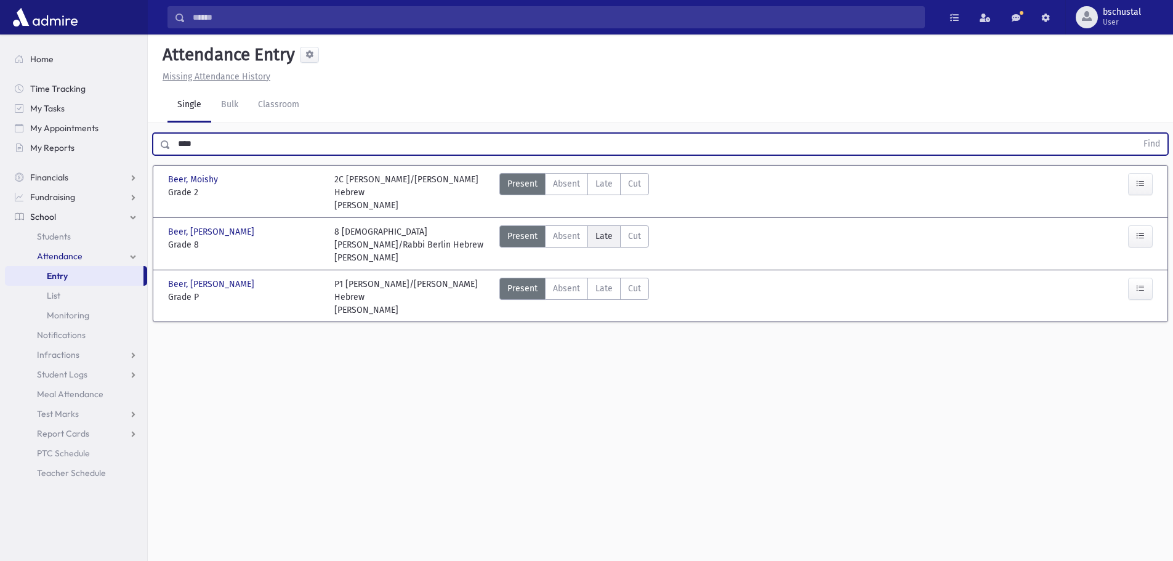
click at [600, 242] on span "Late" at bounding box center [603, 236] width 17 height 13
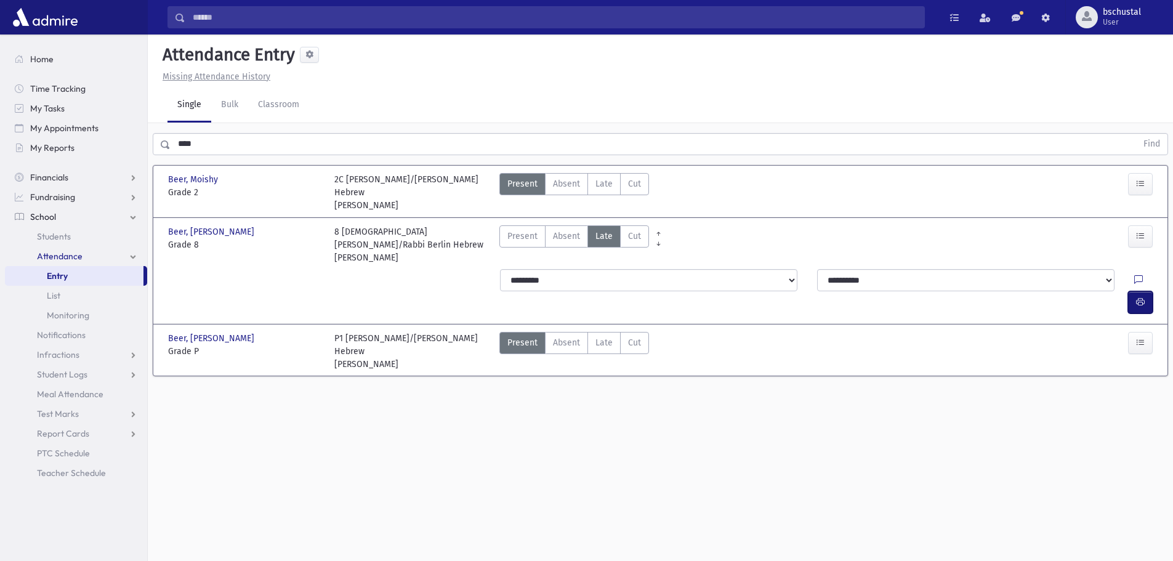
click at [1145, 291] on button "button" at bounding box center [1140, 302] width 25 height 22
click at [607, 336] on span "Late" at bounding box center [603, 342] width 17 height 13
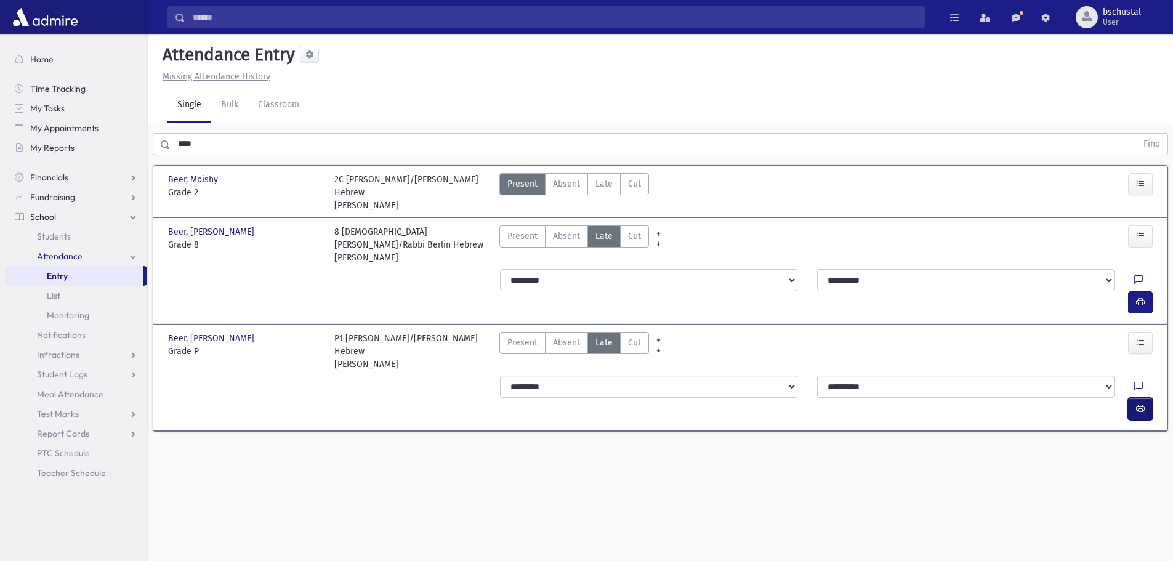
click at [1140, 403] on icon "button" at bounding box center [1140, 408] width 9 height 10
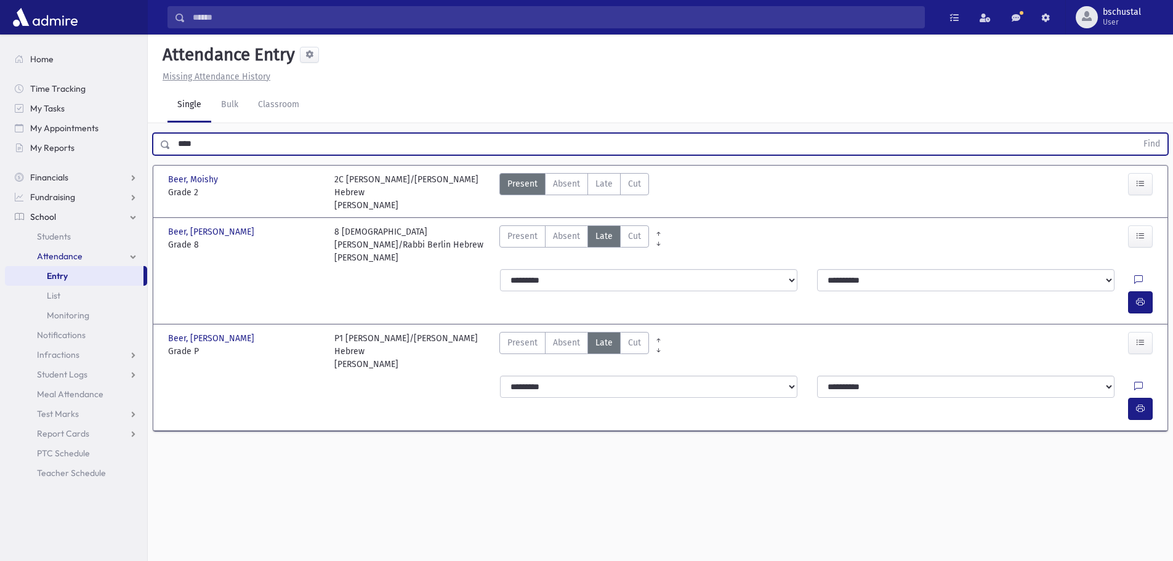
click at [229, 139] on input "****" at bounding box center [654, 144] width 966 height 22
type input "*"
click at [1152, 137] on button "Find" at bounding box center [1151, 144] width 31 height 21
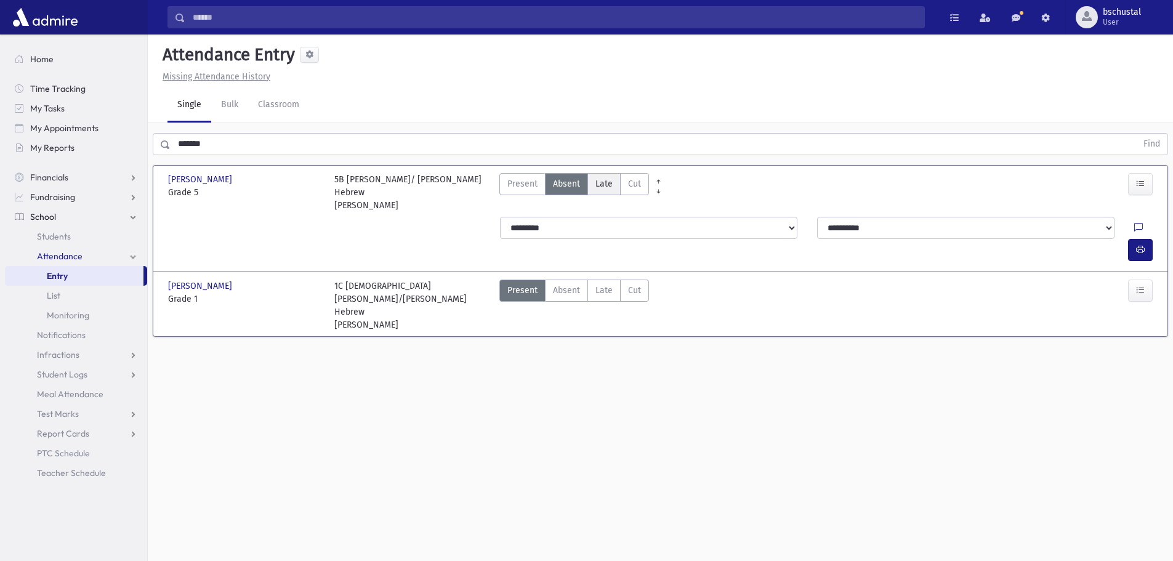
click at [604, 189] on span "Late" at bounding box center [603, 183] width 17 height 13
click at [1138, 239] on button "button" at bounding box center [1140, 250] width 25 height 22
click at [225, 149] on input "*******" at bounding box center [654, 144] width 966 height 22
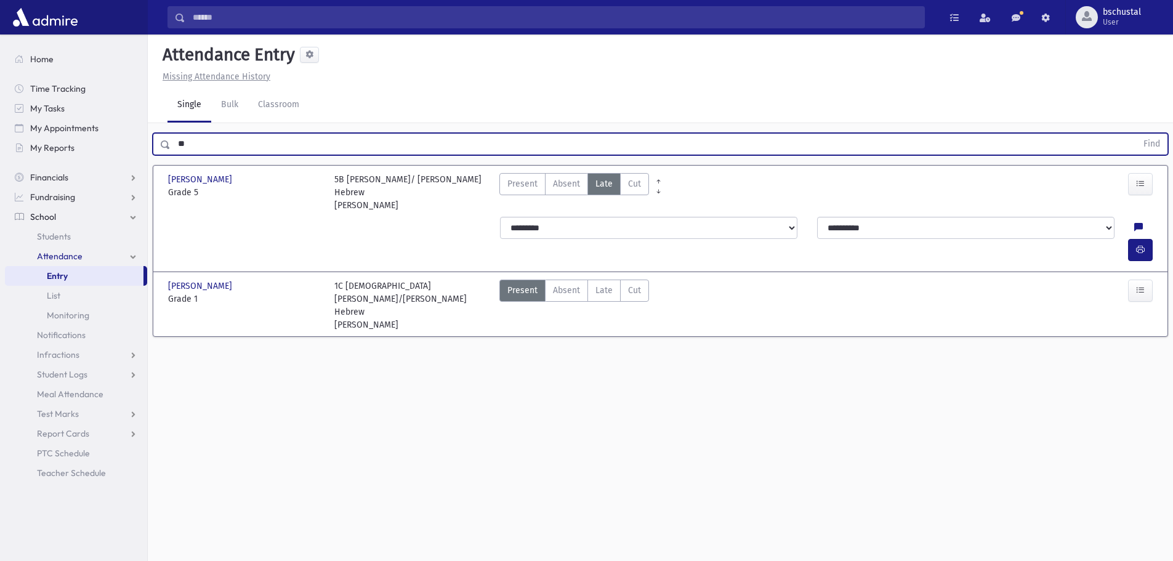
type input "*"
click at [1151, 142] on button "Find" at bounding box center [1151, 144] width 31 height 21
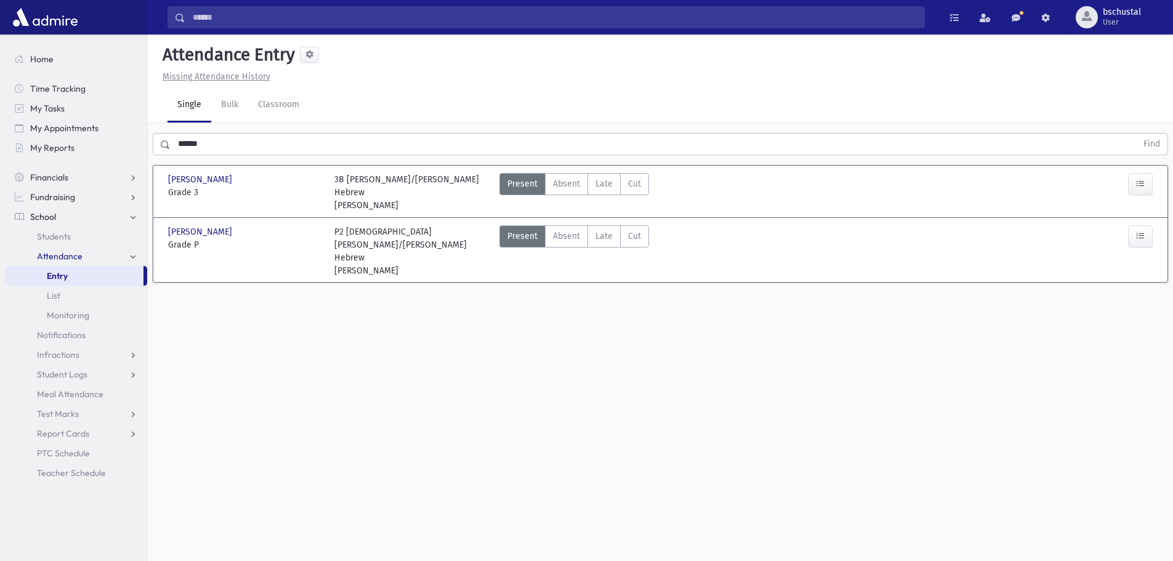
drag, startPoint x: 223, startPoint y: 144, endPoint x: 230, endPoint y: 147, distance: 8.0
click at [222, 144] on input "******" at bounding box center [654, 144] width 966 height 22
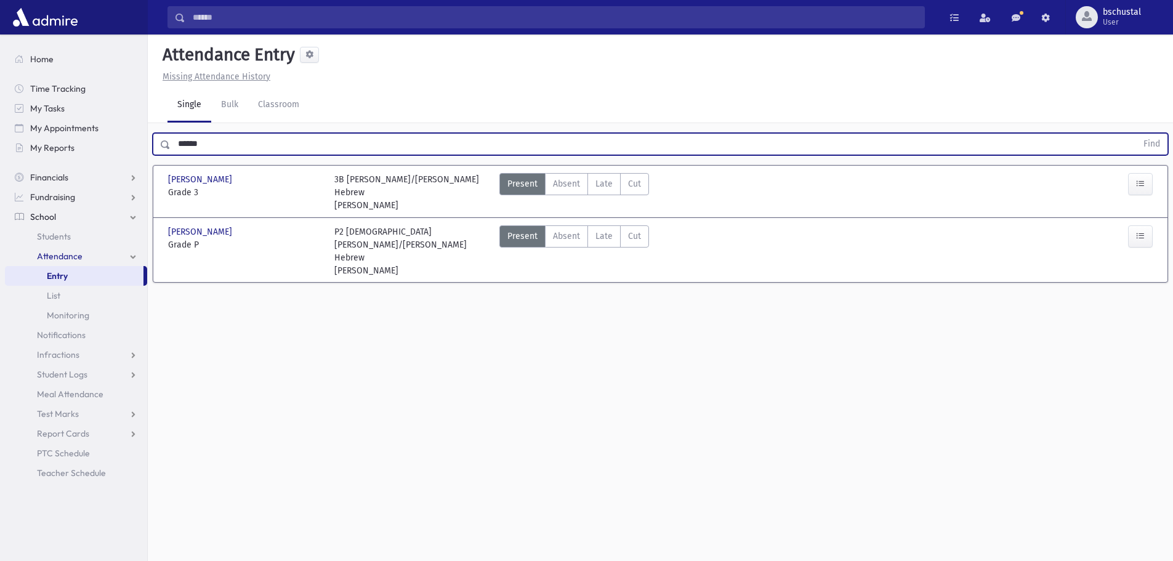
click at [1136, 134] on button "Find" at bounding box center [1151, 144] width 31 height 21
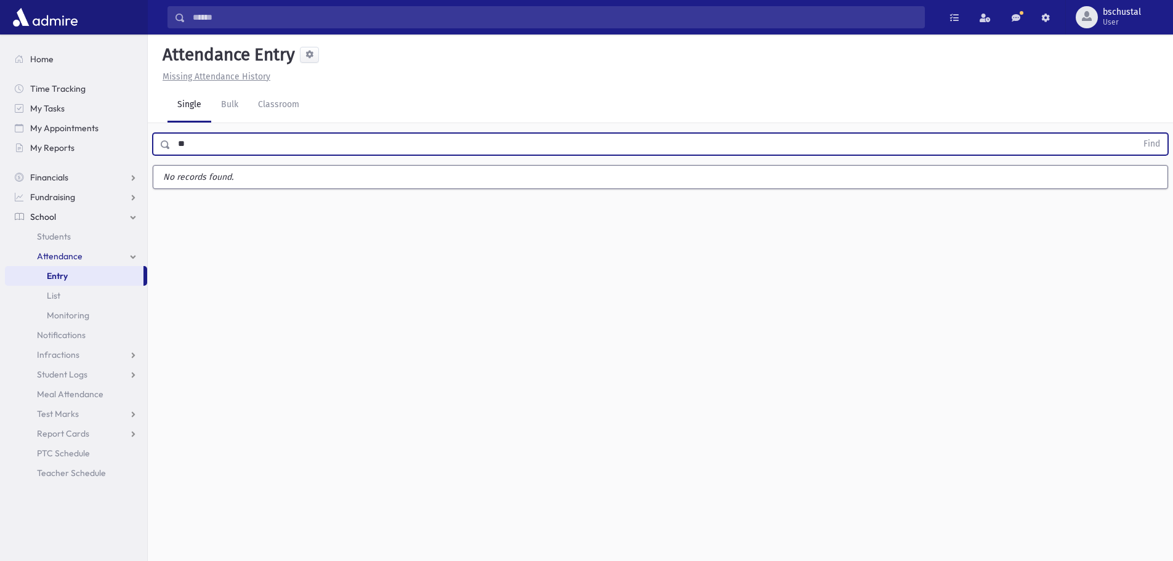
click at [1136, 134] on button "Find" at bounding box center [1151, 144] width 31 height 21
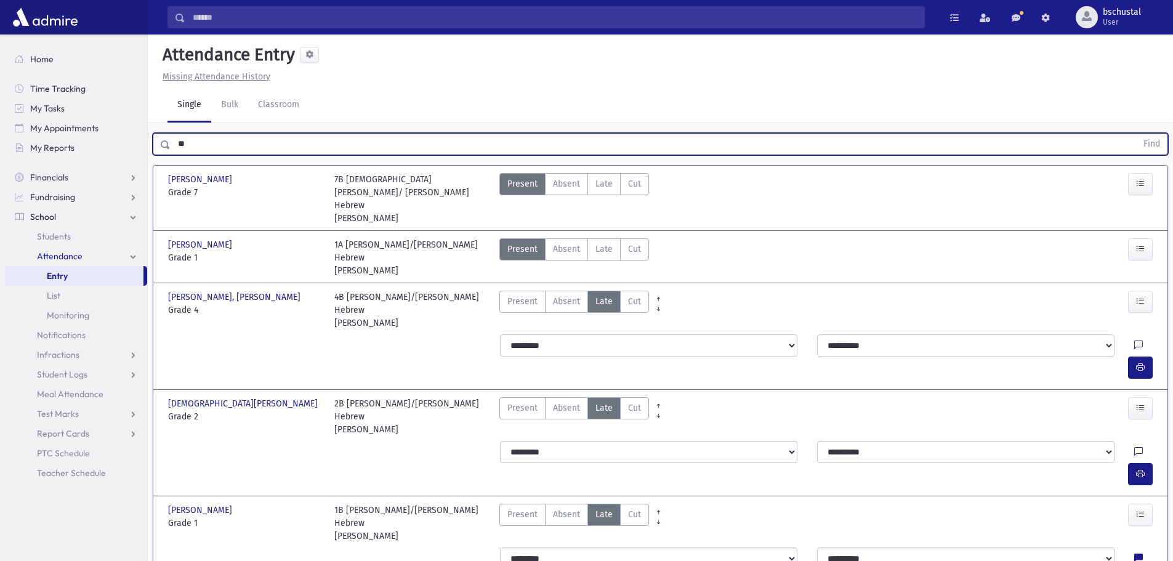
drag, startPoint x: 421, startPoint y: 292, endPoint x: 445, endPoint y: 305, distance: 26.4
click at [431, 297] on div "**********" at bounding box center [660, 335] width 994 height 105
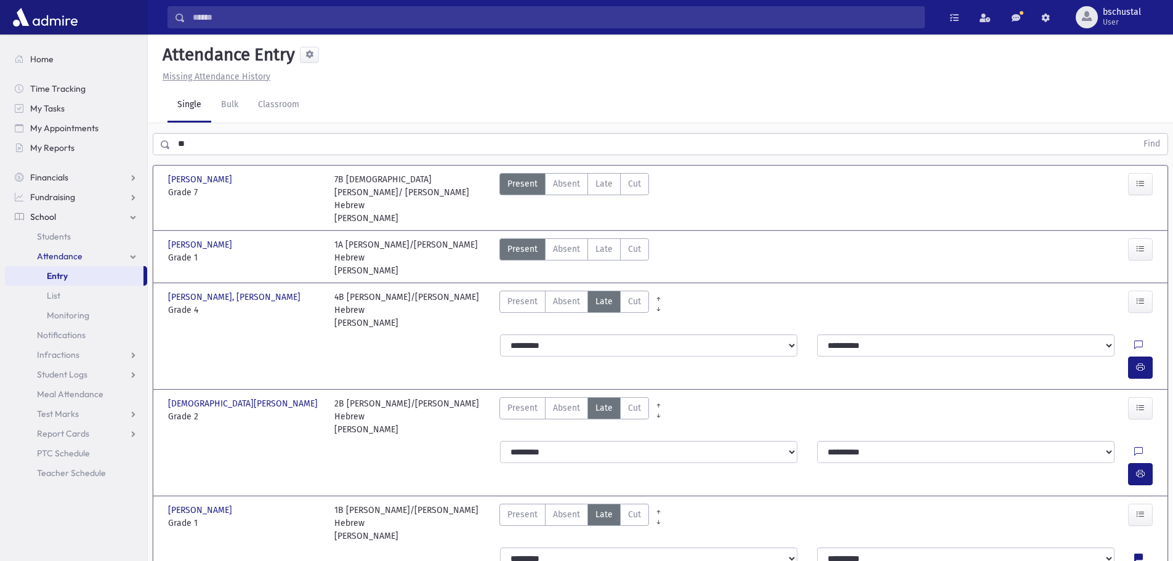
click at [284, 151] on input "**" at bounding box center [654, 144] width 966 height 22
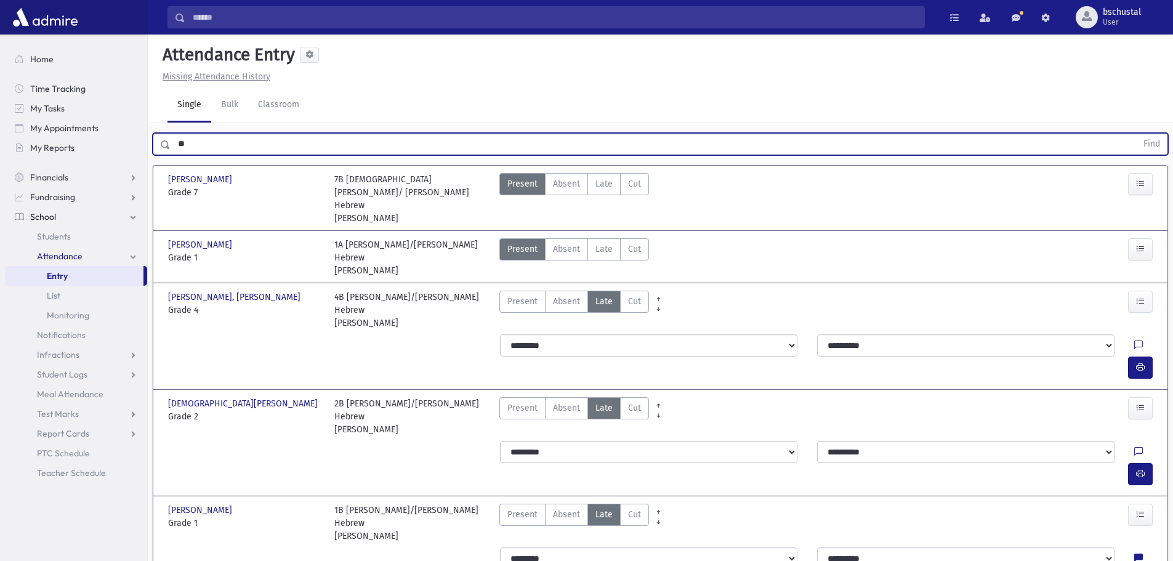
type input "*"
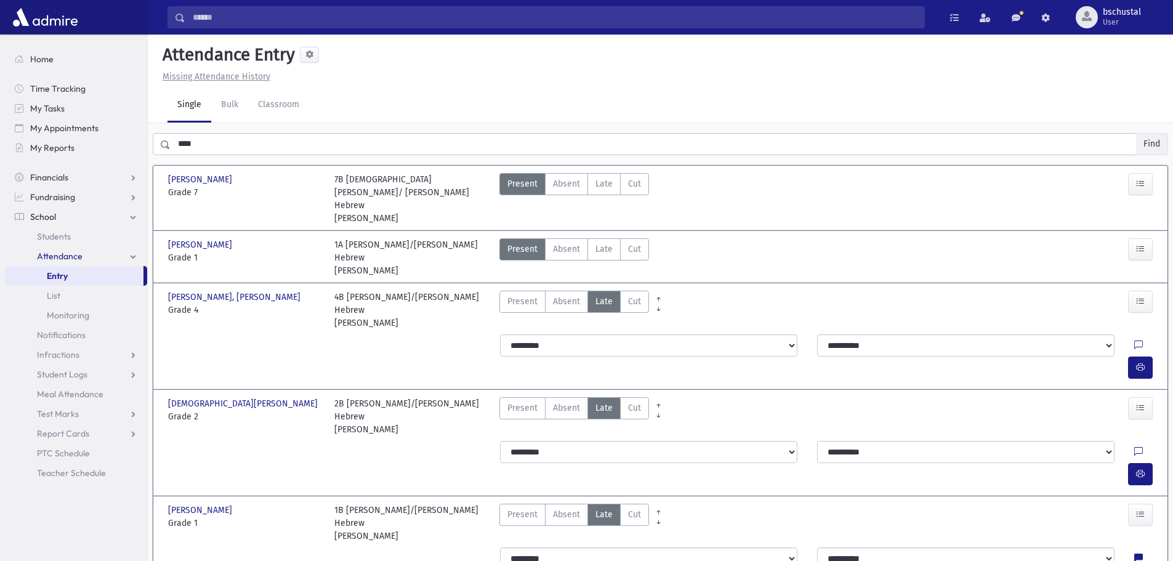
click at [1155, 154] on button "Find" at bounding box center [1151, 144] width 31 height 21
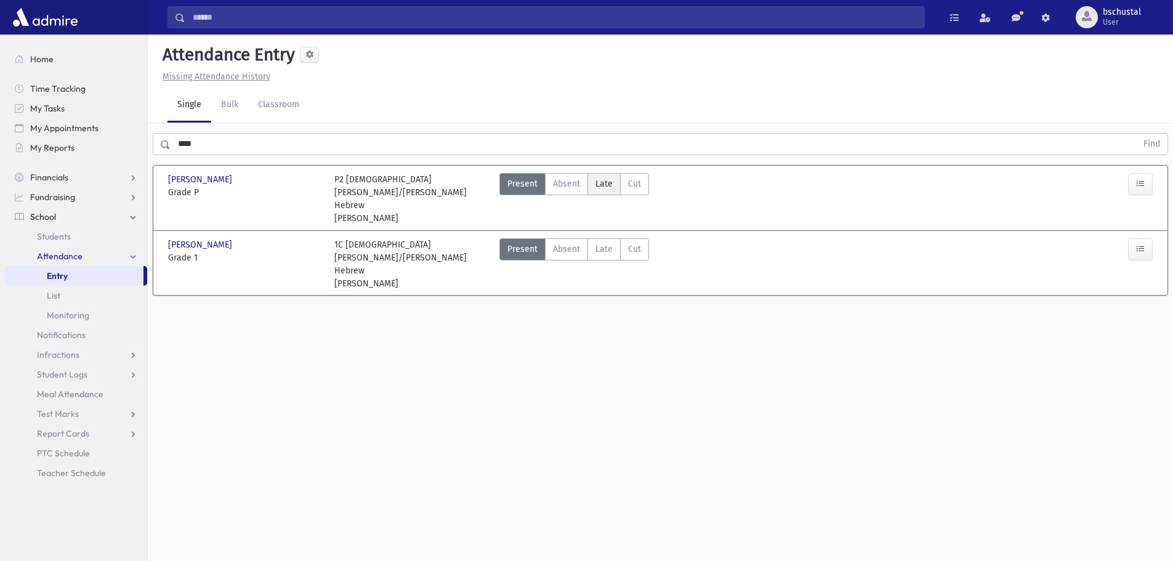
click at [608, 185] on span "Late" at bounding box center [603, 183] width 17 height 13
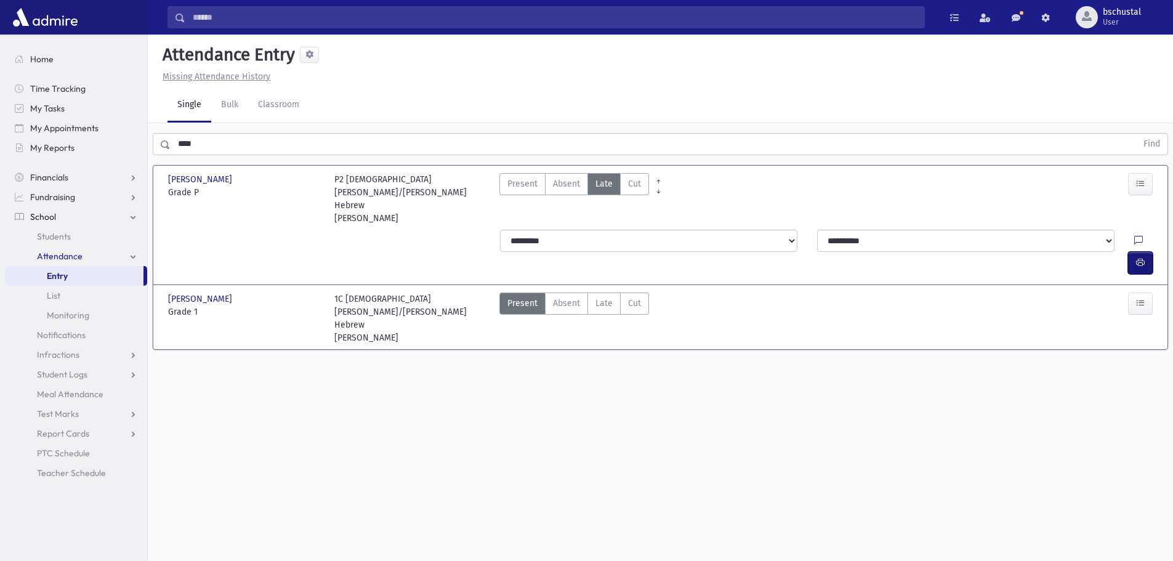
click at [1140, 257] on icon "button" at bounding box center [1140, 262] width 9 height 10
click at [272, 140] on input "****" at bounding box center [654, 144] width 966 height 22
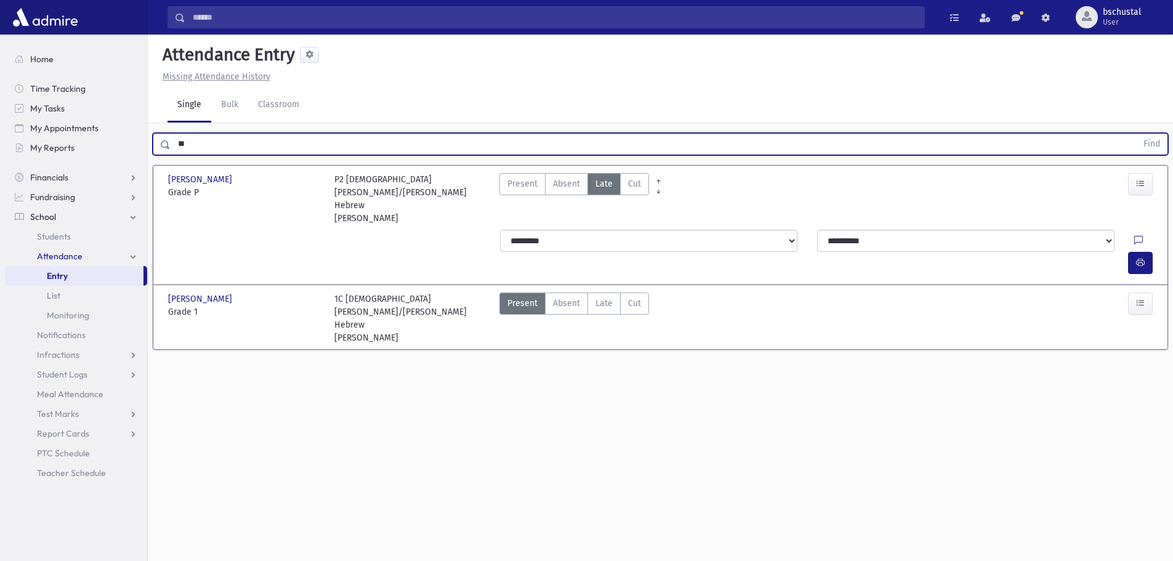
type input "*"
click at [1136, 134] on button "Find" at bounding box center [1151, 144] width 31 height 21
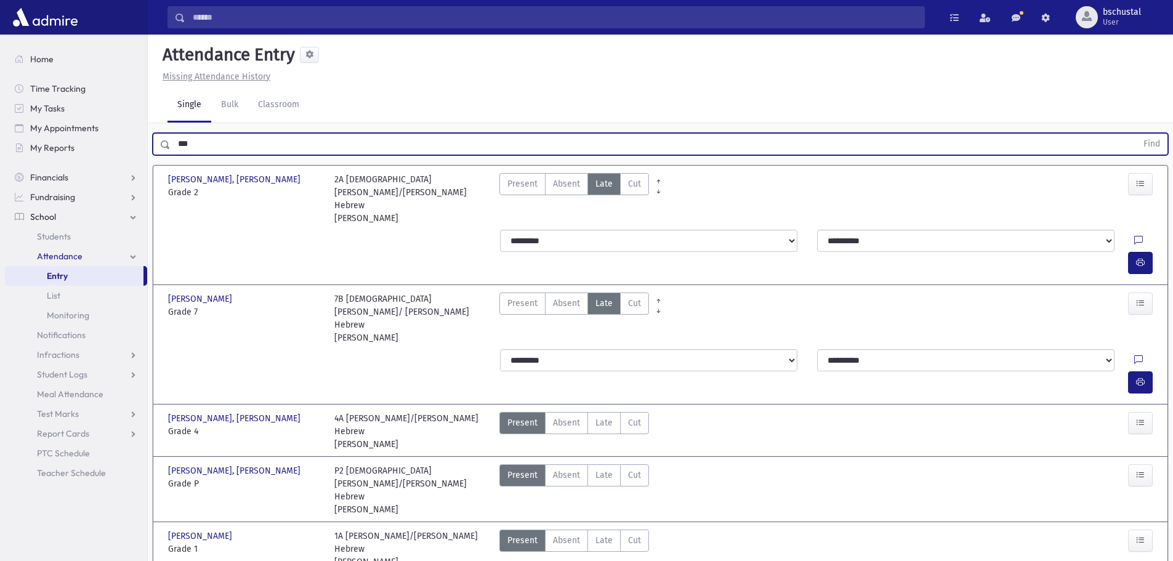
type input "***"
click at [1136, 134] on button "Find" at bounding box center [1151, 144] width 31 height 21
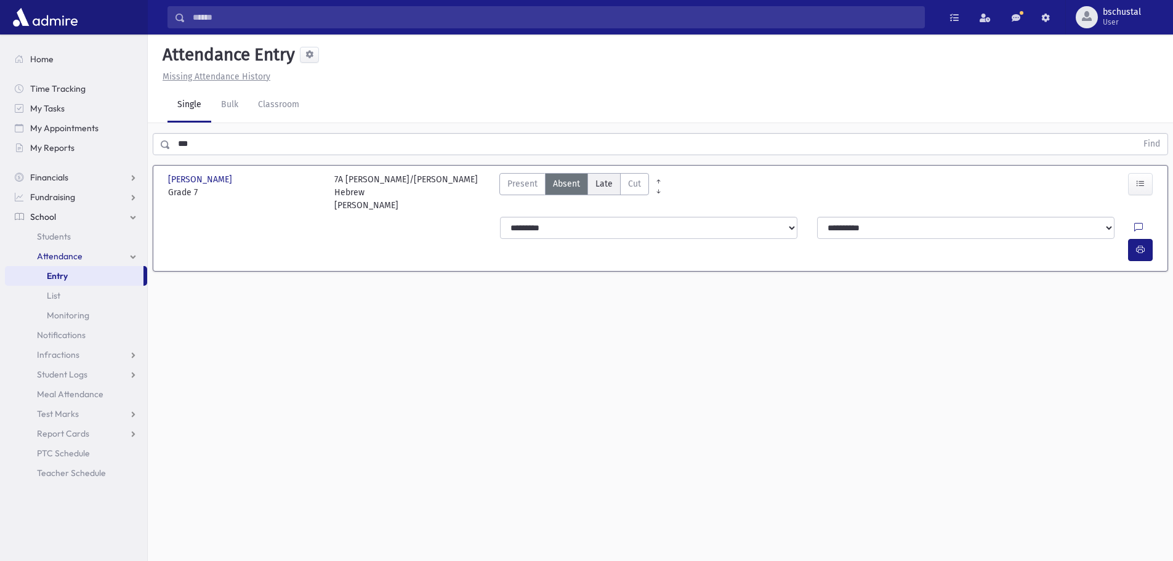
click at [605, 185] on span "Late" at bounding box center [603, 183] width 17 height 13
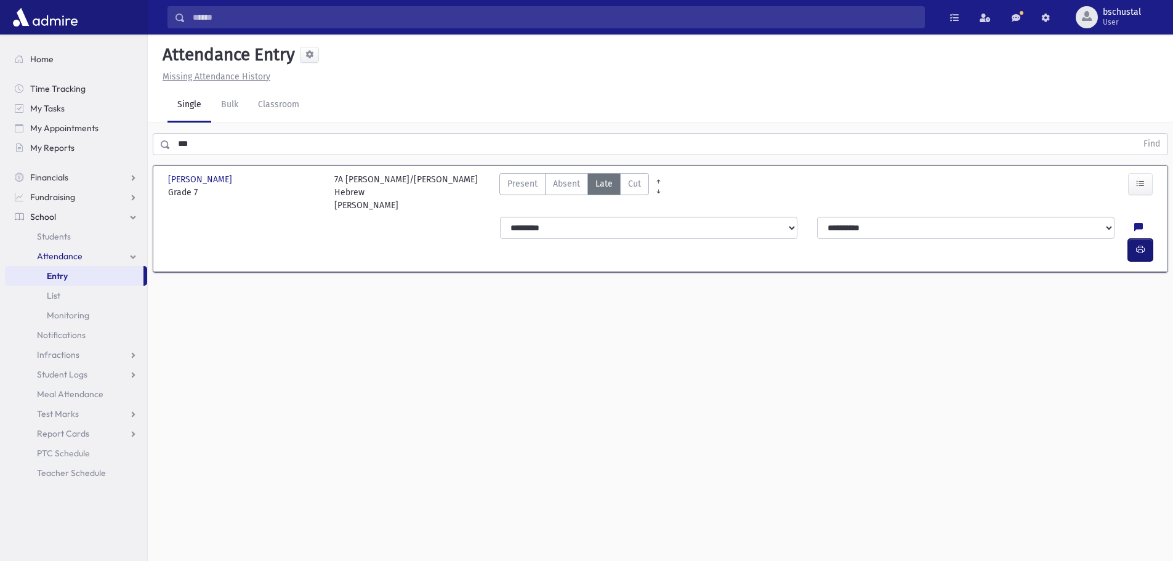
click at [1140, 244] on icon "button" at bounding box center [1140, 249] width 9 height 10
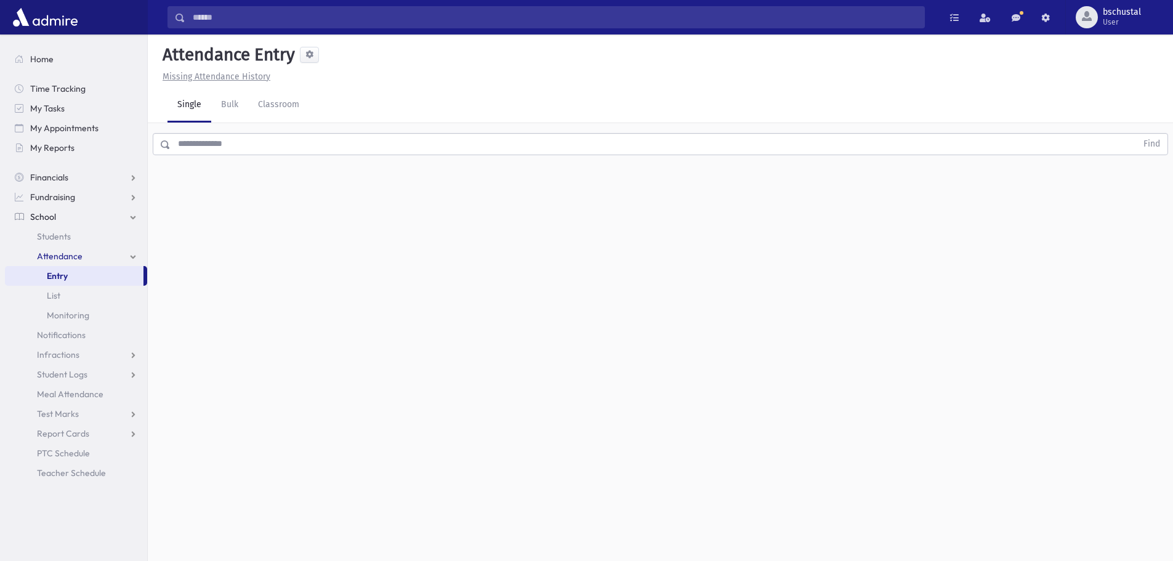
click at [278, 141] on input "text" at bounding box center [654, 144] width 966 height 22
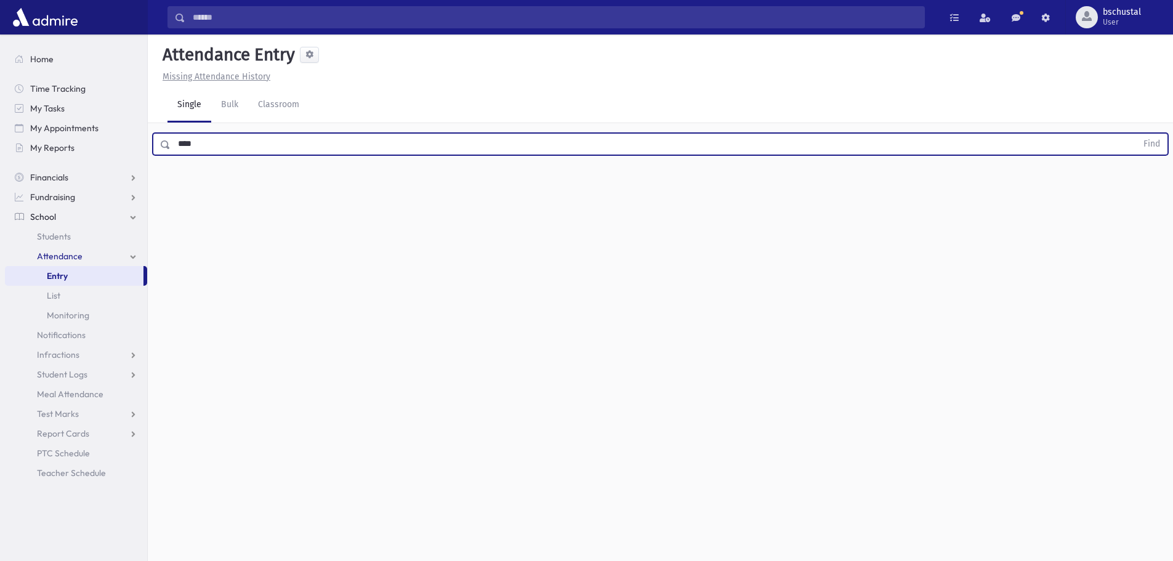
click at [1136, 134] on button "Find" at bounding box center [1151, 144] width 31 height 21
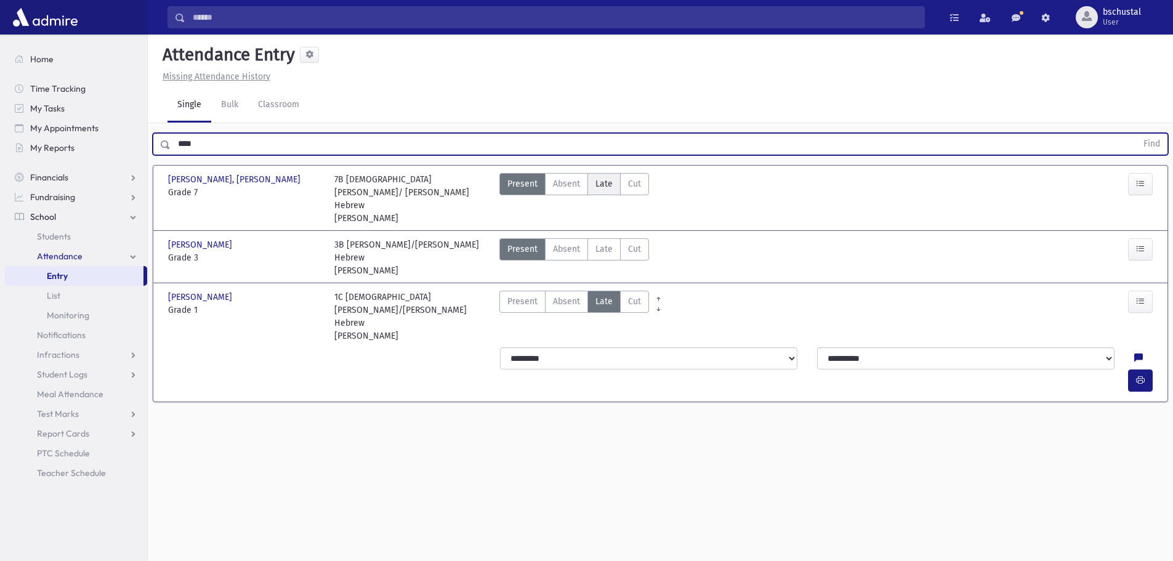
click at [602, 186] on span "Late" at bounding box center [603, 183] width 17 height 13
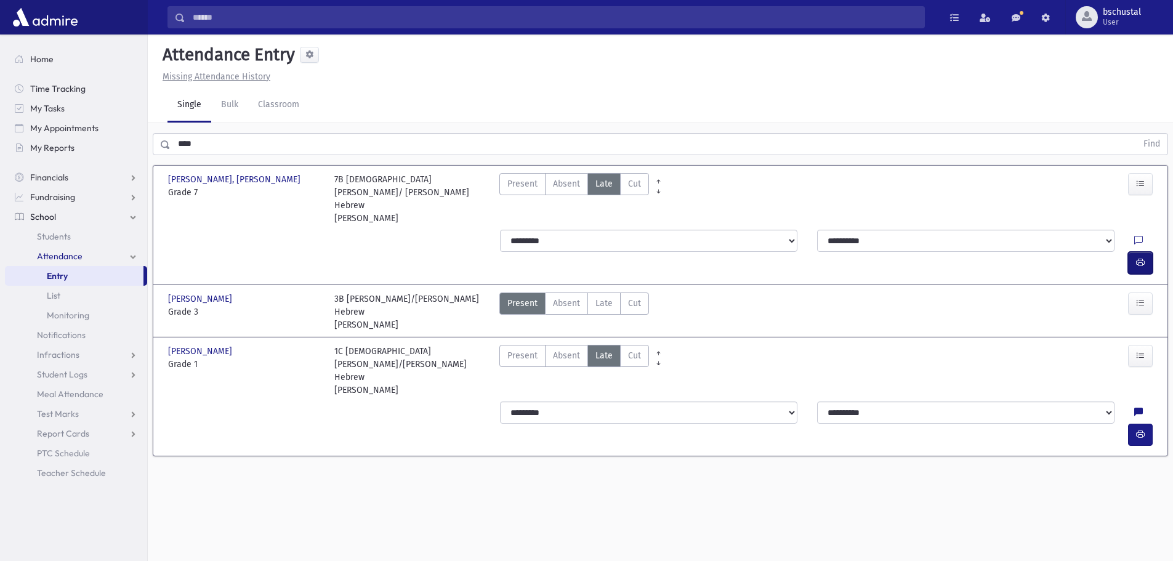
click at [1141, 257] on icon "button" at bounding box center [1140, 262] width 9 height 10
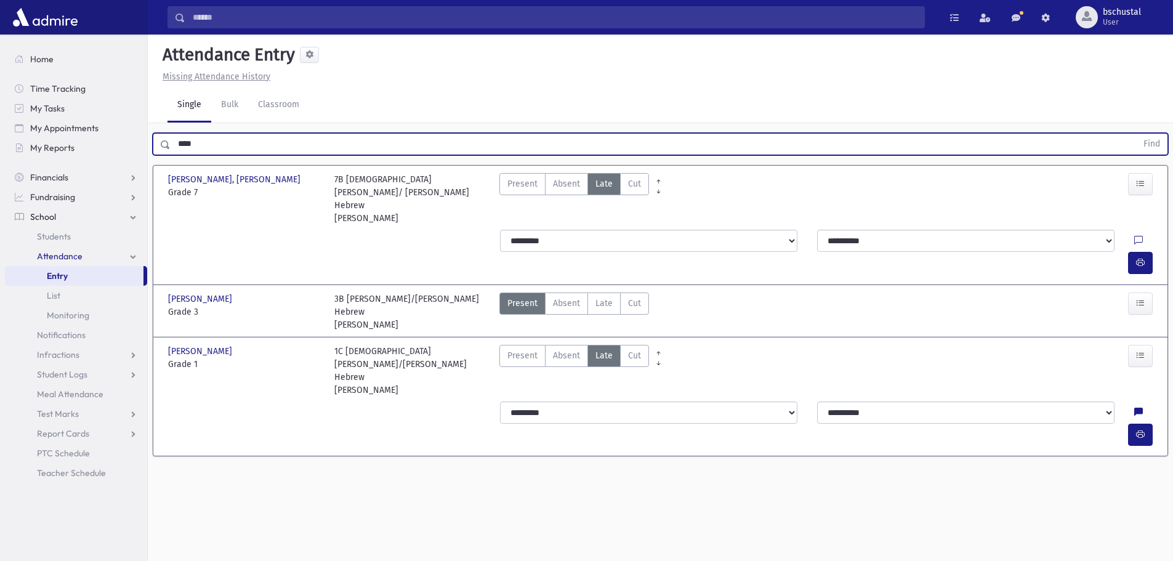
click at [198, 144] on input "****" at bounding box center [654, 144] width 966 height 22
type input "*"
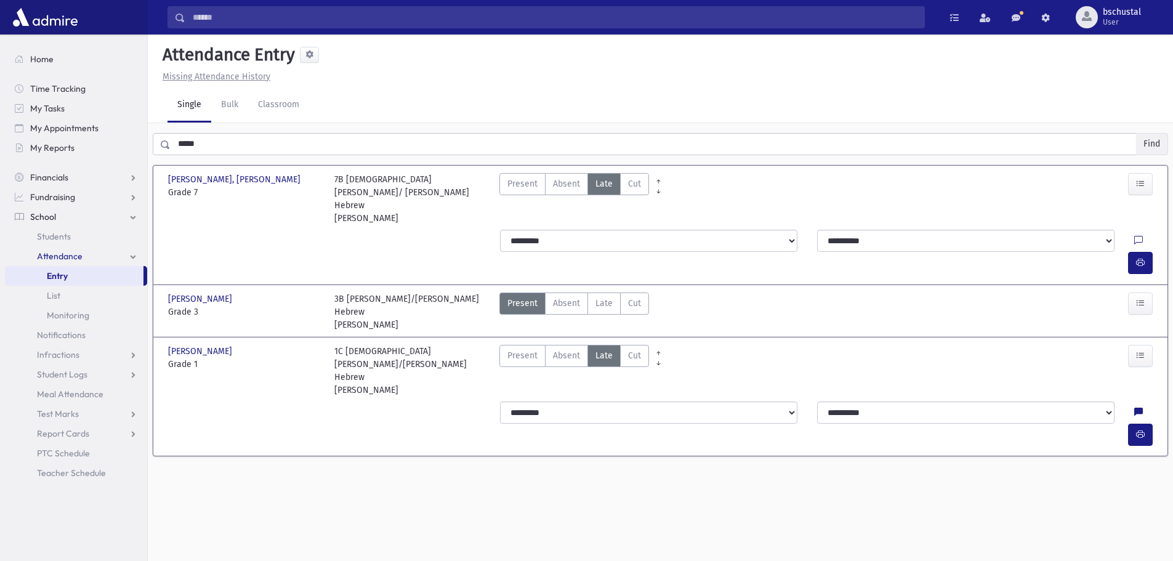
click at [1148, 145] on button "Find" at bounding box center [1151, 144] width 31 height 21
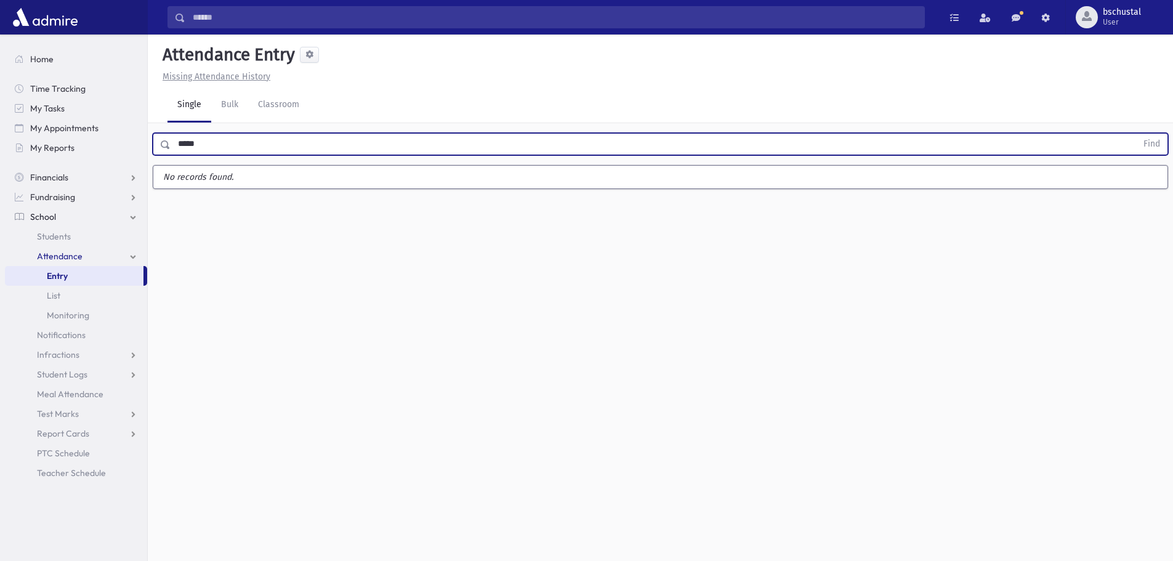
click at [201, 144] on input "*****" at bounding box center [654, 144] width 966 height 22
click at [1146, 148] on button "Find" at bounding box center [1151, 144] width 31 height 21
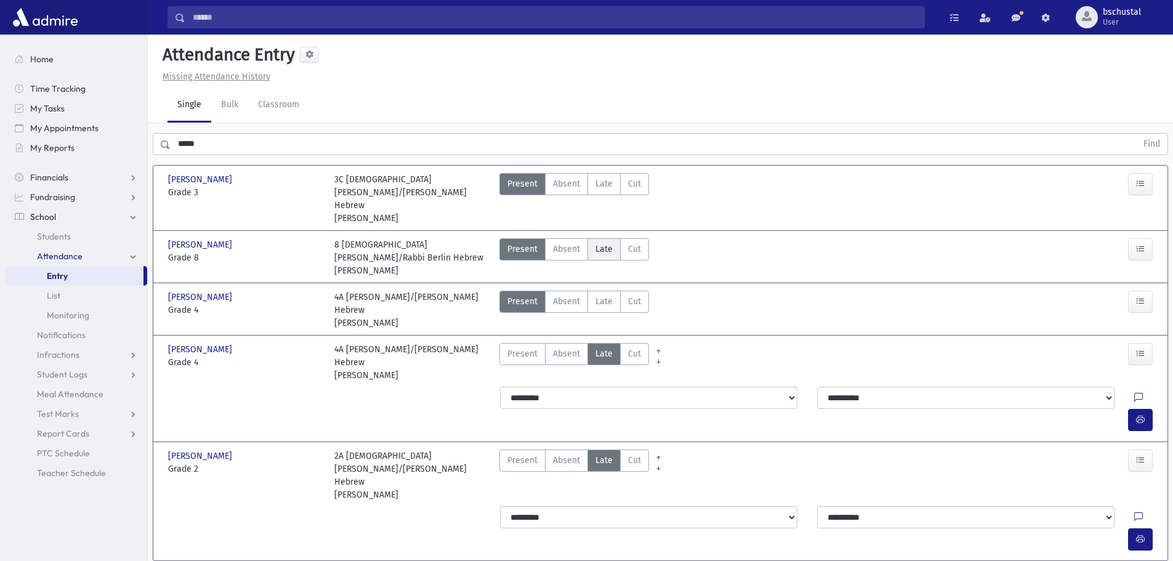
click at [606, 243] on span "Late" at bounding box center [603, 249] width 17 height 13
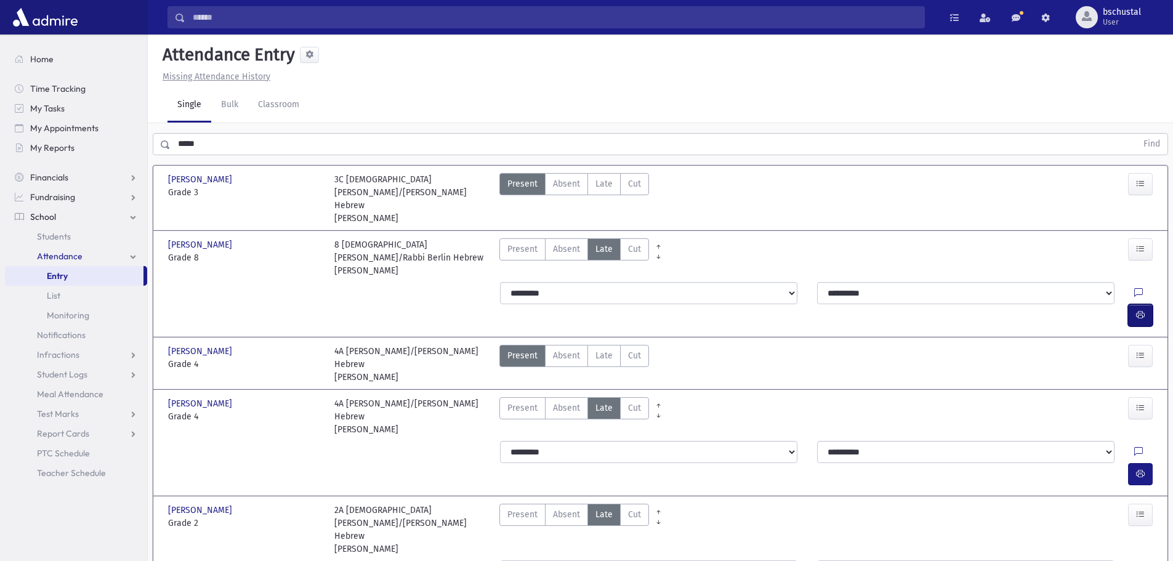
click at [1142, 310] on icon "button" at bounding box center [1140, 315] width 9 height 10
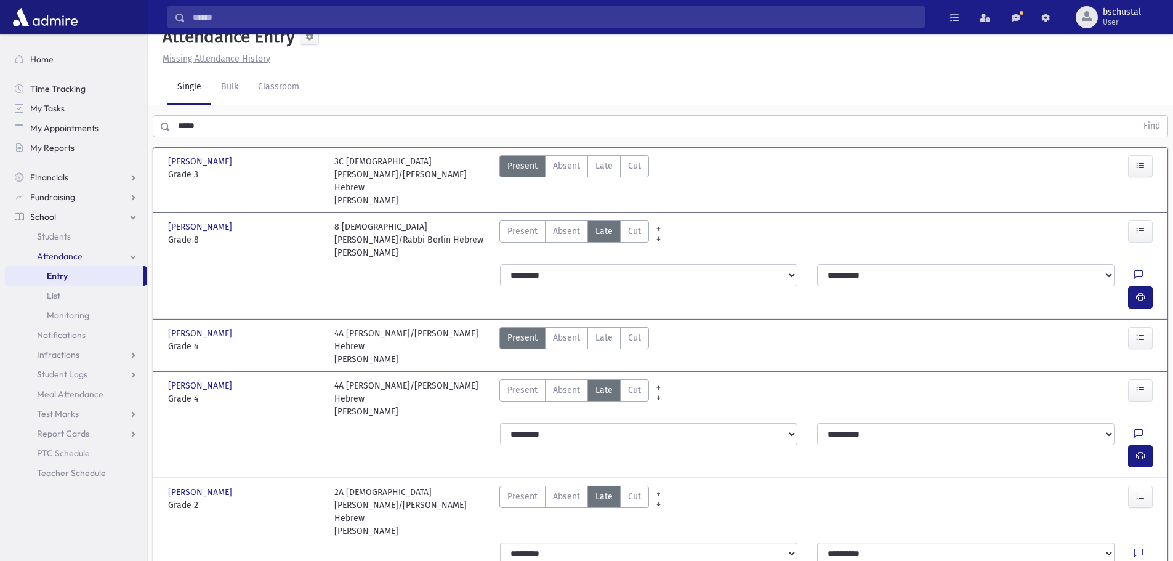
scroll to position [28, 0]
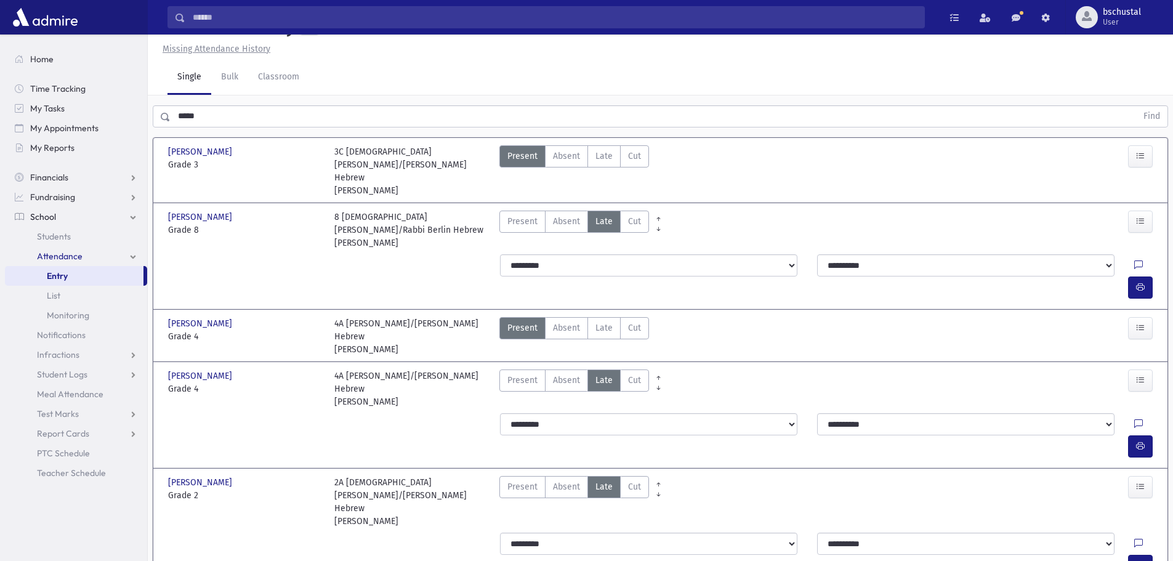
click at [264, 116] on input "*****" at bounding box center [654, 116] width 966 height 22
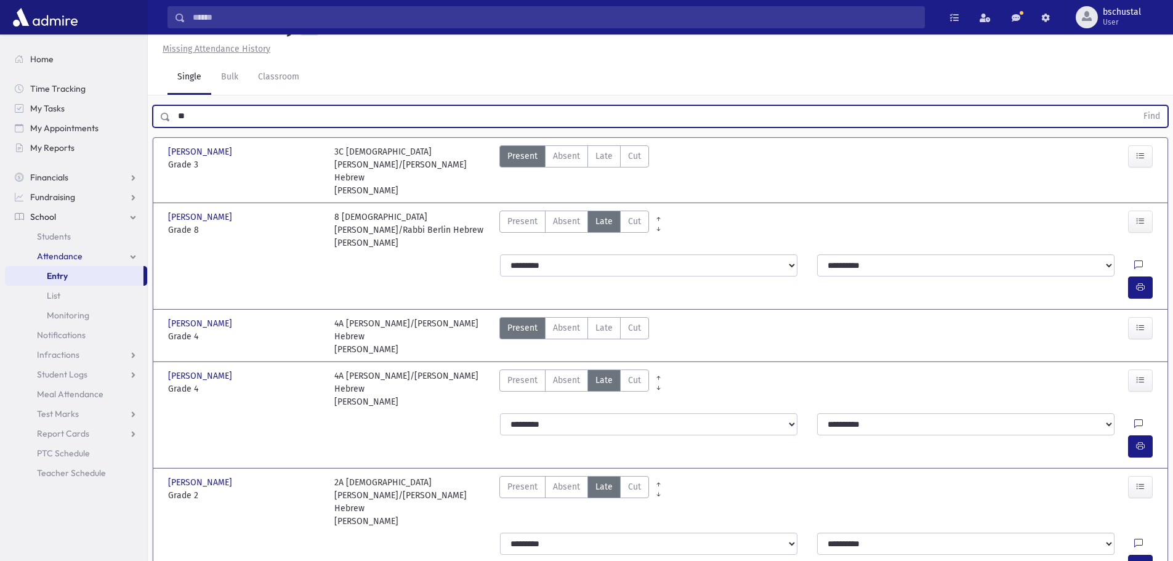
type input "*"
click at [1146, 115] on button "Find" at bounding box center [1151, 116] width 31 height 21
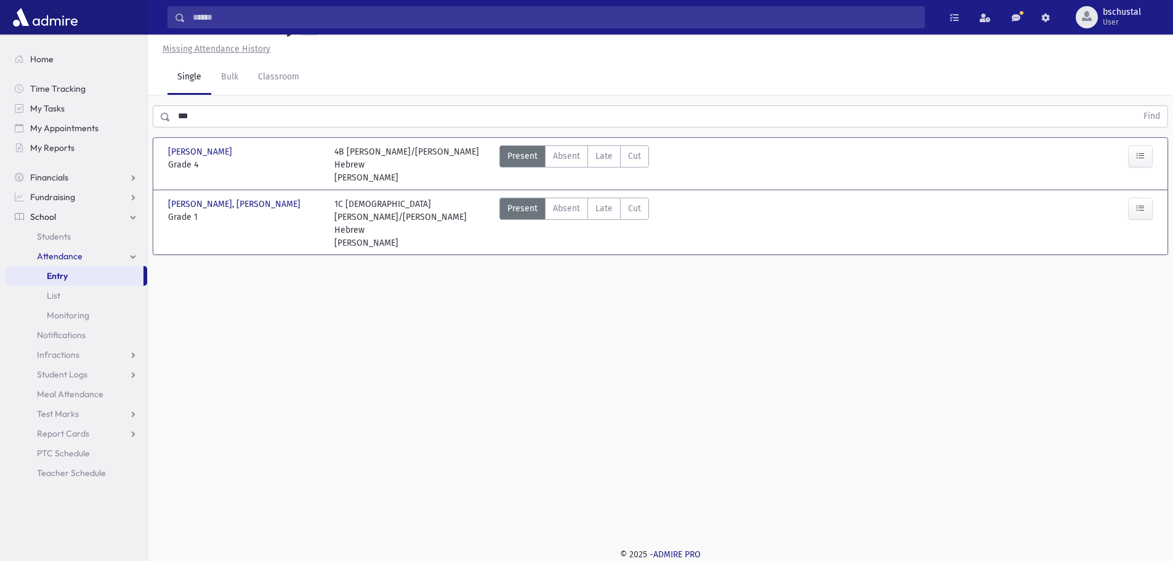
click at [276, 120] on input "***" at bounding box center [654, 116] width 966 height 22
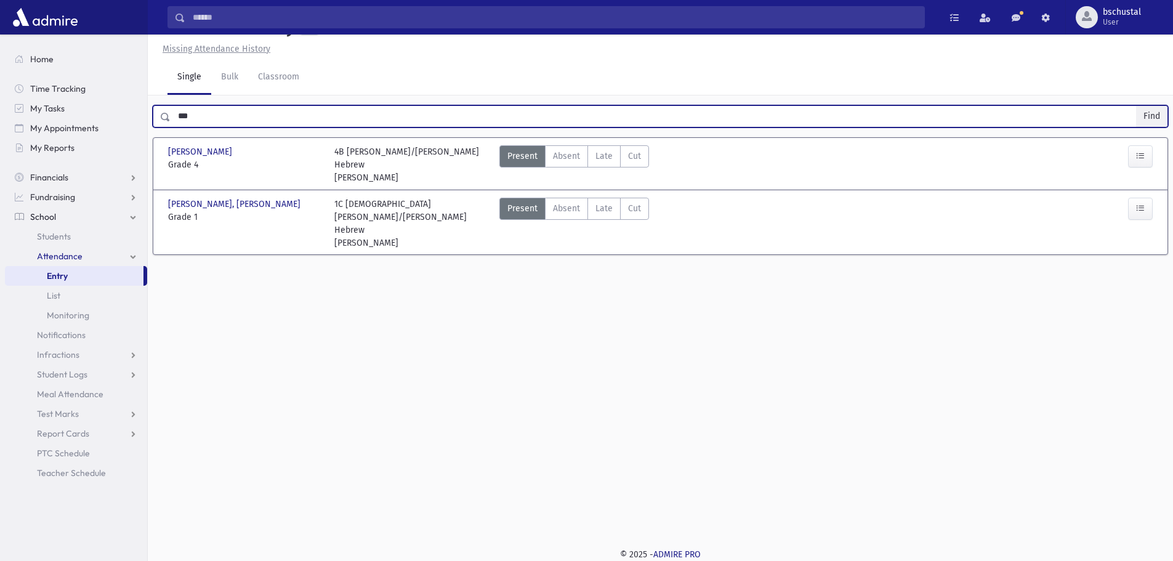
type input "***"
click at [1160, 111] on button "Find" at bounding box center [1151, 116] width 31 height 21
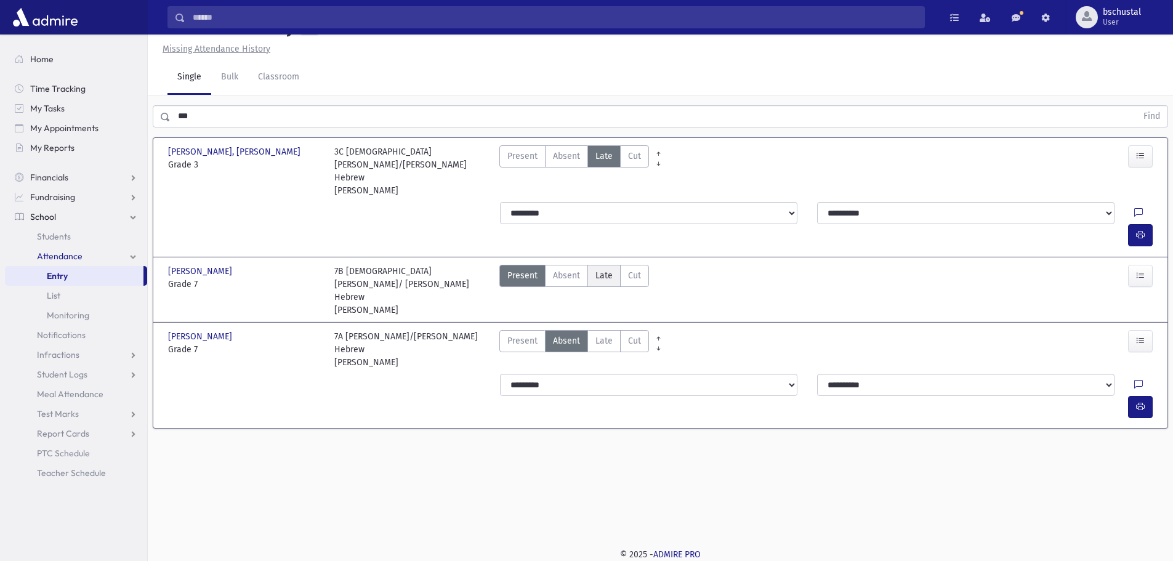
click at [608, 265] on label "Late Late" at bounding box center [603, 276] width 33 height 22
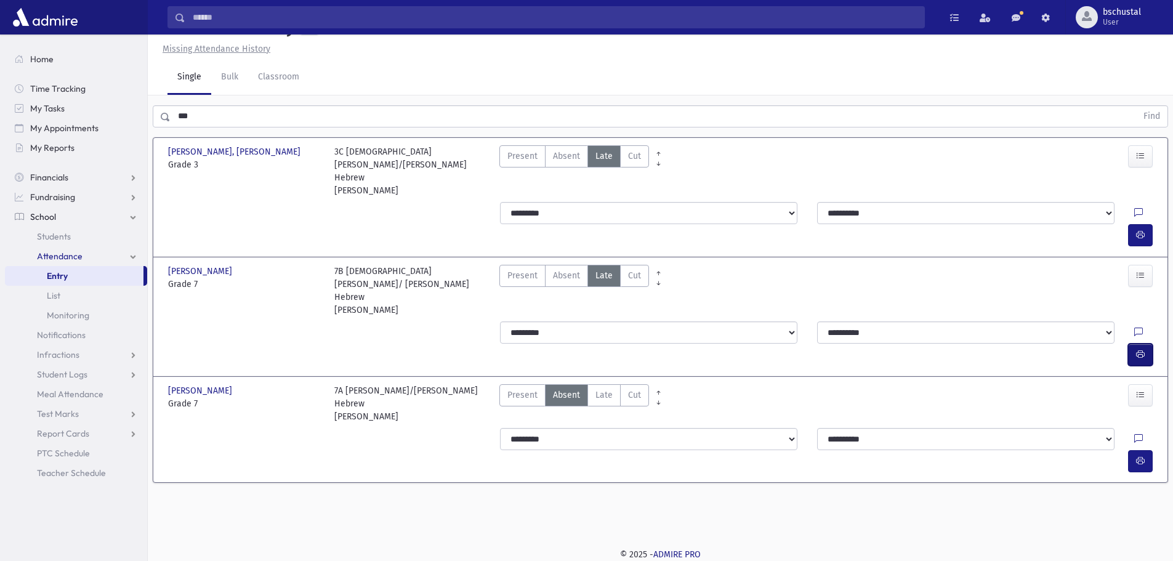
click at [1145, 344] on button "button" at bounding box center [1140, 355] width 25 height 22
click at [602, 389] on span "Late" at bounding box center [603, 395] width 17 height 13
click at [1134, 450] on button "button" at bounding box center [1140, 461] width 25 height 22
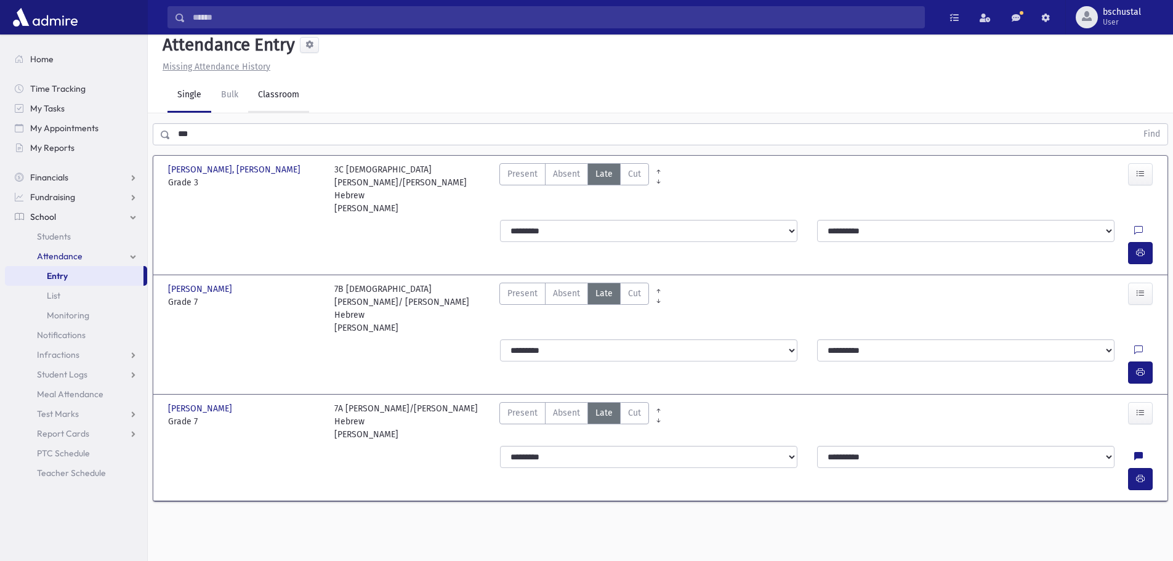
scroll to position [0, 0]
